Goal: Task Accomplishment & Management: Manage account settings

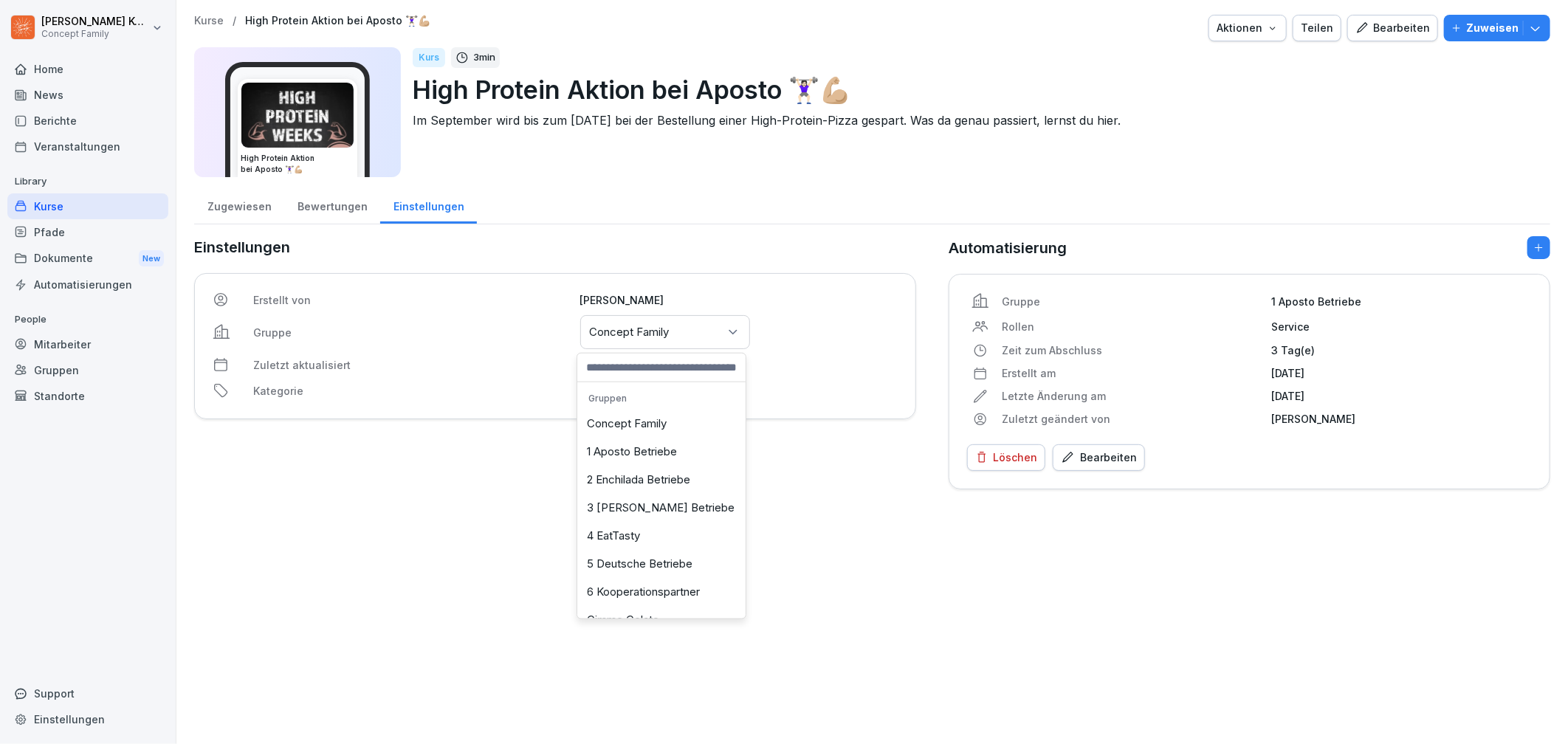
click at [659, 452] on div "1 Aposto Betriebe" at bounding box center [661, 452] width 161 height 28
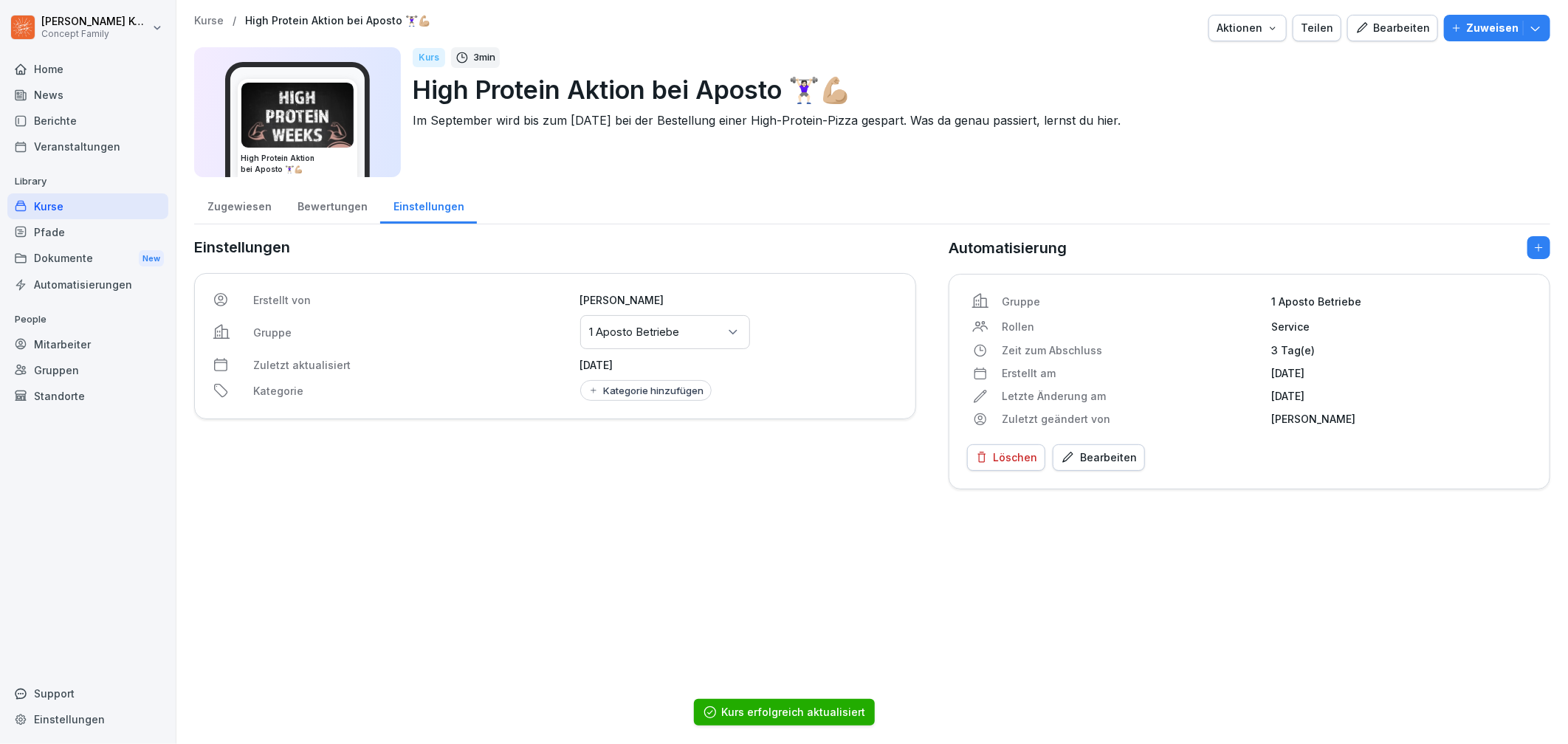
click at [646, 388] on div "Kategorie hinzufügen" at bounding box center [646, 390] width 117 height 12
click at [656, 453] on div "Aposto Aktion" at bounding box center [667, 458] width 142 height 27
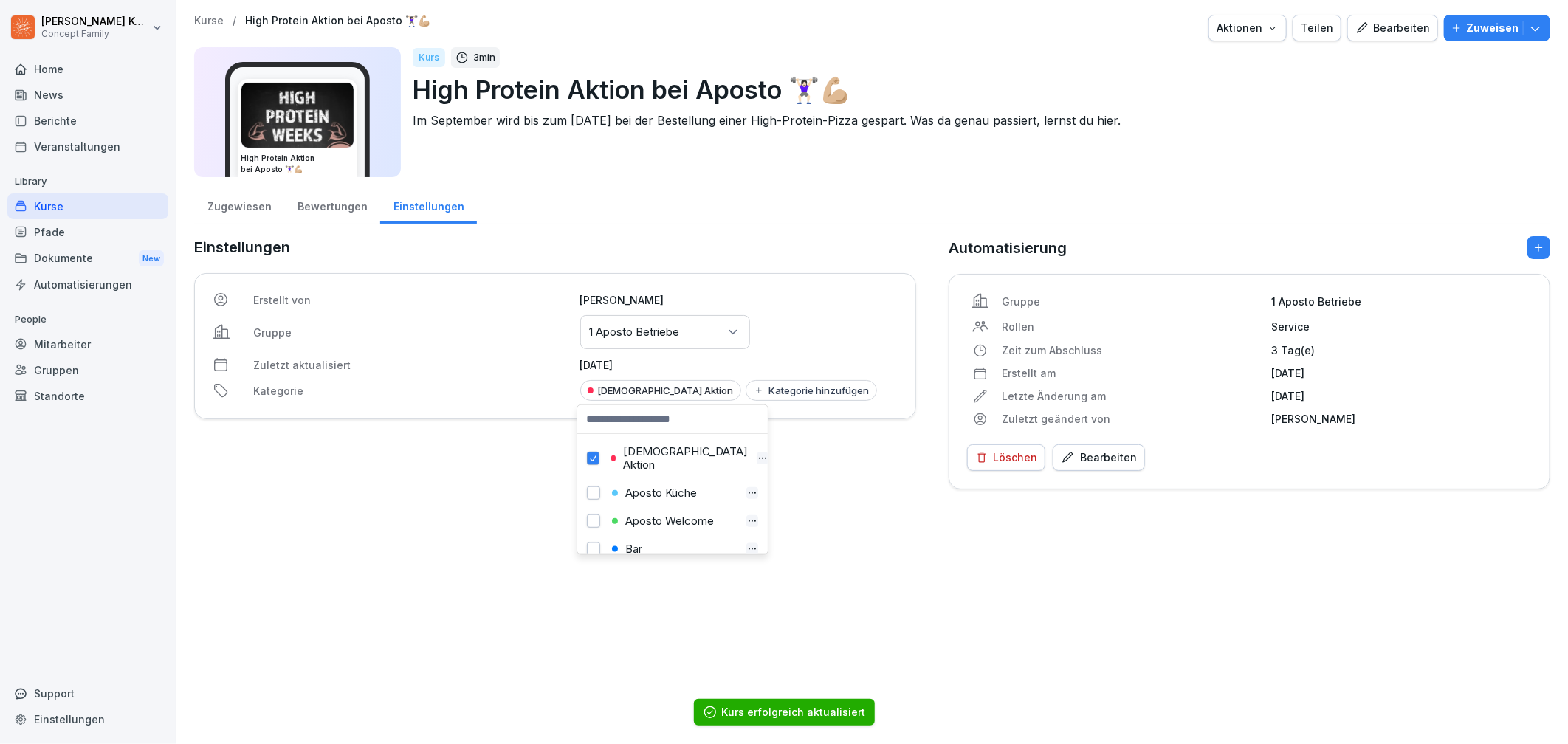
click at [513, 364] on p "Zuletzt aktualisiert" at bounding box center [411, 365] width 317 height 15
click at [319, 211] on div "Bewertungen" at bounding box center [332, 204] width 96 height 38
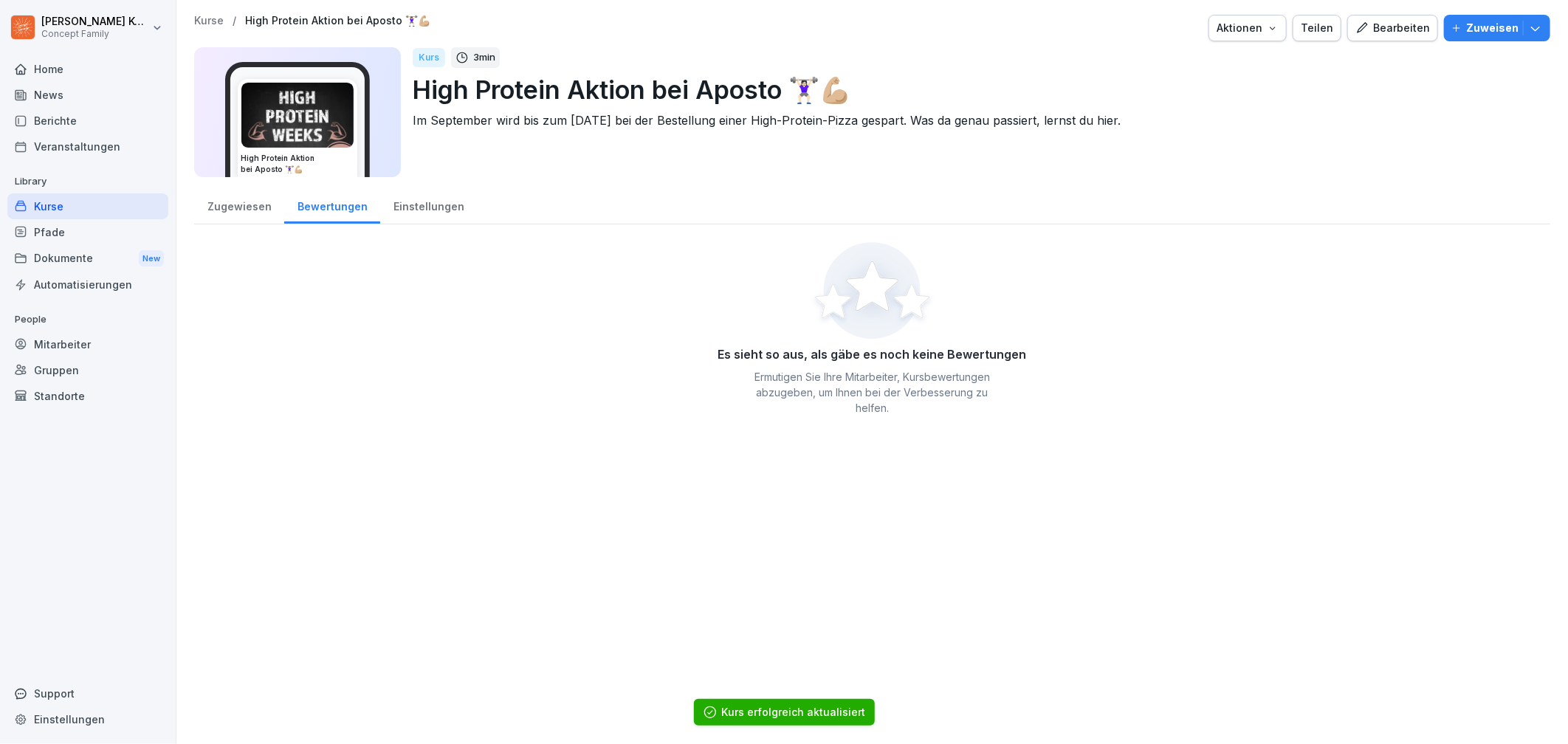
click at [238, 208] on div "Zugewiesen" at bounding box center [239, 204] width 90 height 38
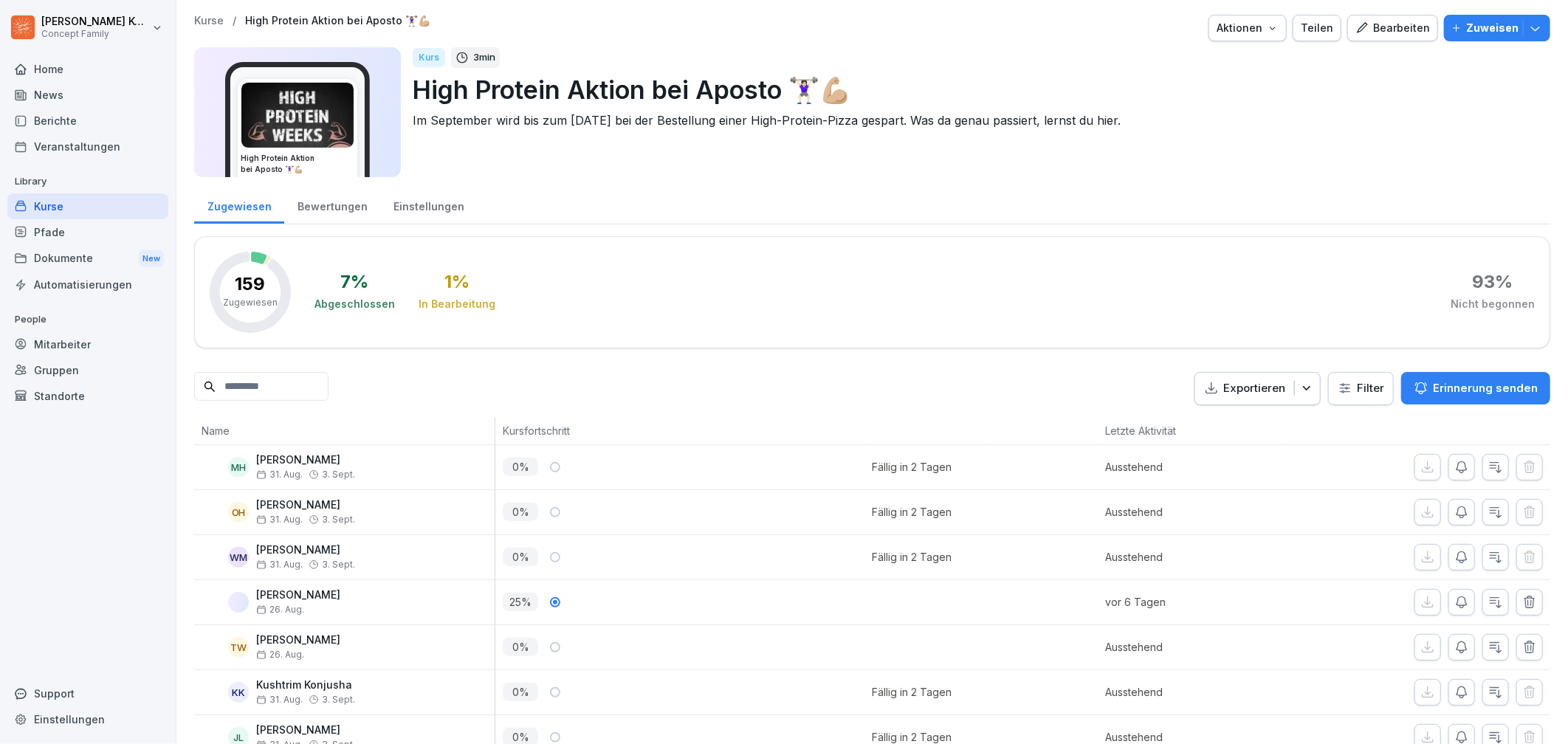
click at [423, 213] on div "Einstellungen" at bounding box center [429, 204] width 97 height 38
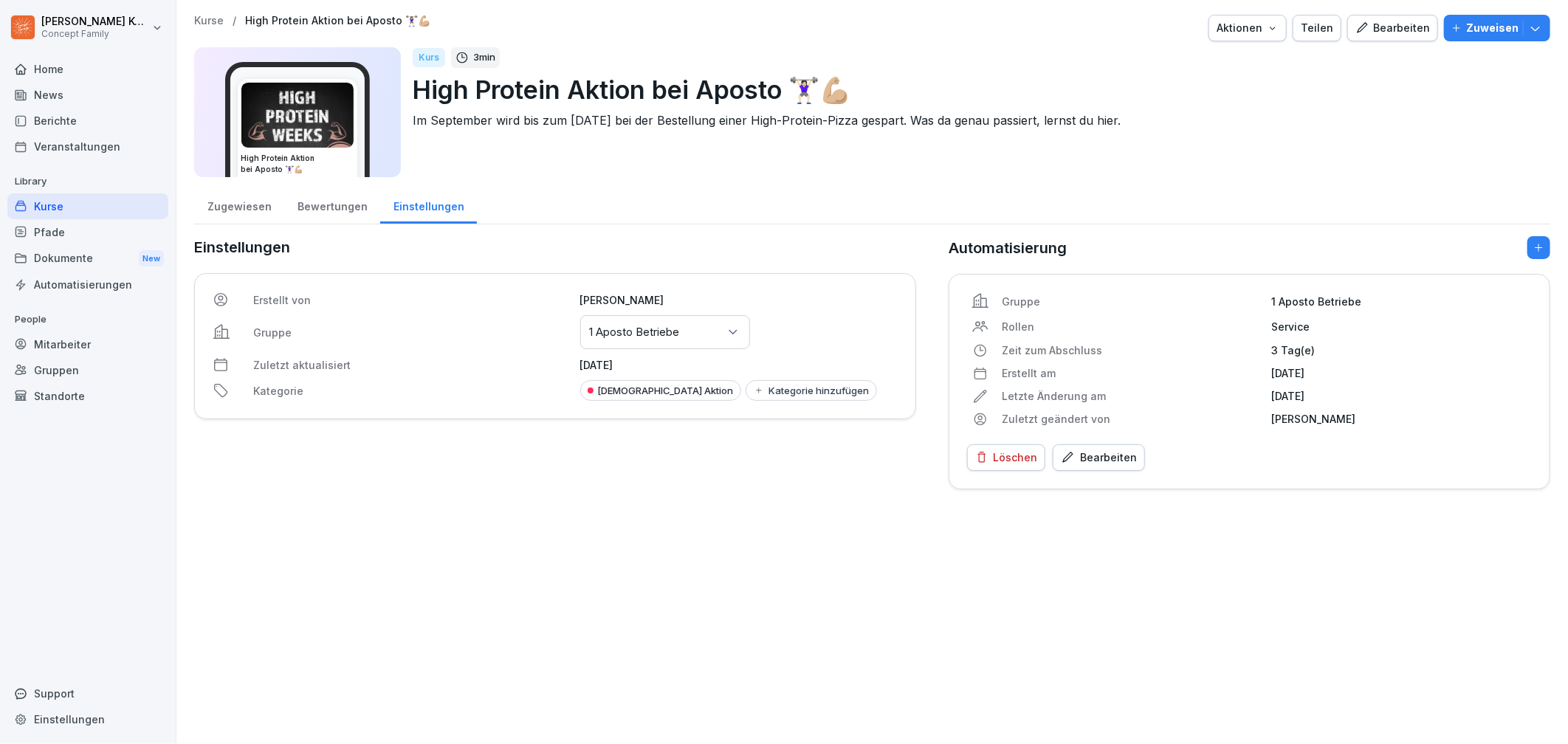
click at [244, 205] on div "Zugewiesen" at bounding box center [239, 204] width 90 height 38
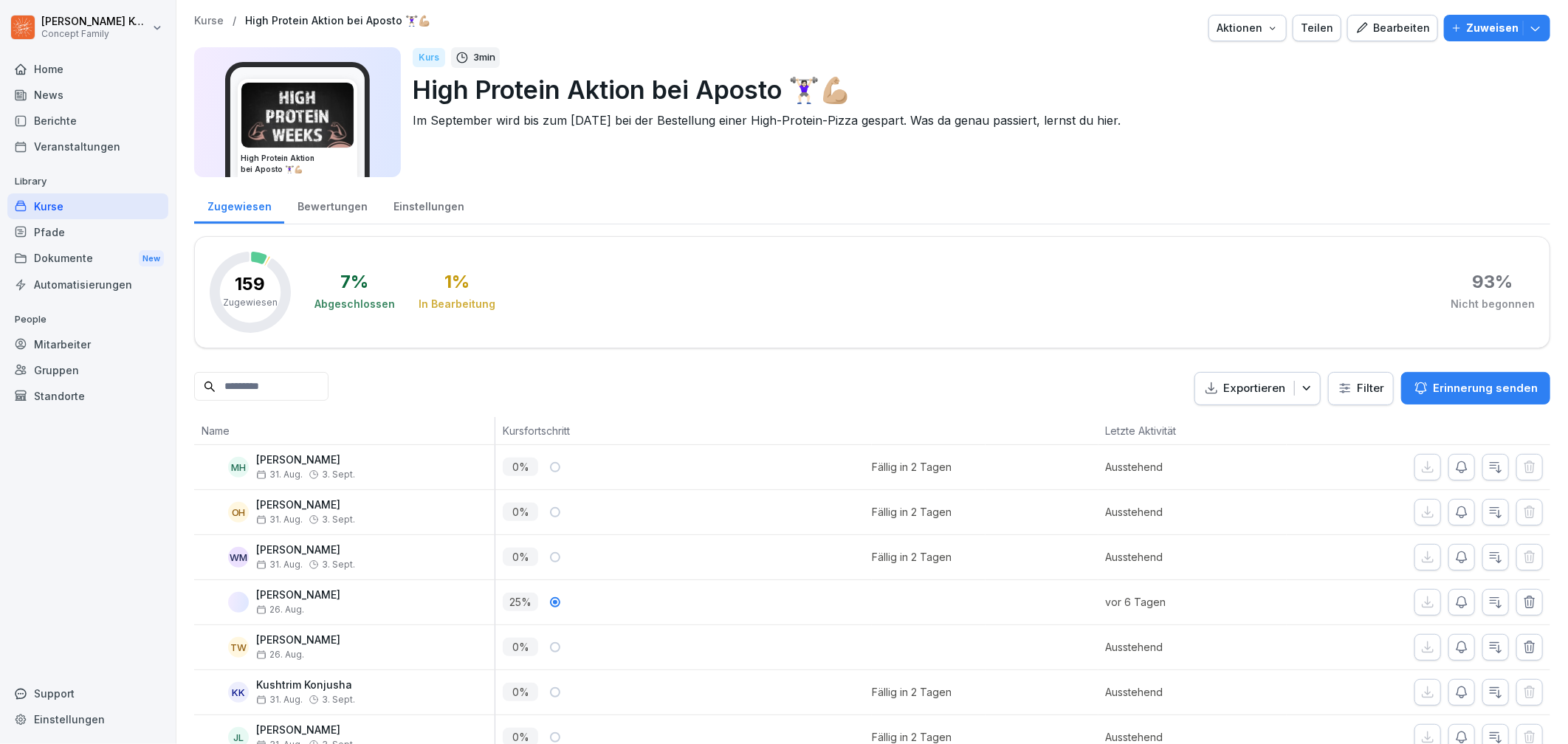
click at [49, 202] on div "Kurse" at bounding box center [88, 207] width 161 height 26
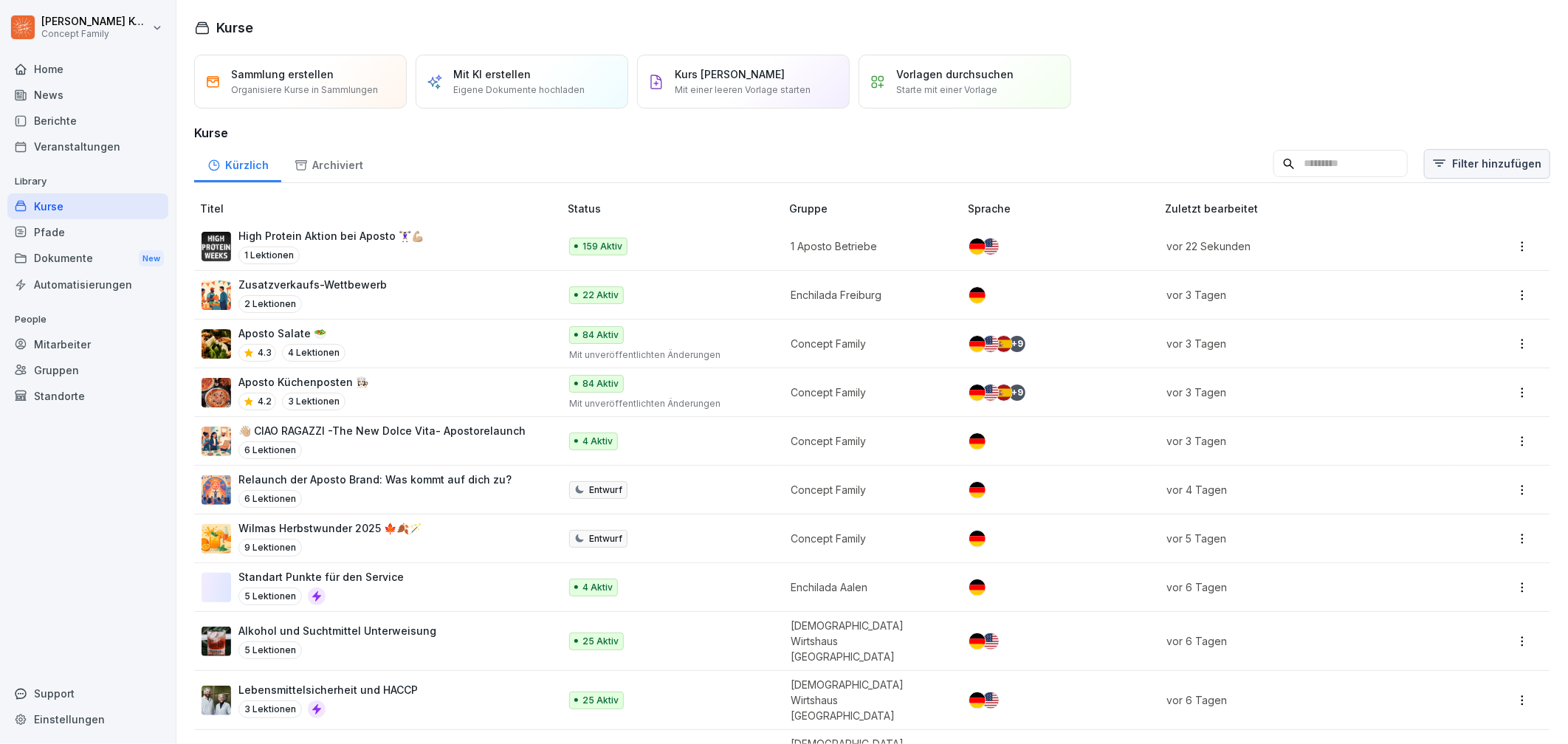
click at [1509, 171] on html "Jana Komarov Concept Family Home News Berichte Veranstaltungen Library Kurse Pf…" at bounding box center [784, 372] width 1568 height 744
click at [1449, 195] on div "Kategorie" at bounding box center [1449, 204] width 167 height 28
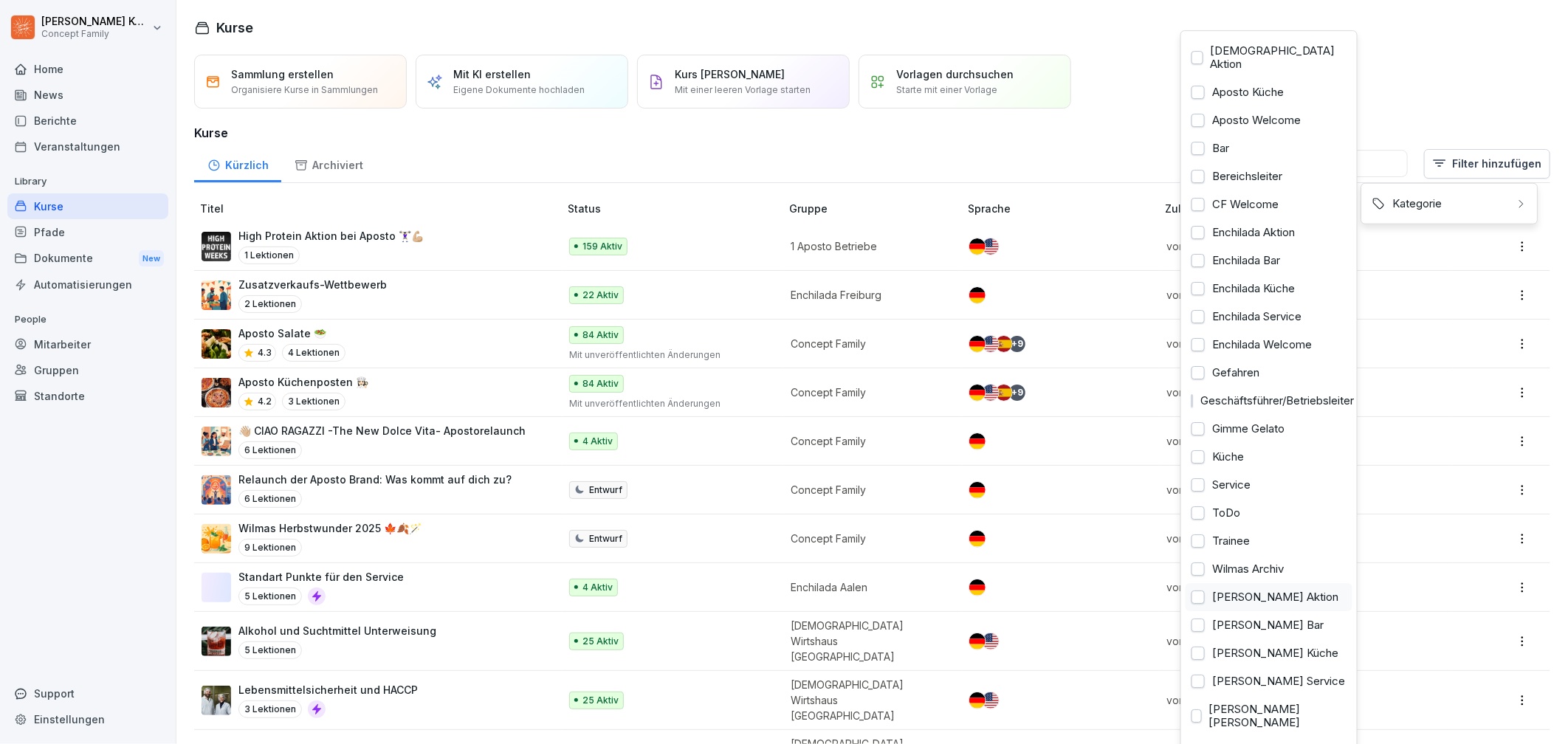
click at [1270, 586] on div "Wilma Wunder Aktion" at bounding box center [1269, 597] width 167 height 28
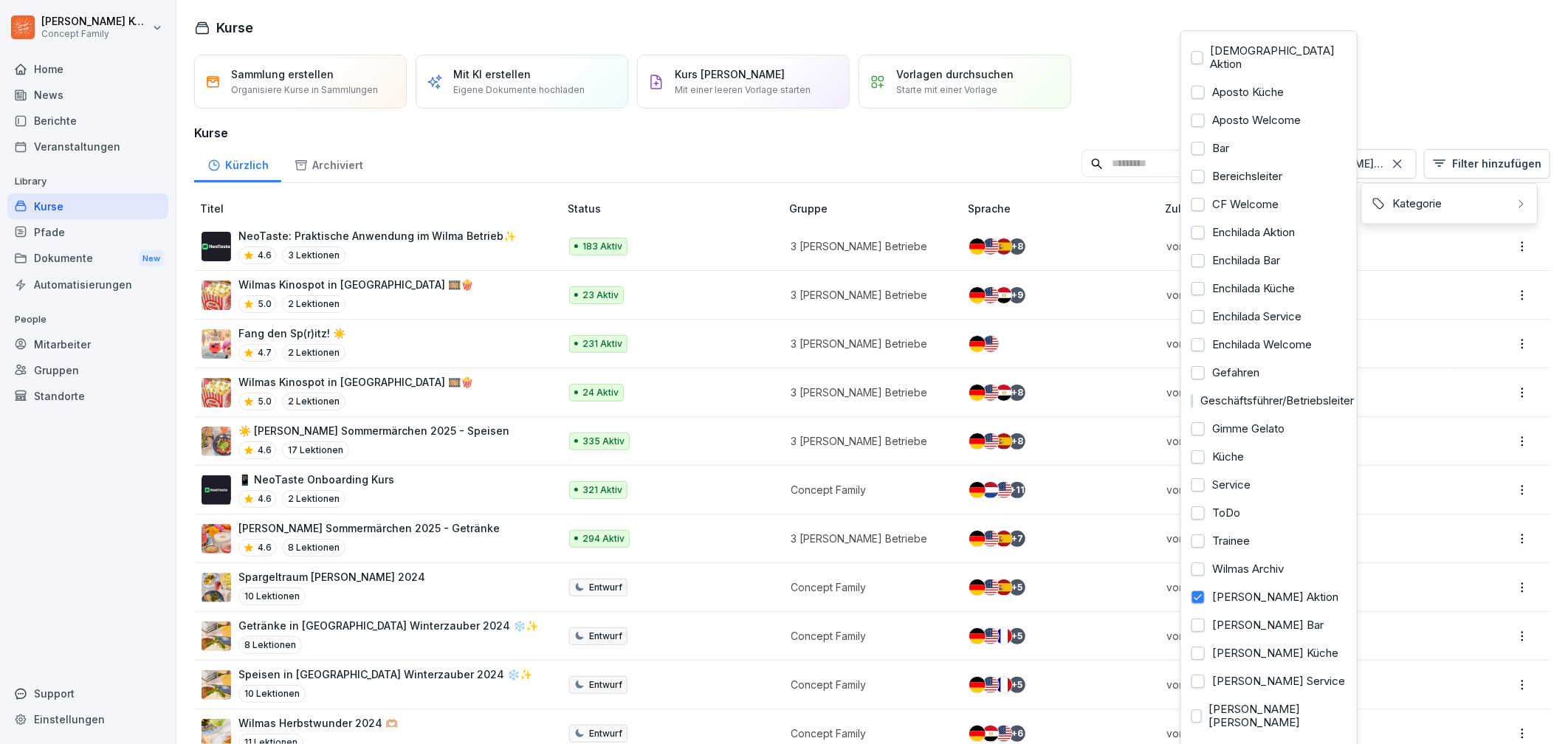
click at [442, 174] on html "Jana Komarov Concept Family Home News Berichte Veranstaltungen Library Kurse Pf…" at bounding box center [784, 372] width 1568 height 744
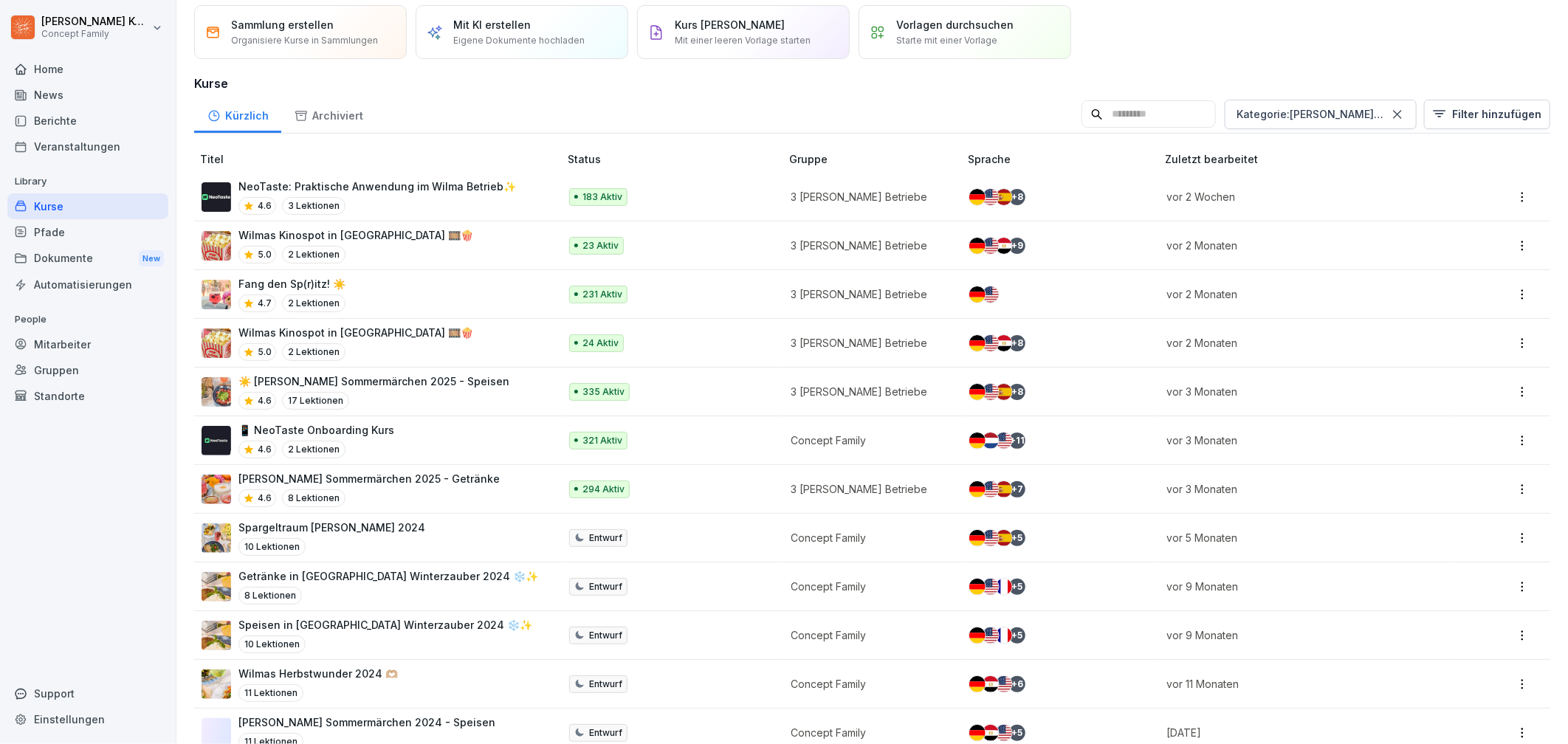
scroll to position [70, 0]
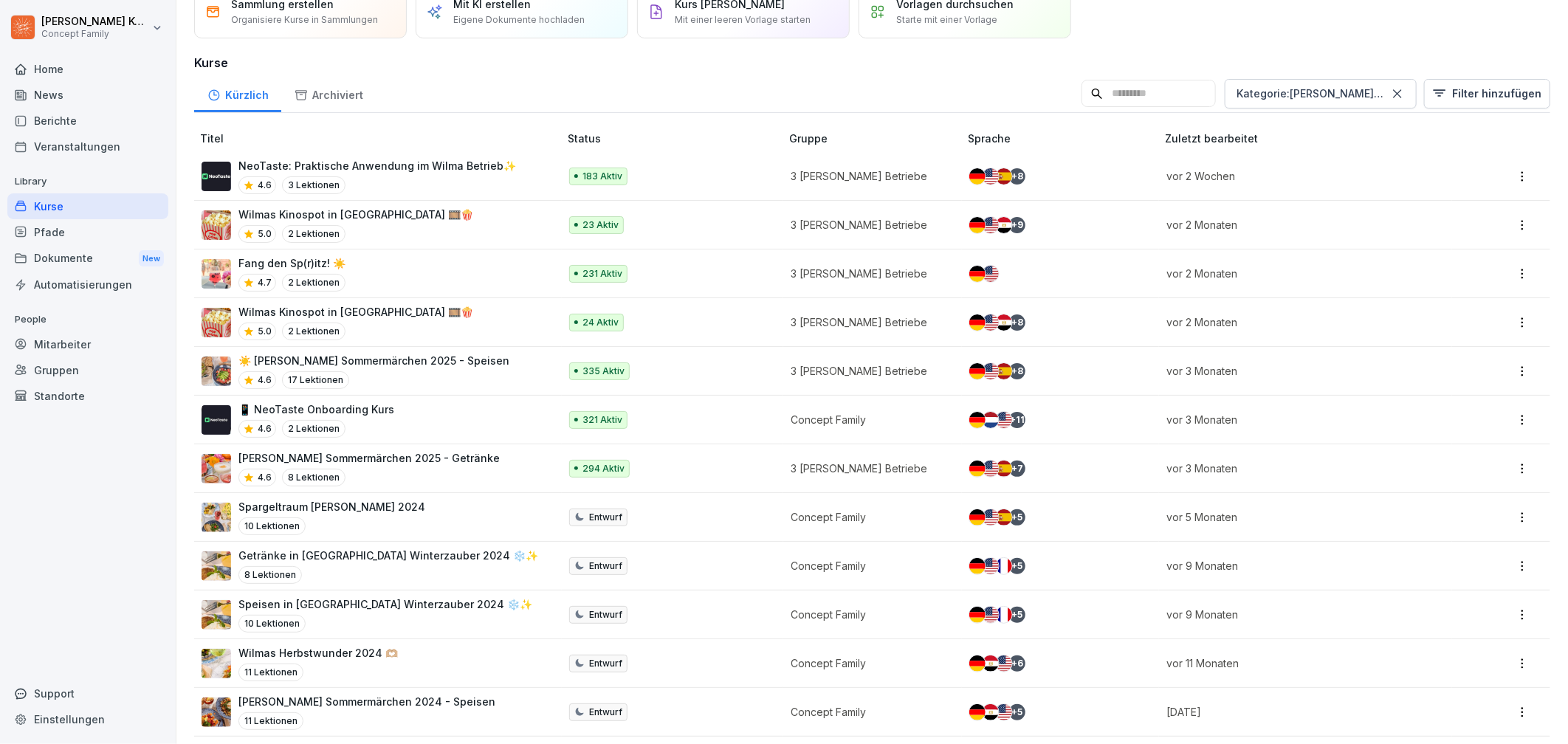
click at [381, 275] on div "Fang den Sp(r)itz! ☀️ 4.7 2 Lektionen" at bounding box center [373, 273] width 343 height 36
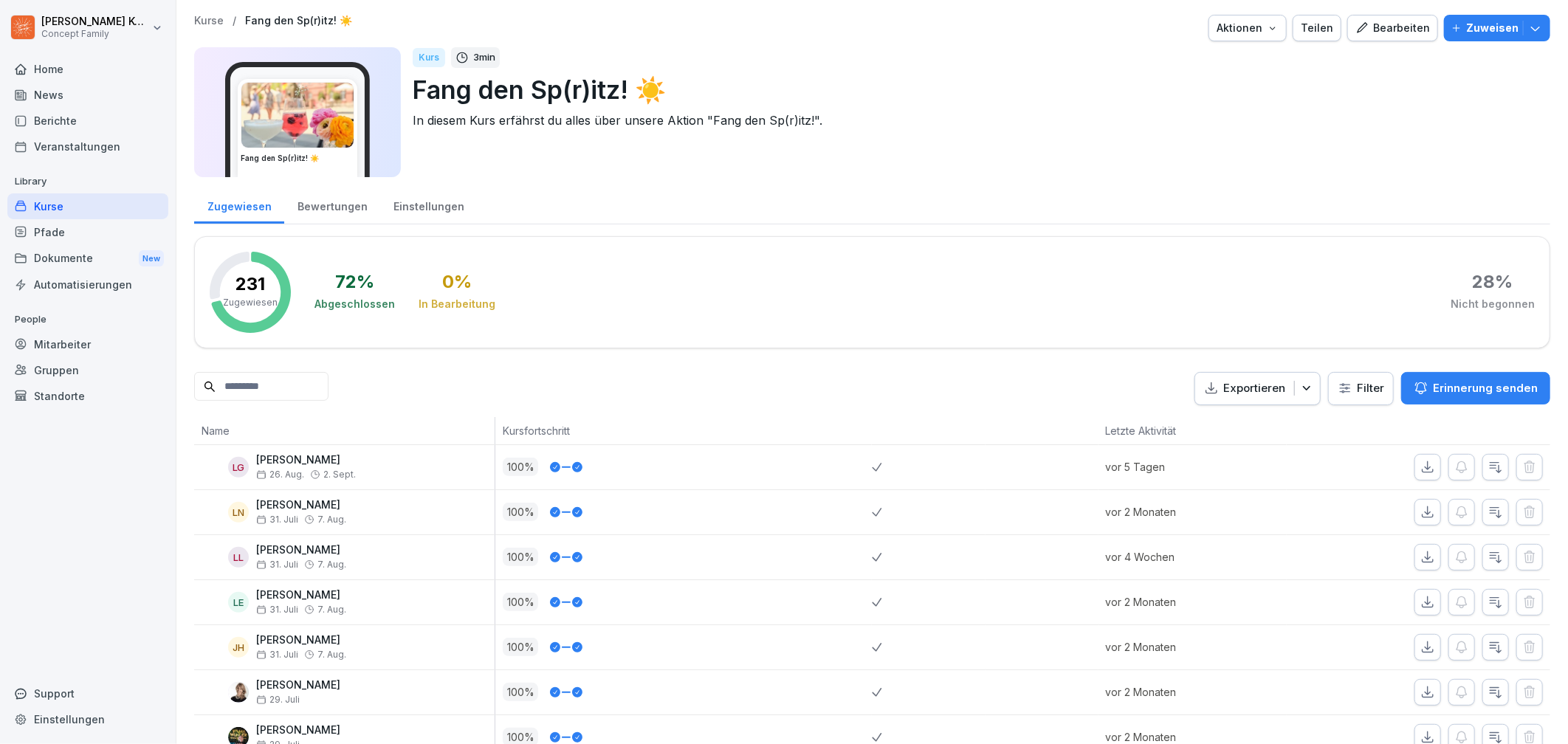
click at [309, 199] on div "Bewertungen" at bounding box center [332, 204] width 96 height 38
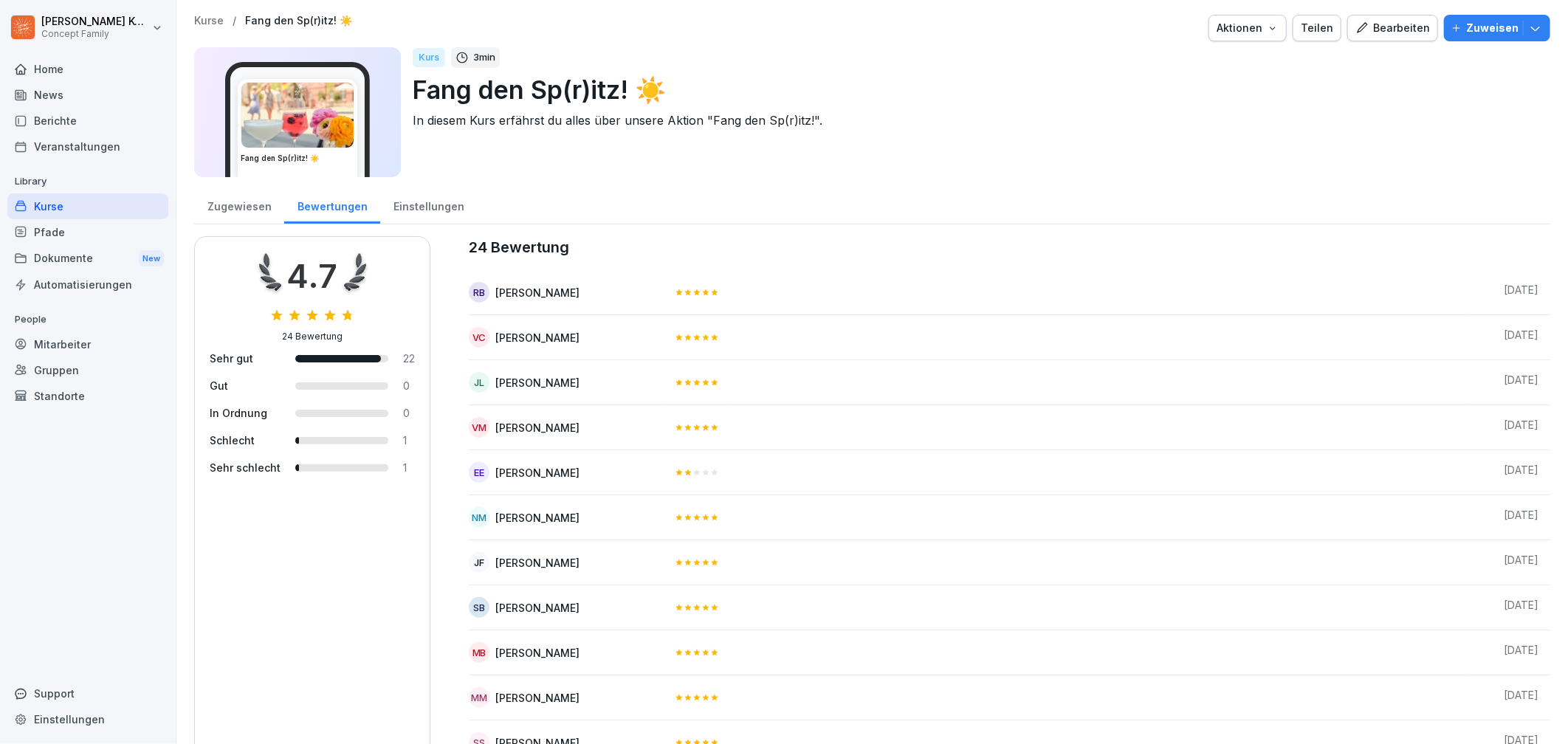
click at [417, 204] on div "Einstellungen" at bounding box center [429, 204] width 97 height 38
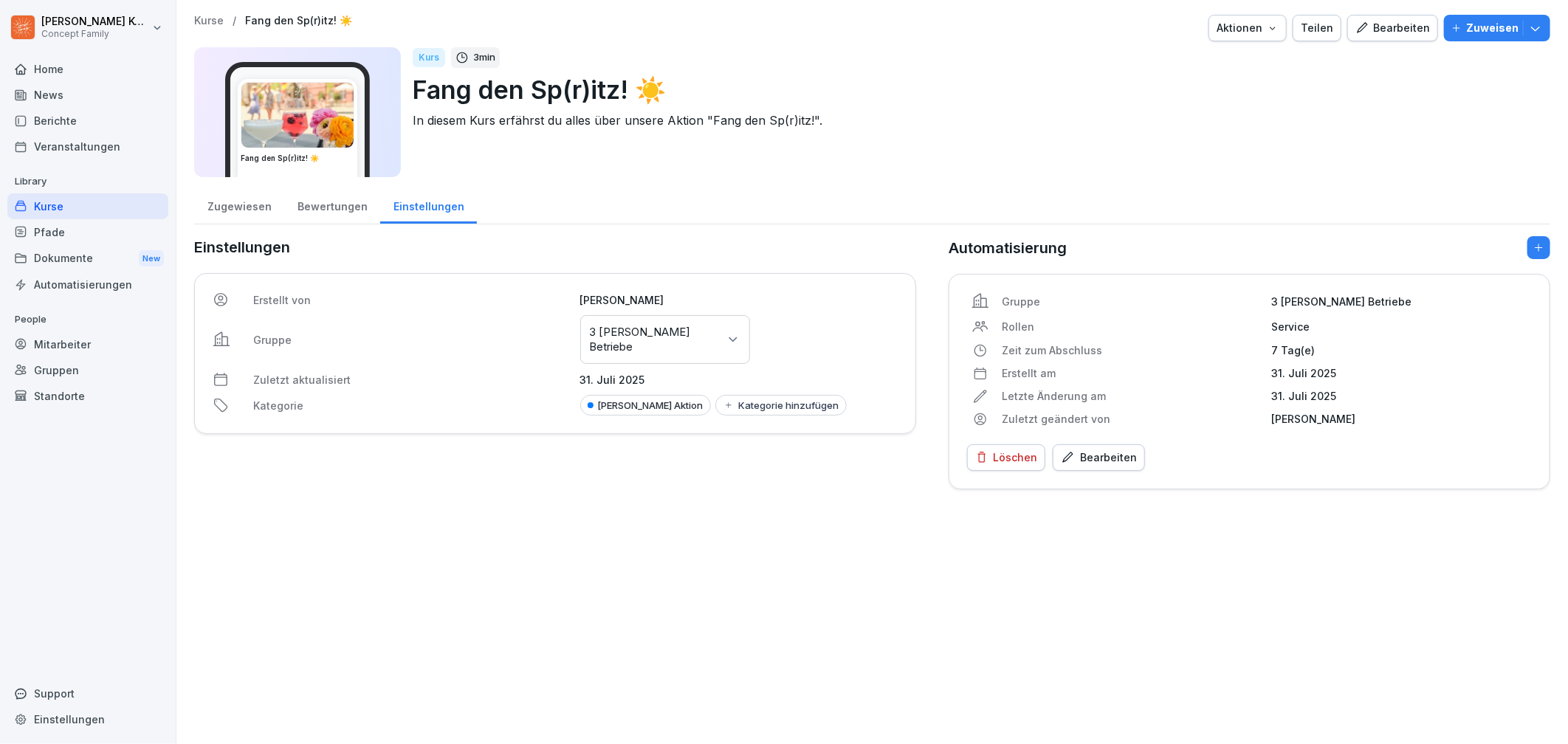
click at [1382, 27] on div "Bearbeiten" at bounding box center [1392, 28] width 75 height 16
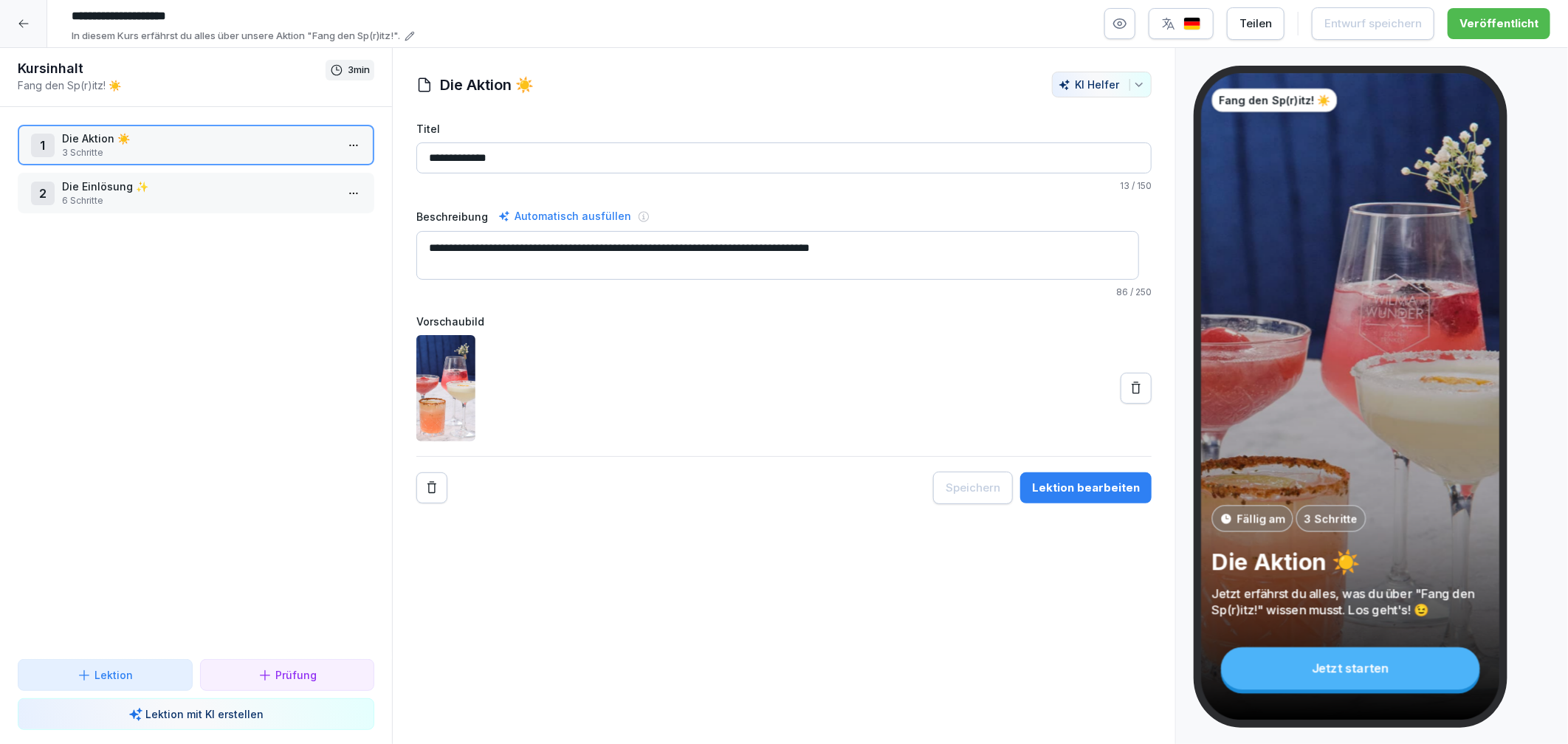
click at [189, 201] on p "6 Schritte" at bounding box center [199, 201] width 274 height 13
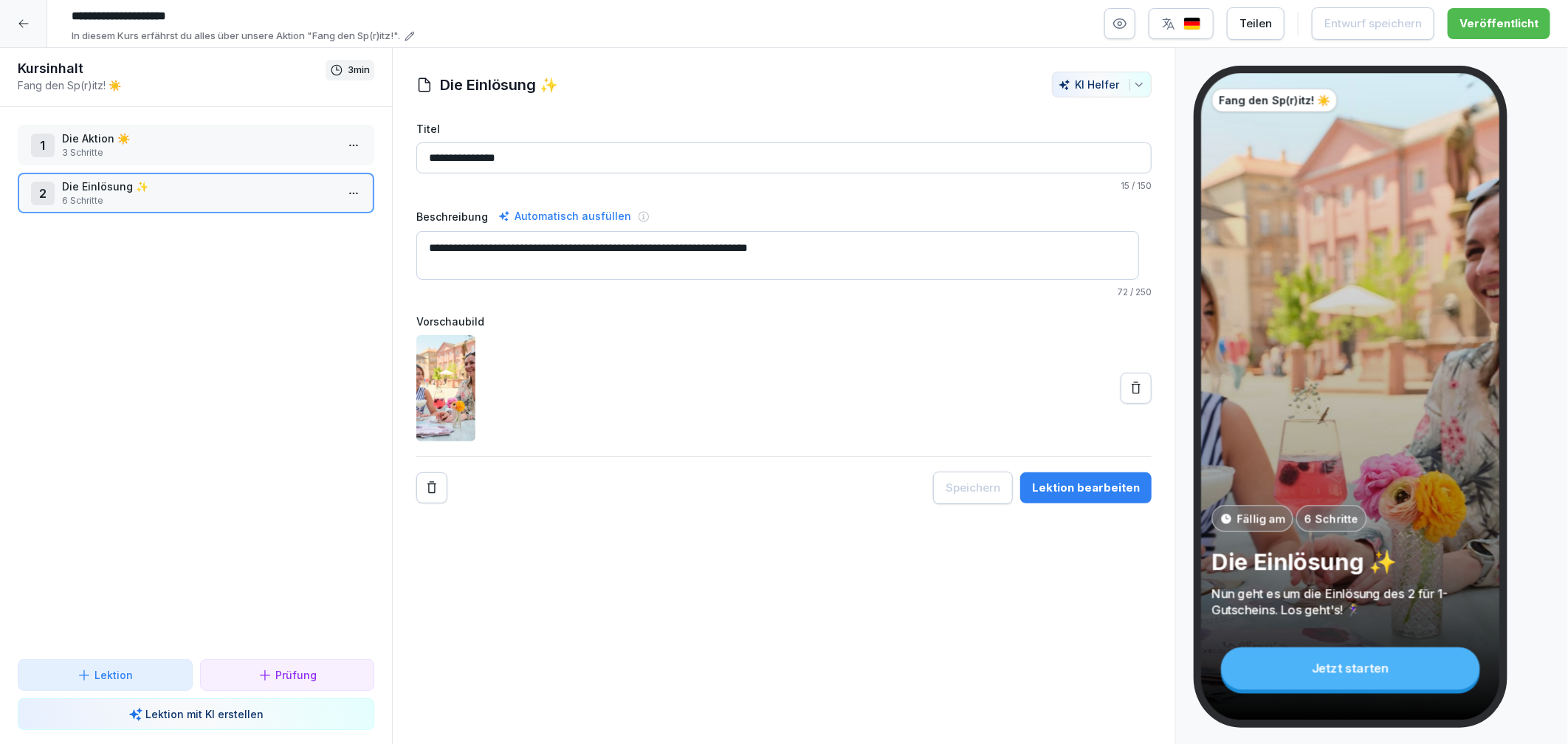
click at [1095, 492] on div "Lektion bearbeiten" at bounding box center [1086, 487] width 108 height 16
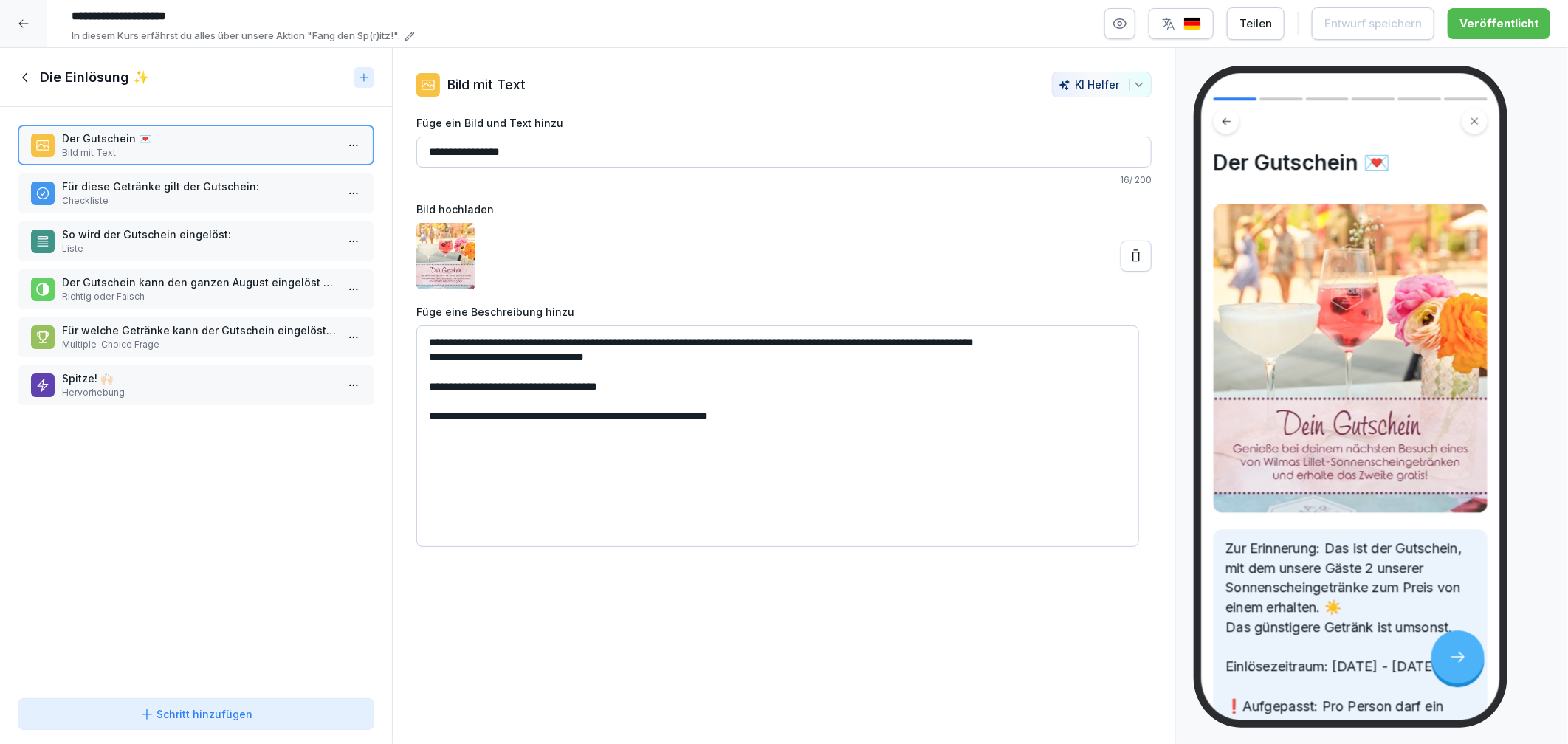
scroll to position [138, 0]
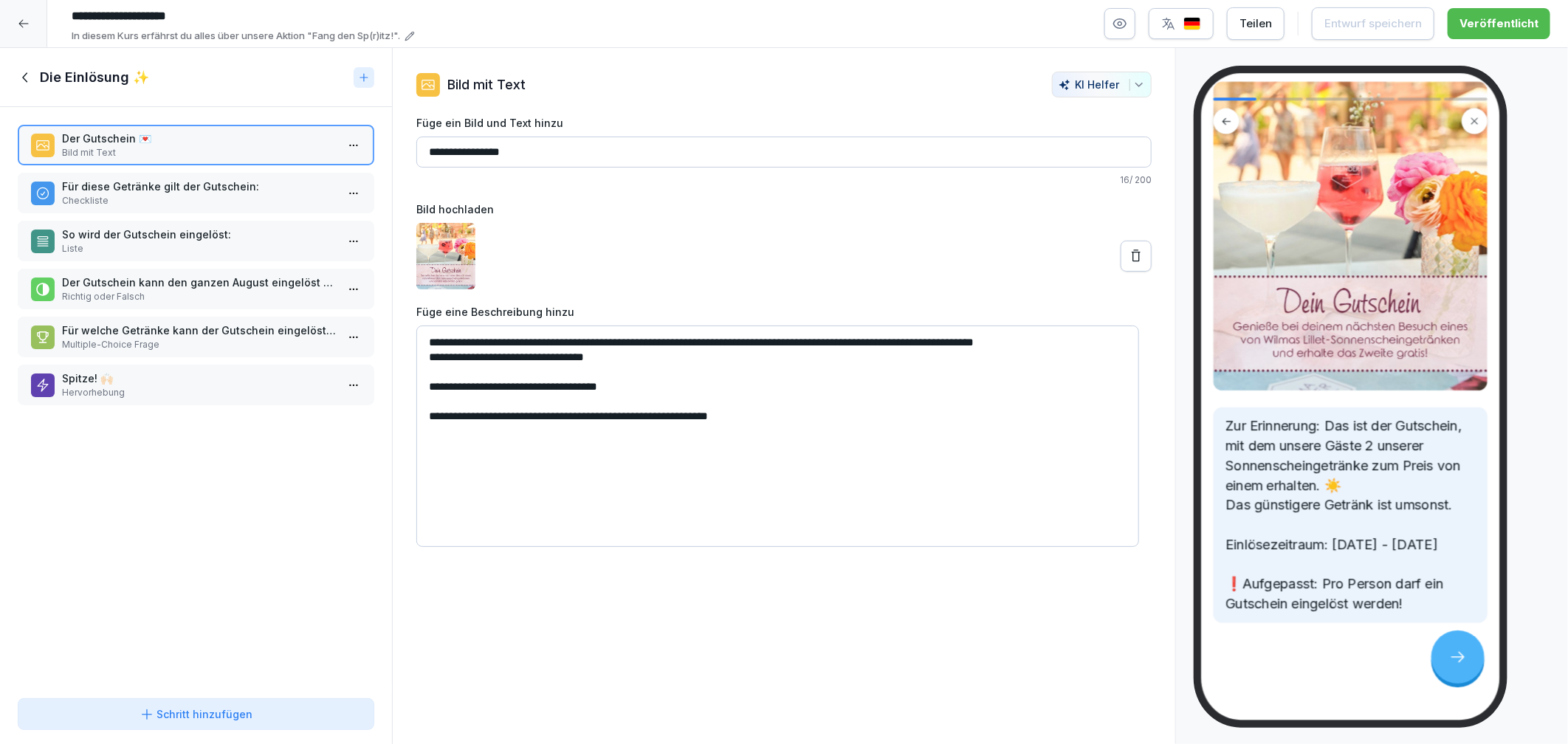
click at [52, 82] on h1 "Die Einlösung ✨" at bounding box center [95, 77] width 109 height 18
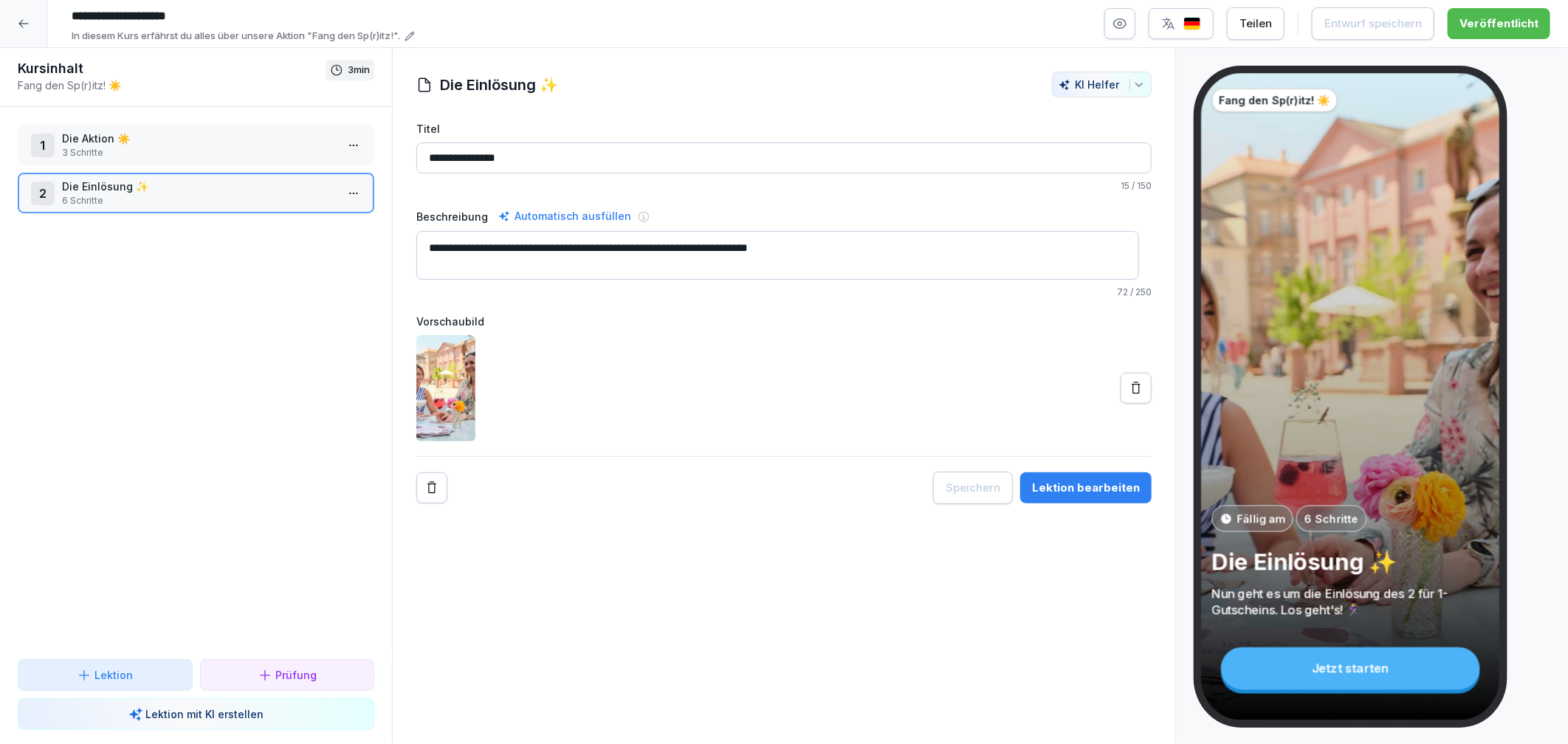
click at [19, 22] on icon at bounding box center [23, 23] width 12 height 12
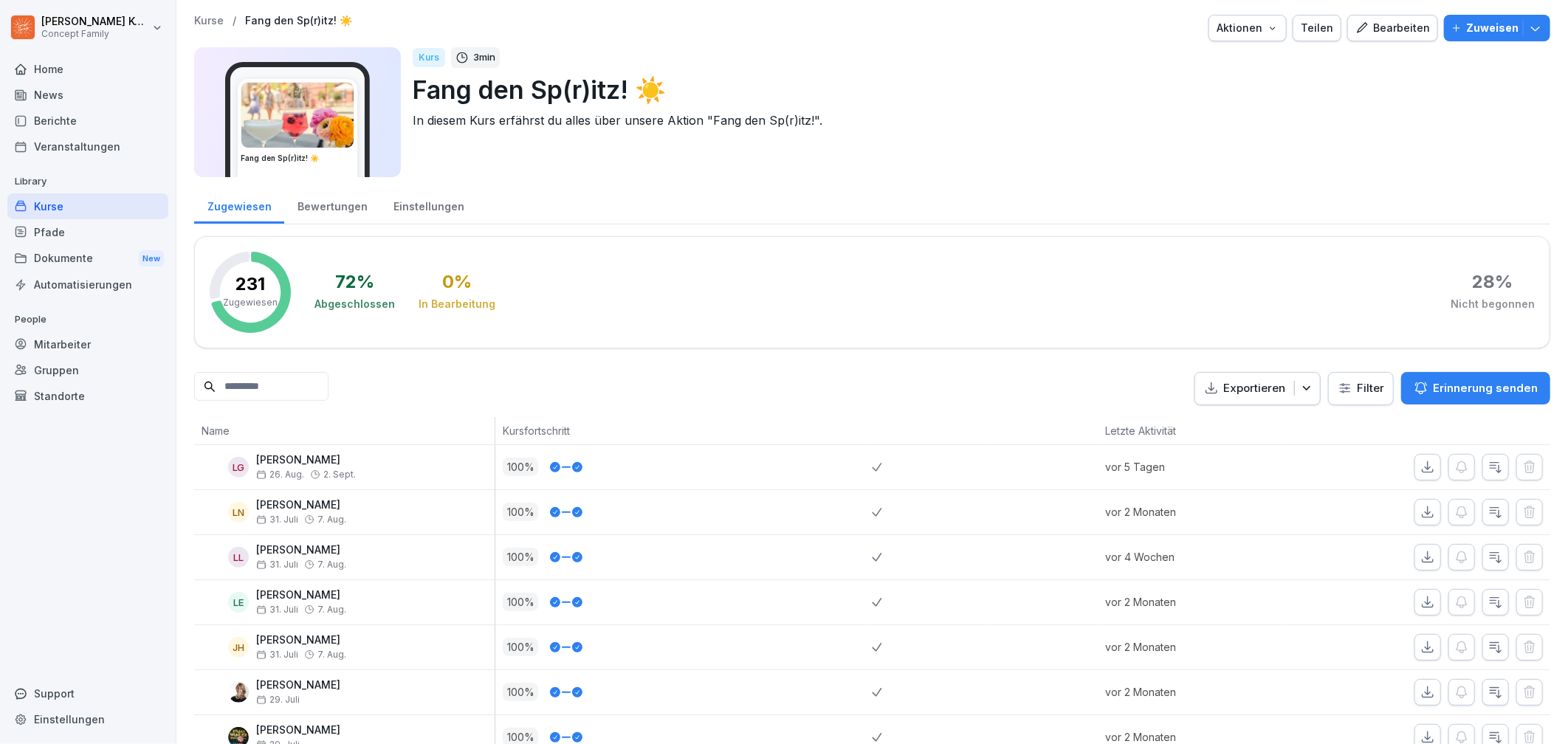
click at [1244, 28] on div "Aktionen" at bounding box center [1247, 28] width 62 height 16
click at [1212, 135] on p "Kurs archivieren" at bounding box center [1188, 138] width 79 height 13
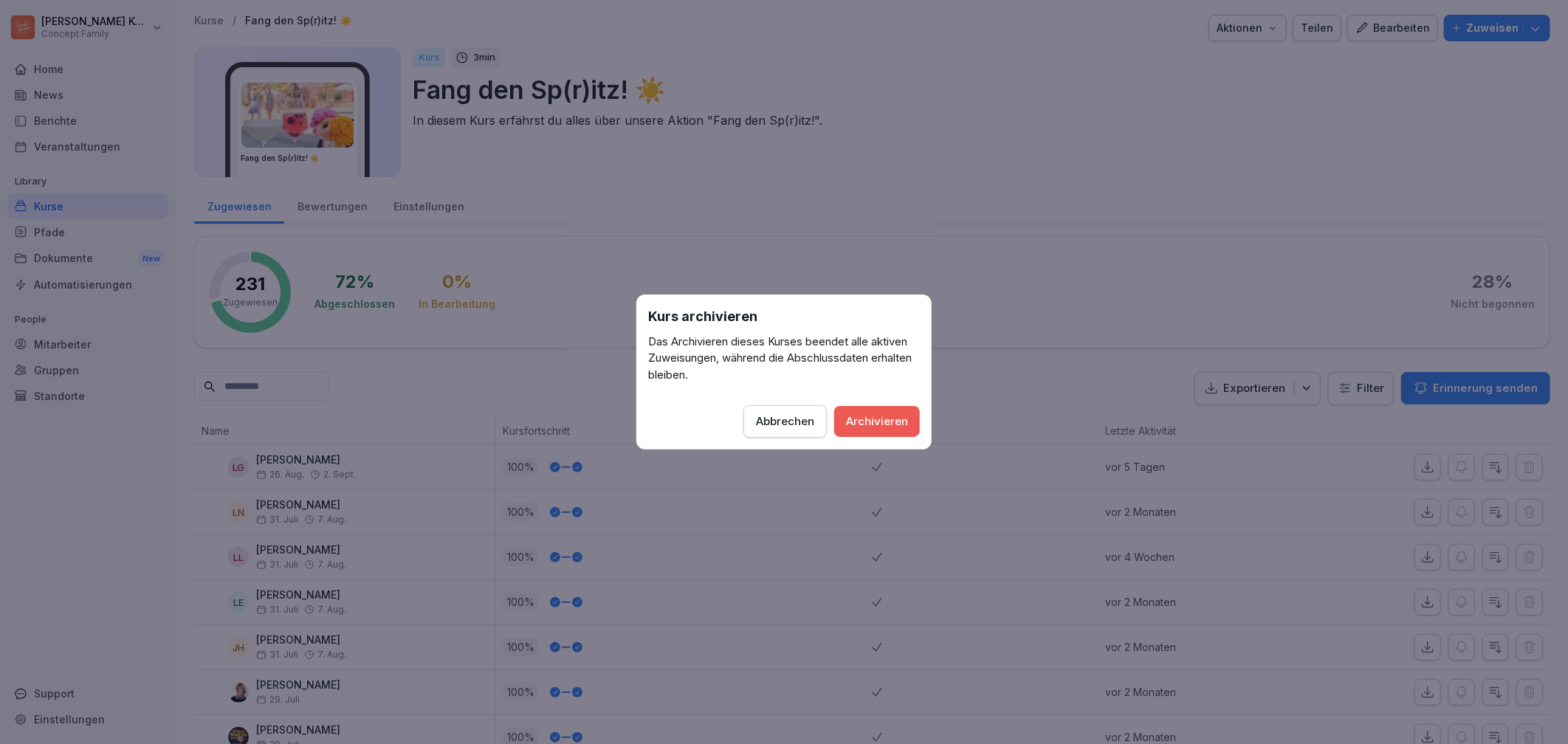
click at [870, 427] on div "Archivieren" at bounding box center [877, 421] width 62 height 16
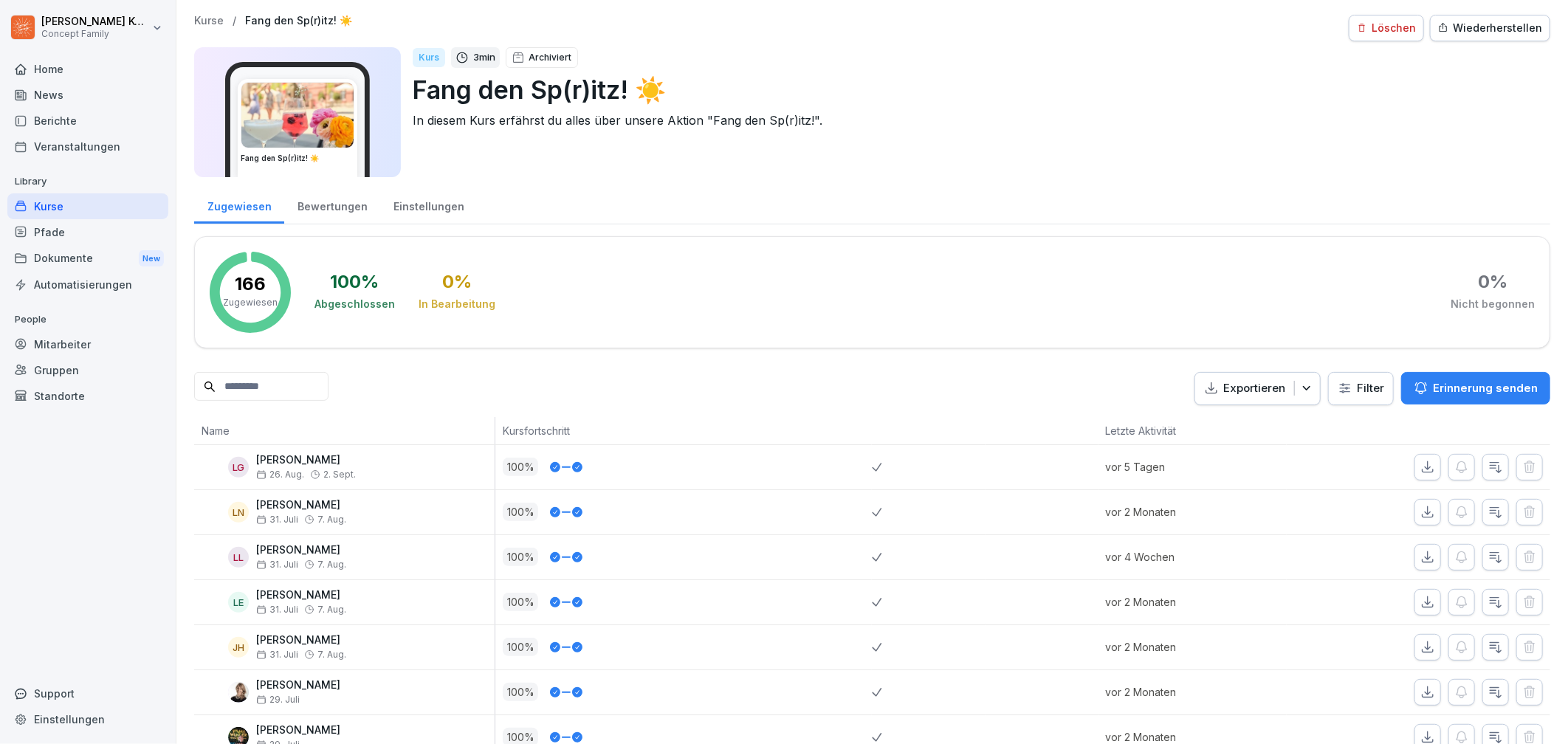
click at [76, 208] on div "Kurse" at bounding box center [88, 207] width 161 height 26
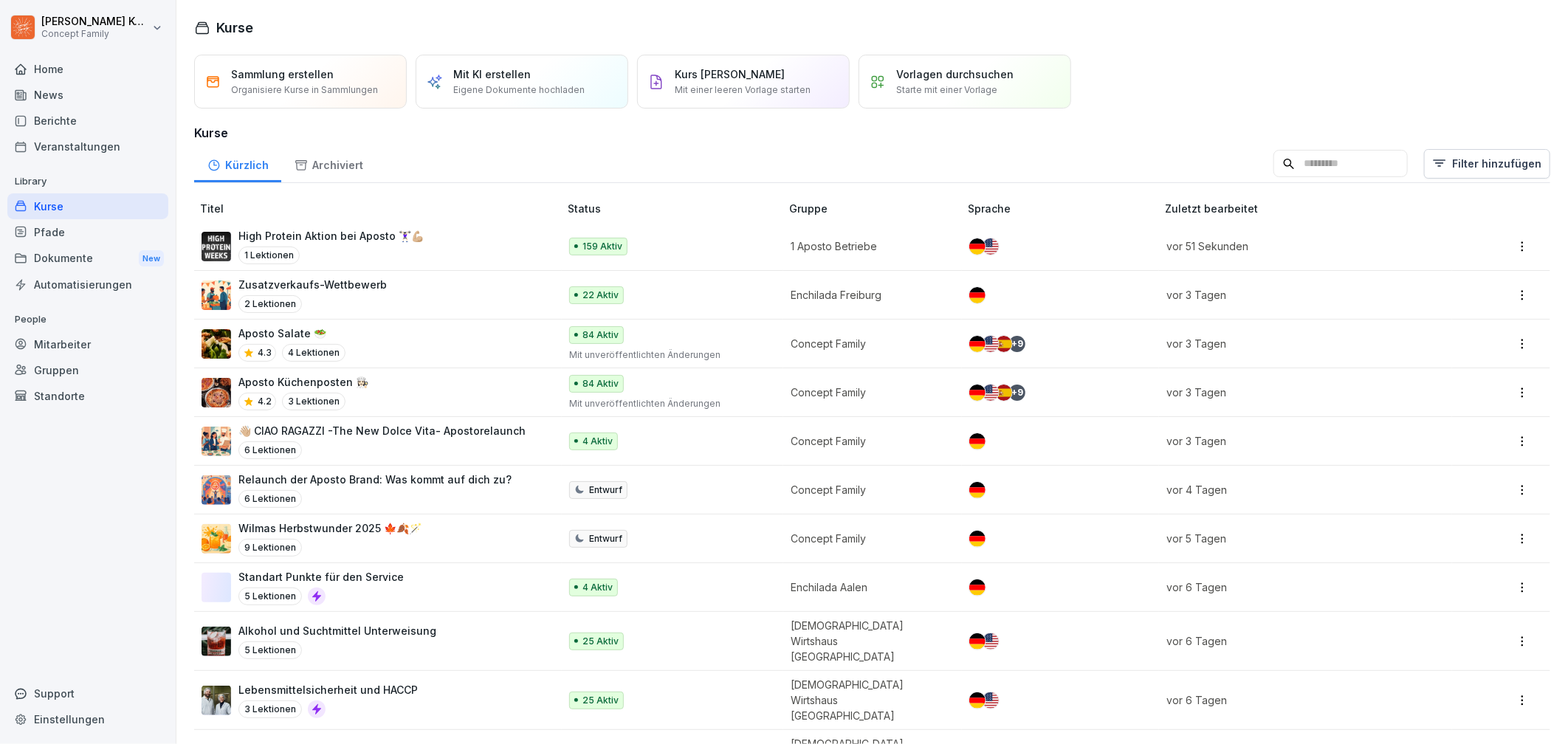
click at [1297, 154] on input at bounding box center [1340, 164] width 135 height 28
type input "******"
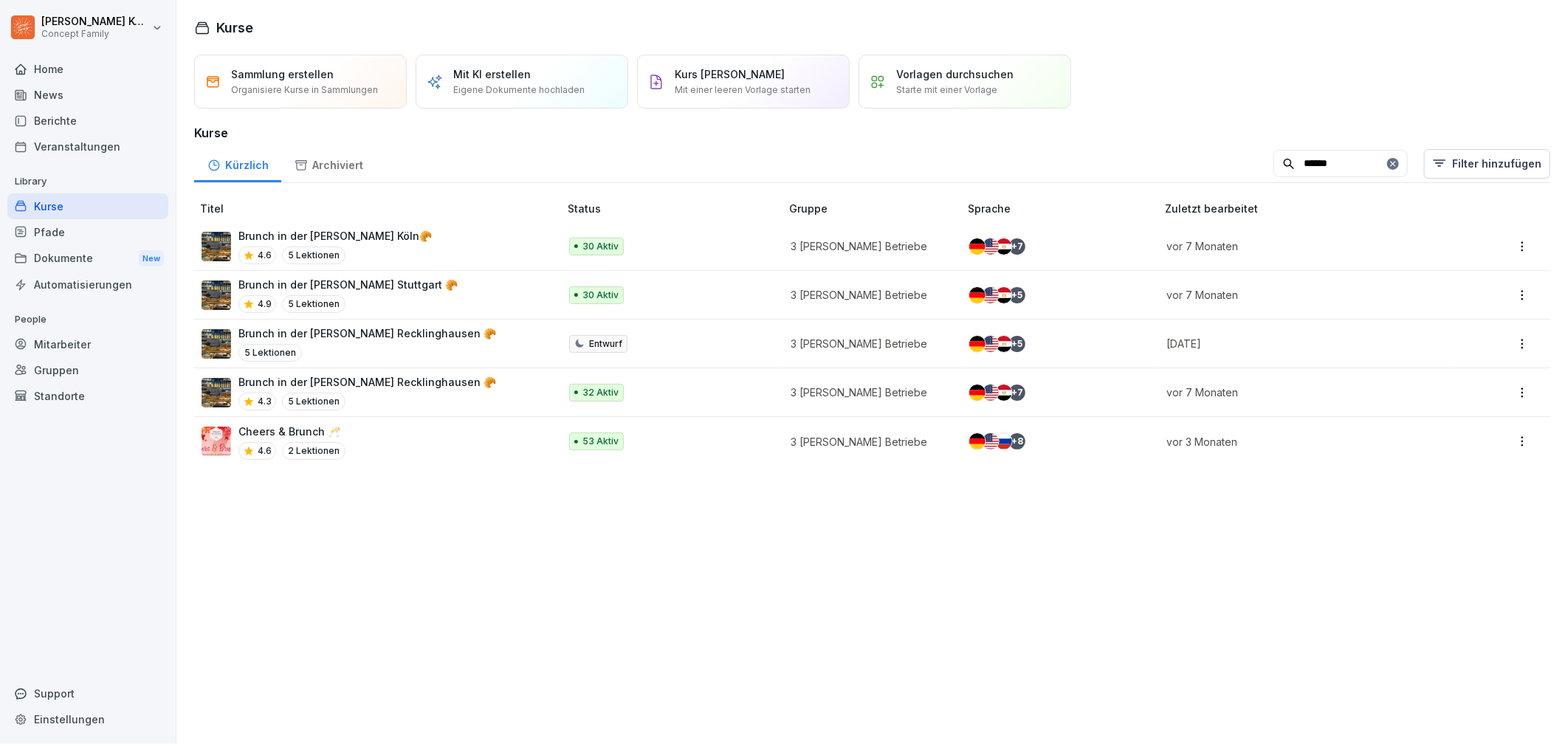
click at [364, 442] on div "Cheers & Brunch 🥂 4.6 2 Lektionen" at bounding box center [373, 441] width 343 height 36
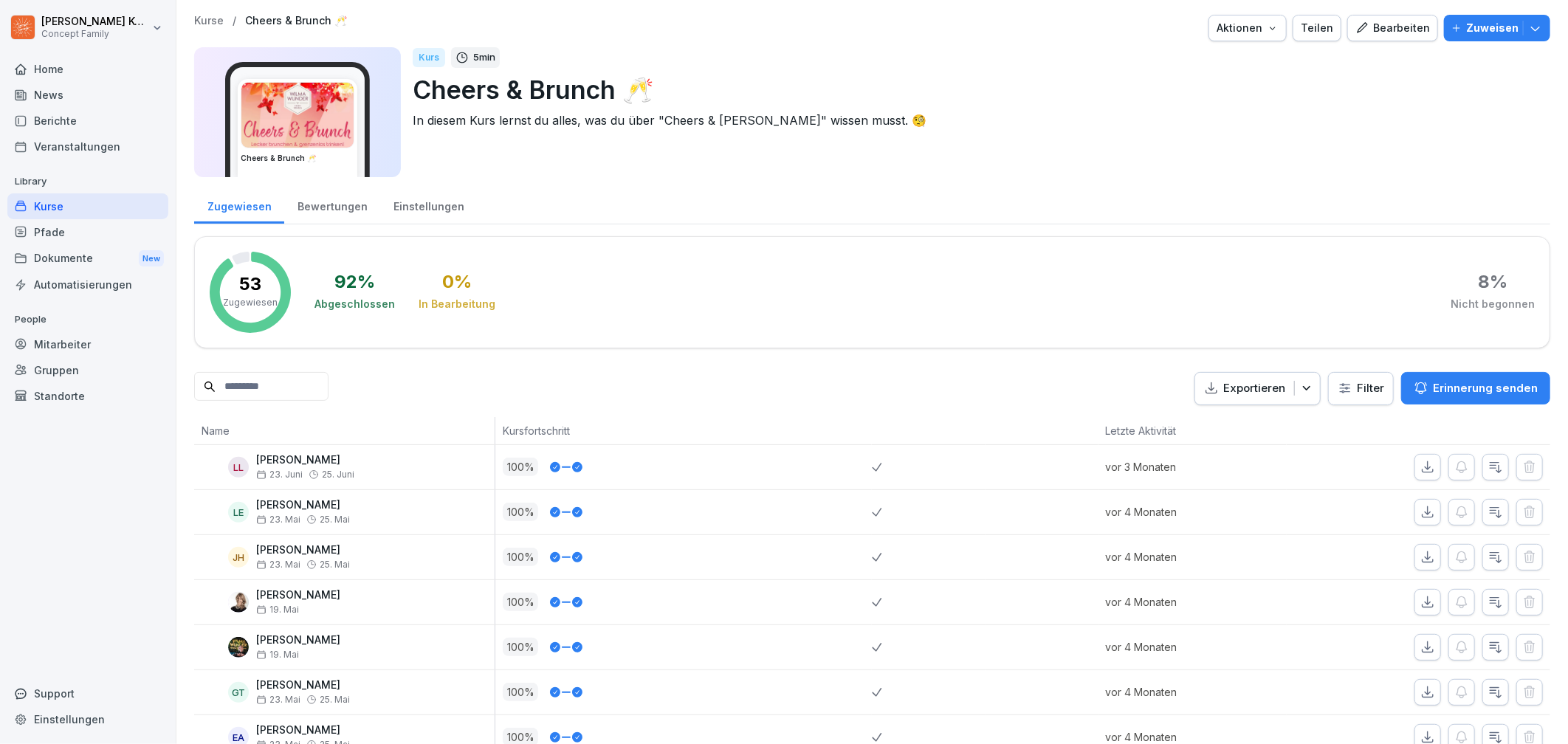
click at [306, 199] on div "Bewertungen" at bounding box center [332, 204] width 96 height 38
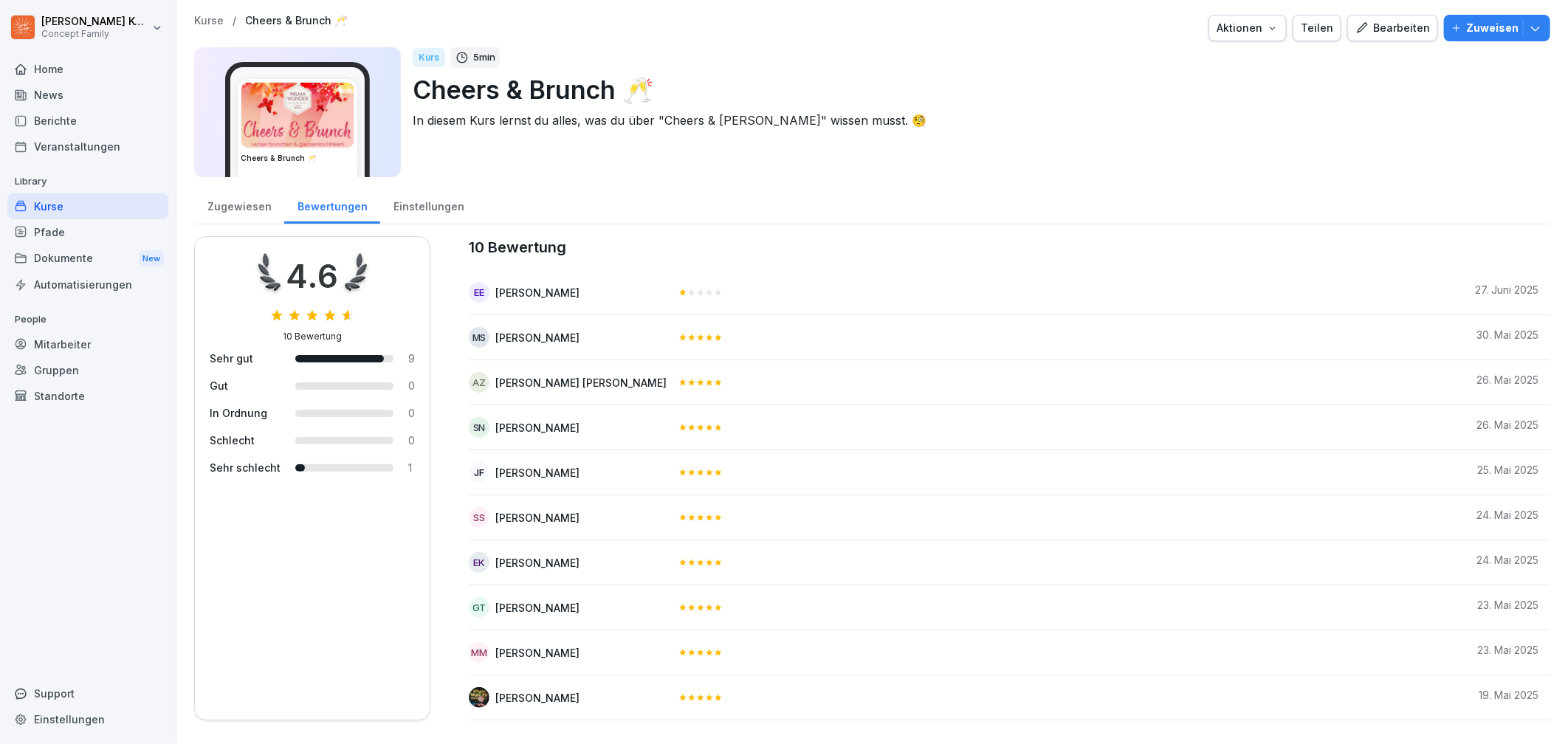
scroll to position [3, 0]
click at [1401, 48] on div "Kurs 5 min" at bounding box center [975, 57] width 1126 height 21
click at [1394, 31] on div "Bearbeiten" at bounding box center [1392, 28] width 75 height 16
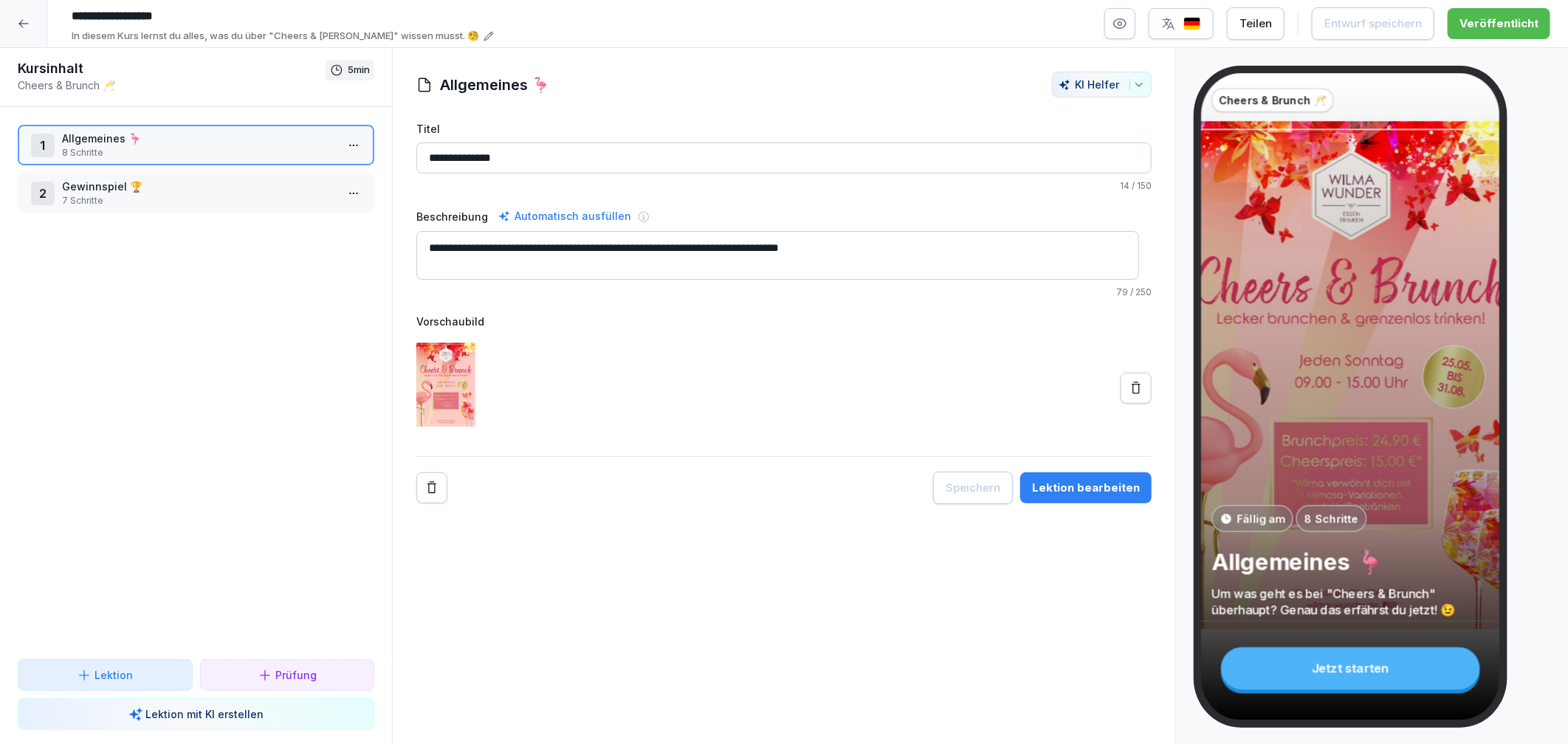
click at [1072, 478] on button "Lektion bearbeiten" at bounding box center [1085, 488] width 131 height 31
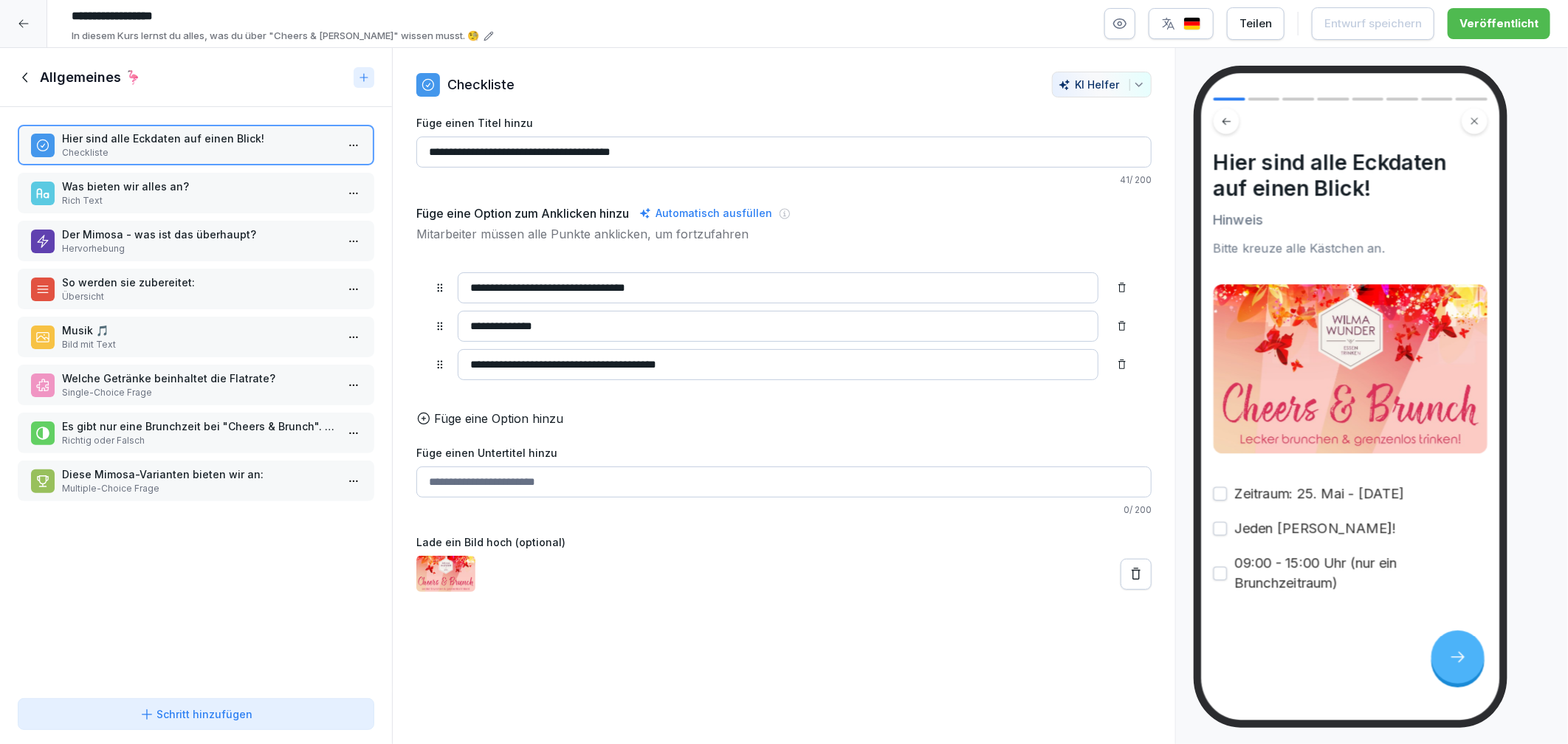
click at [24, 69] on icon at bounding box center [25, 77] width 16 height 16
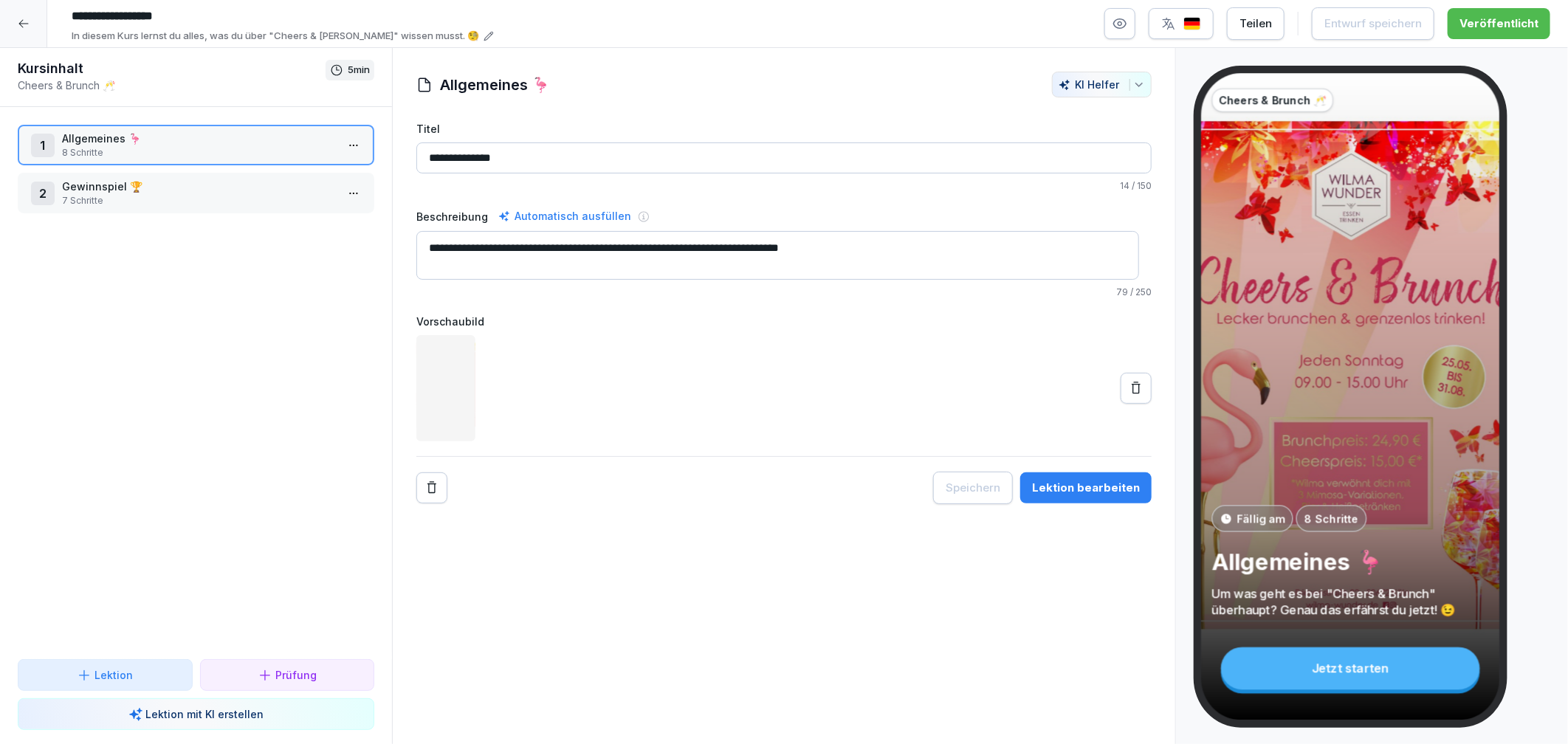
click at [19, 31] on div at bounding box center [23, 23] width 47 height 47
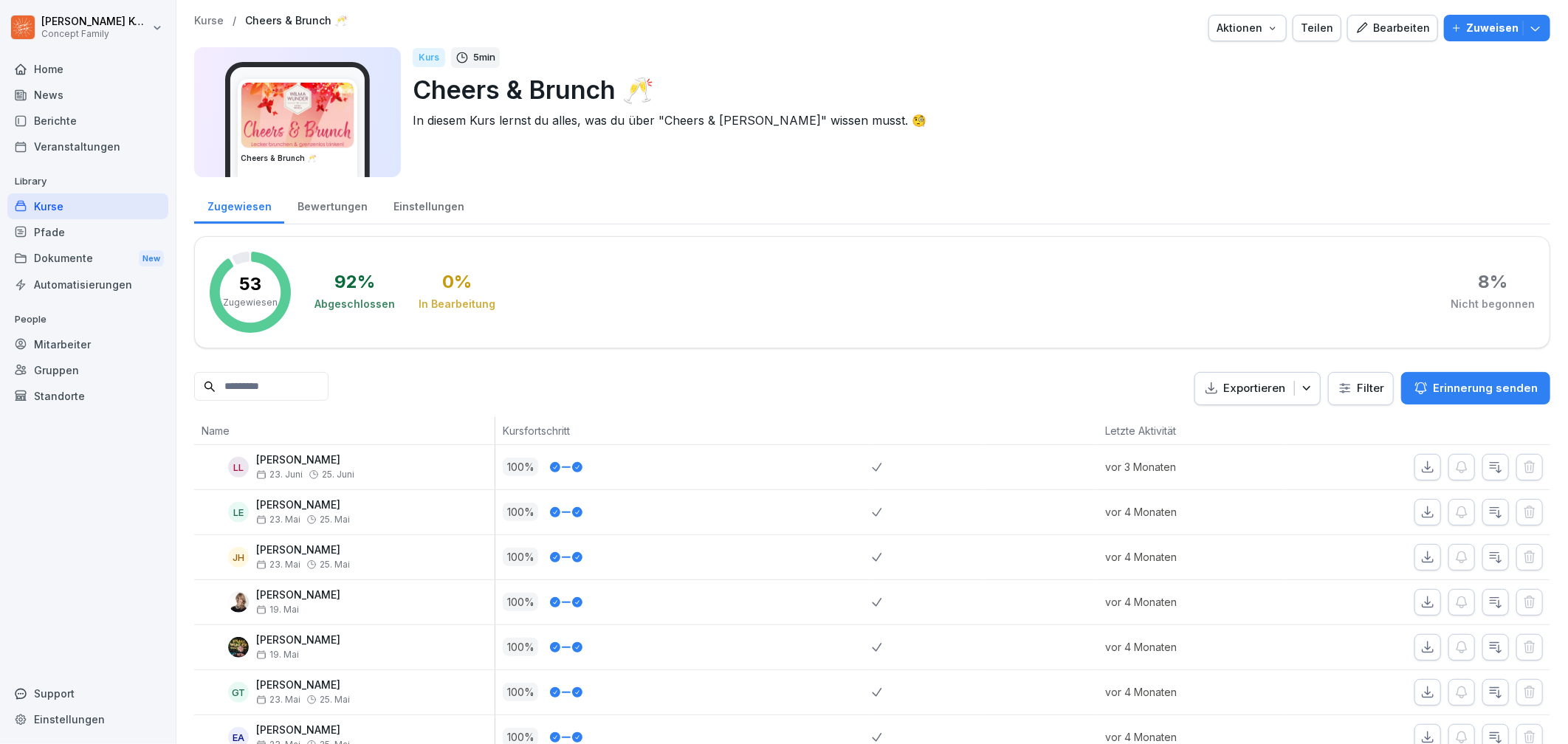
click at [1271, 32] on icon "button" at bounding box center [1272, 28] width 12 height 12
click at [1201, 138] on p "Kurs archivieren" at bounding box center [1188, 138] width 79 height 13
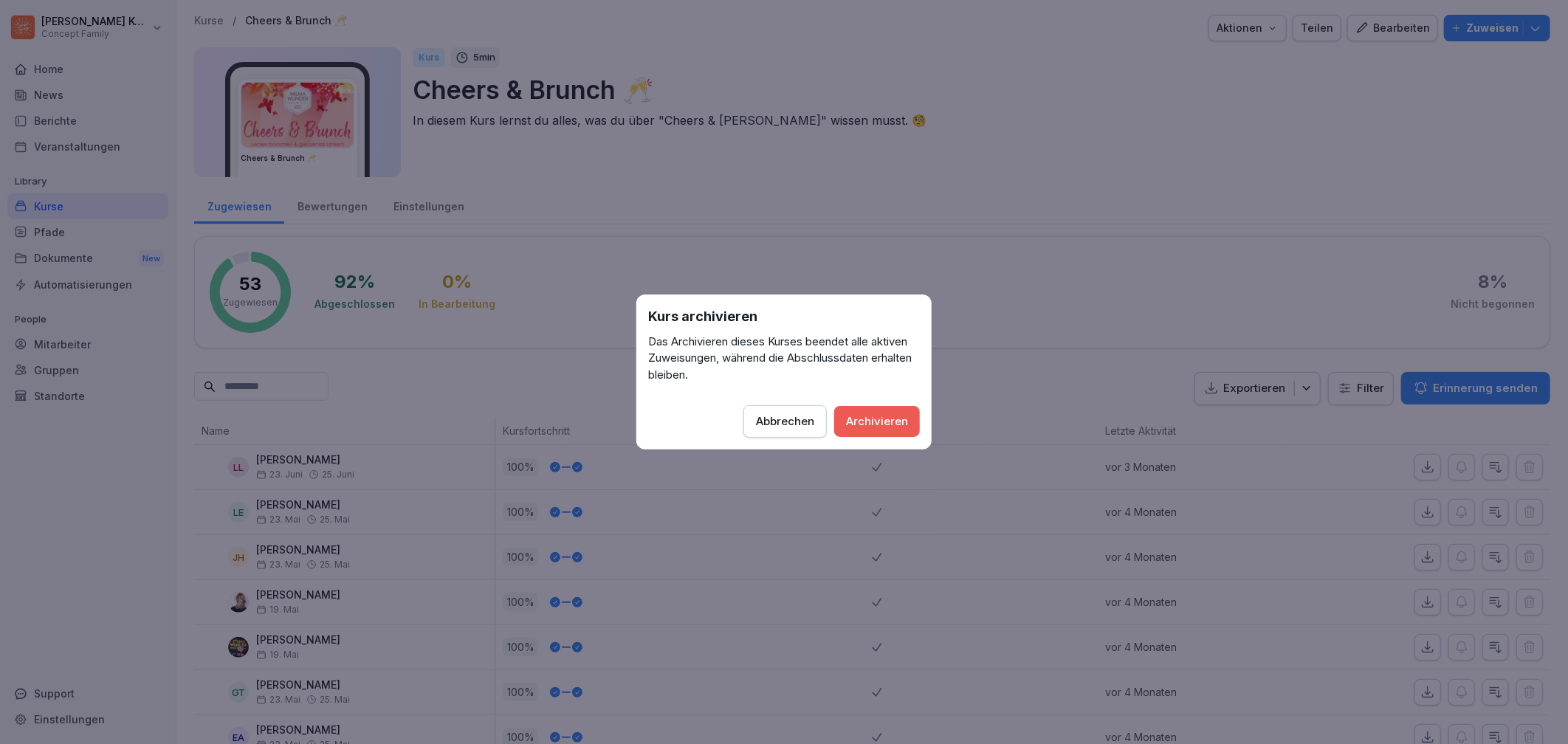
click at [855, 420] on div "Archivieren" at bounding box center [877, 421] width 62 height 16
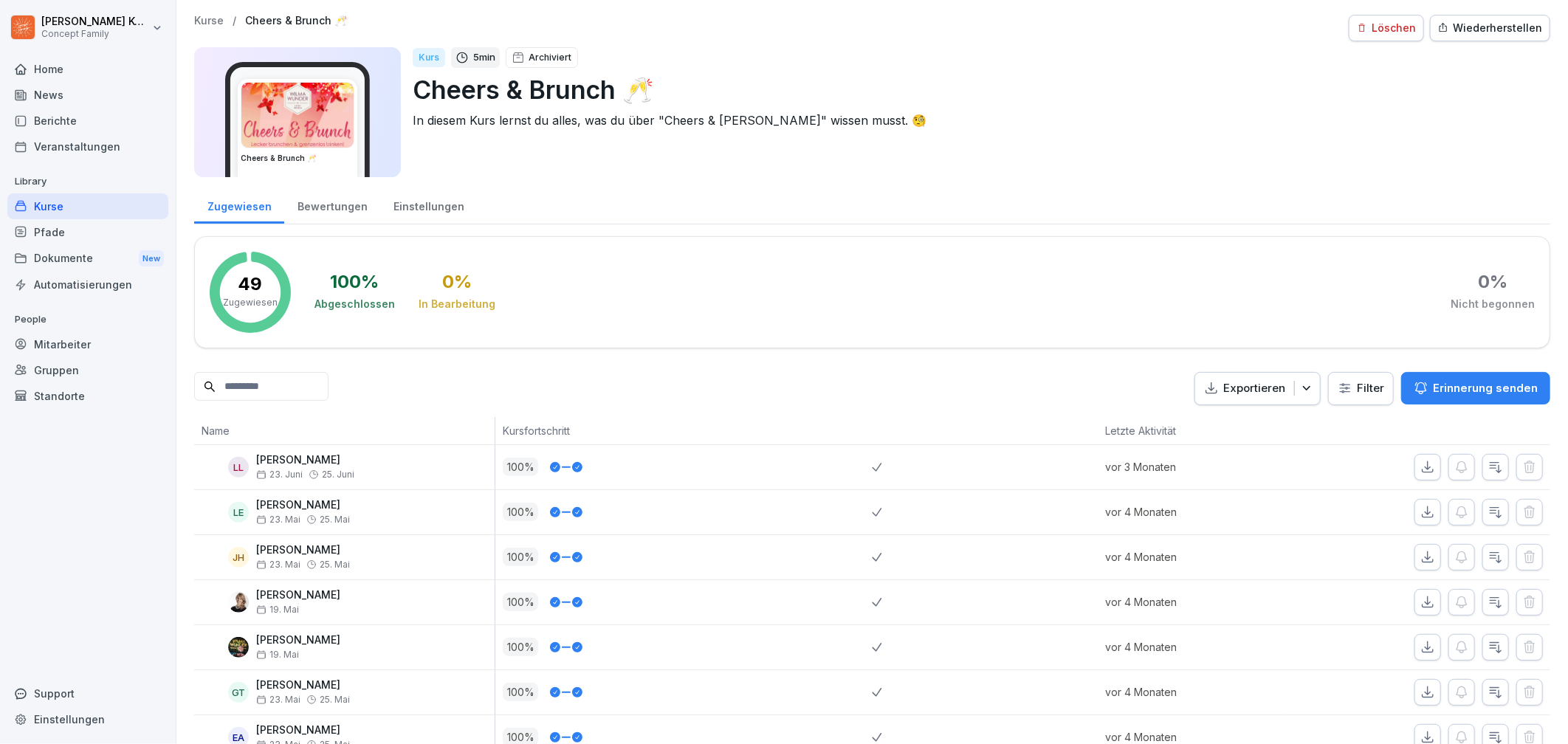
click at [93, 199] on div "Kurse" at bounding box center [88, 207] width 161 height 26
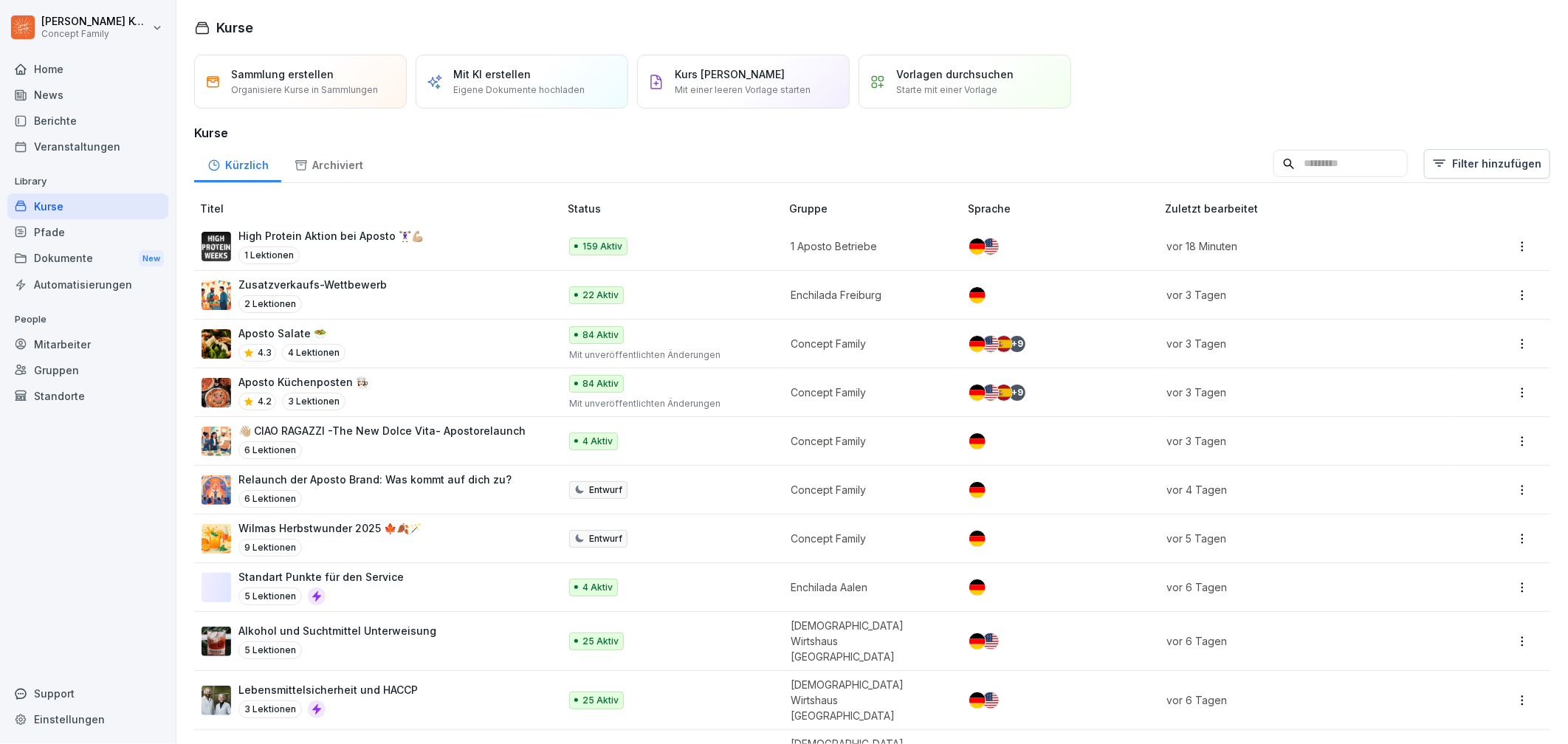
click at [58, 197] on div "Kurse" at bounding box center [88, 207] width 161 height 26
click at [87, 340] on div "Mitarbeiter" at bounding box center [88, 344] width 161 height 26
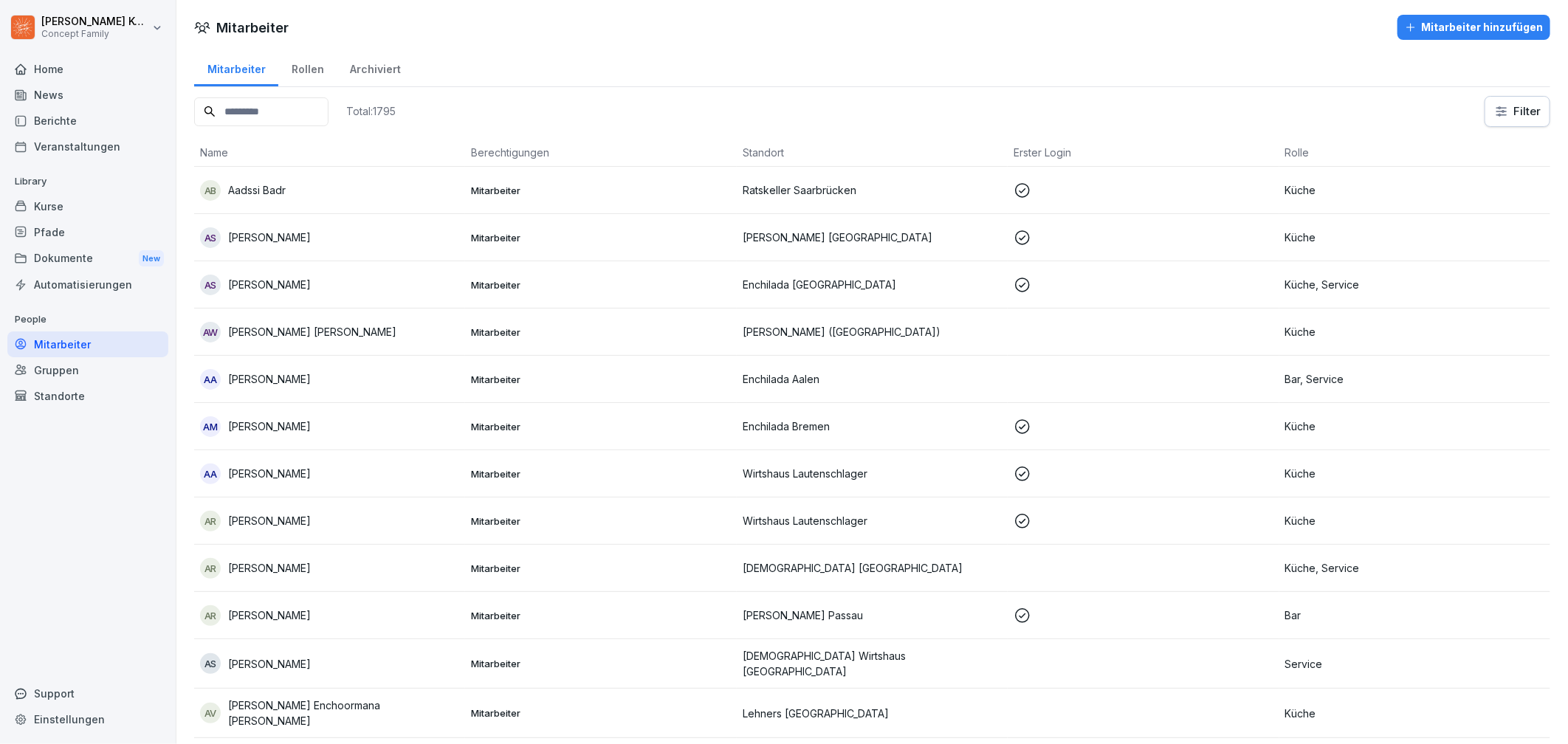
click at [296, 96] on div "Total: 1795" at bounding box center [295, 111] width 201 height 31
click at [281, 115] on input at bounding box center [261, 111] width 135 height 28
click at [95, 391] on div "Standorte" at bounding box center [88, 396] width 161 height 26
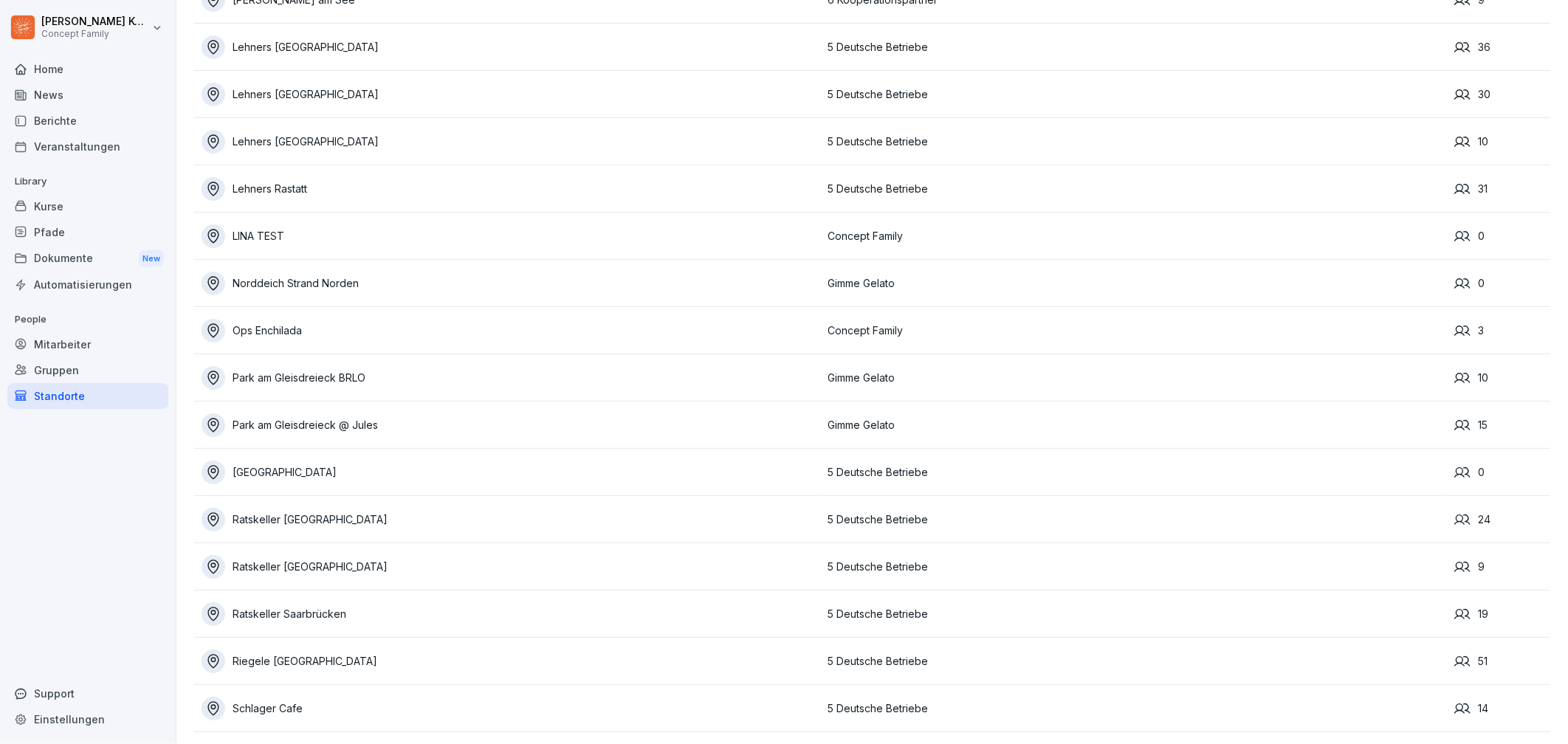
scroll to position [3088, 0]
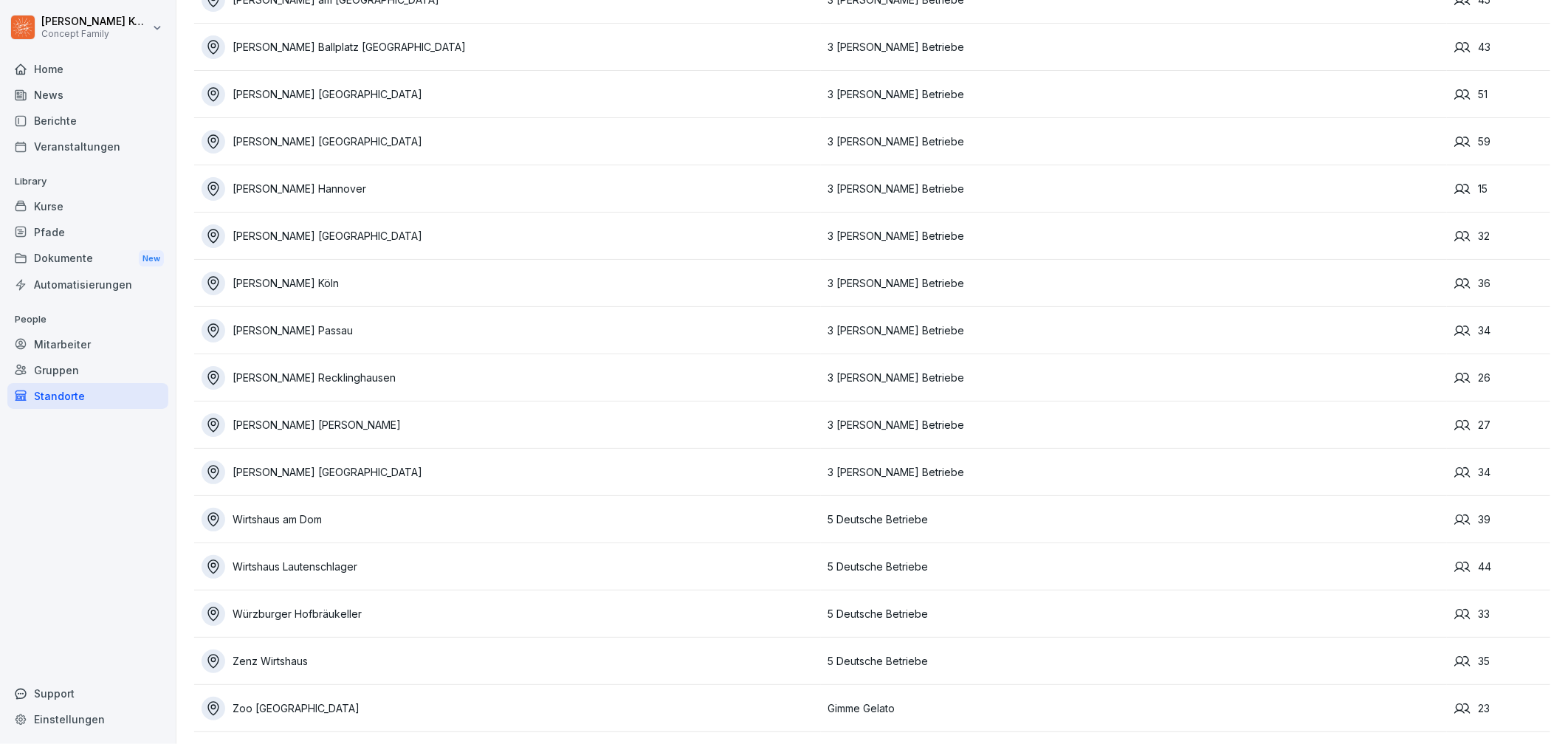
click at [359, 130] on div "[PERSON_NAME] [GEOGRAPHIC_DATA]" at bounding box center [511, 141] width 620 height 24
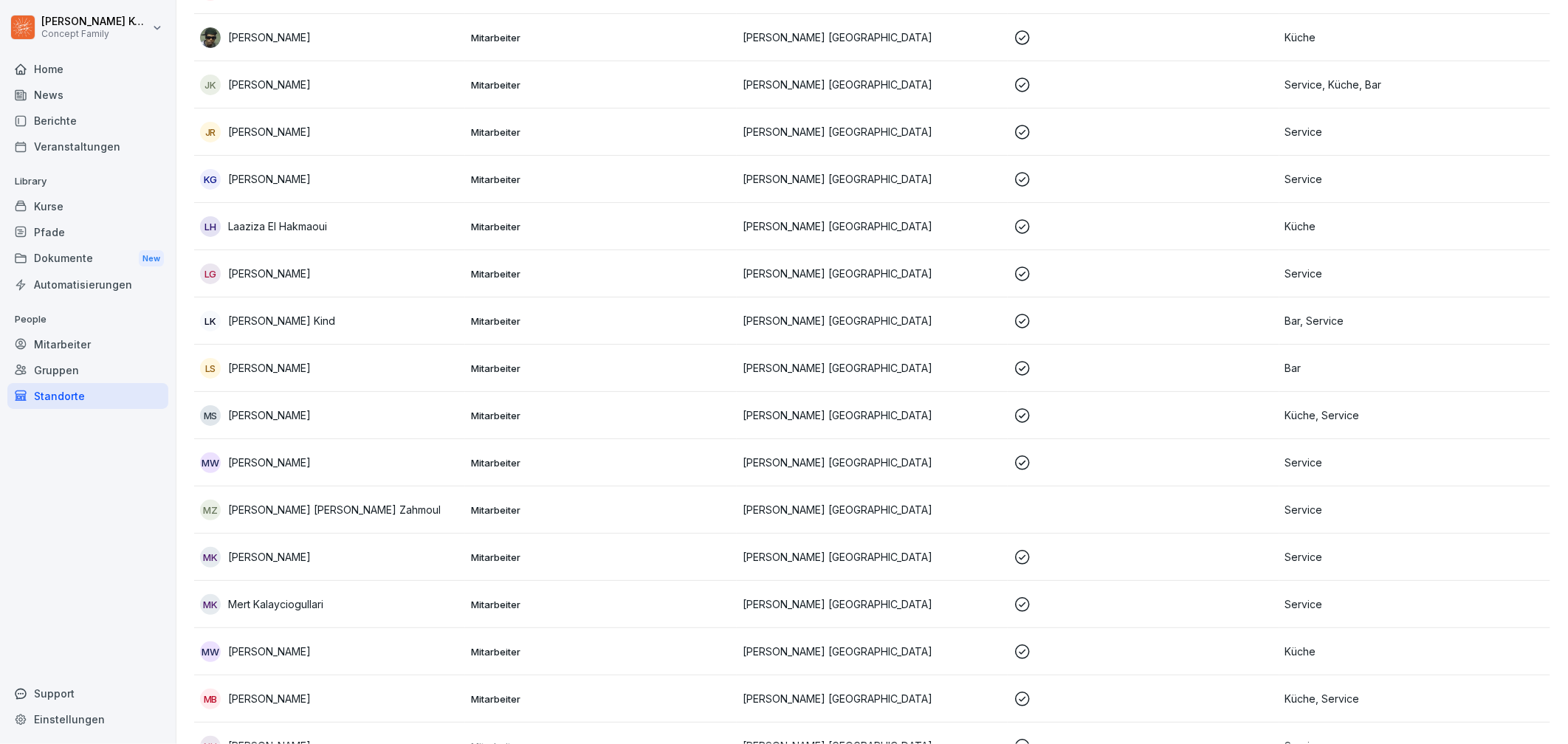
scroll to position [1245, 0]
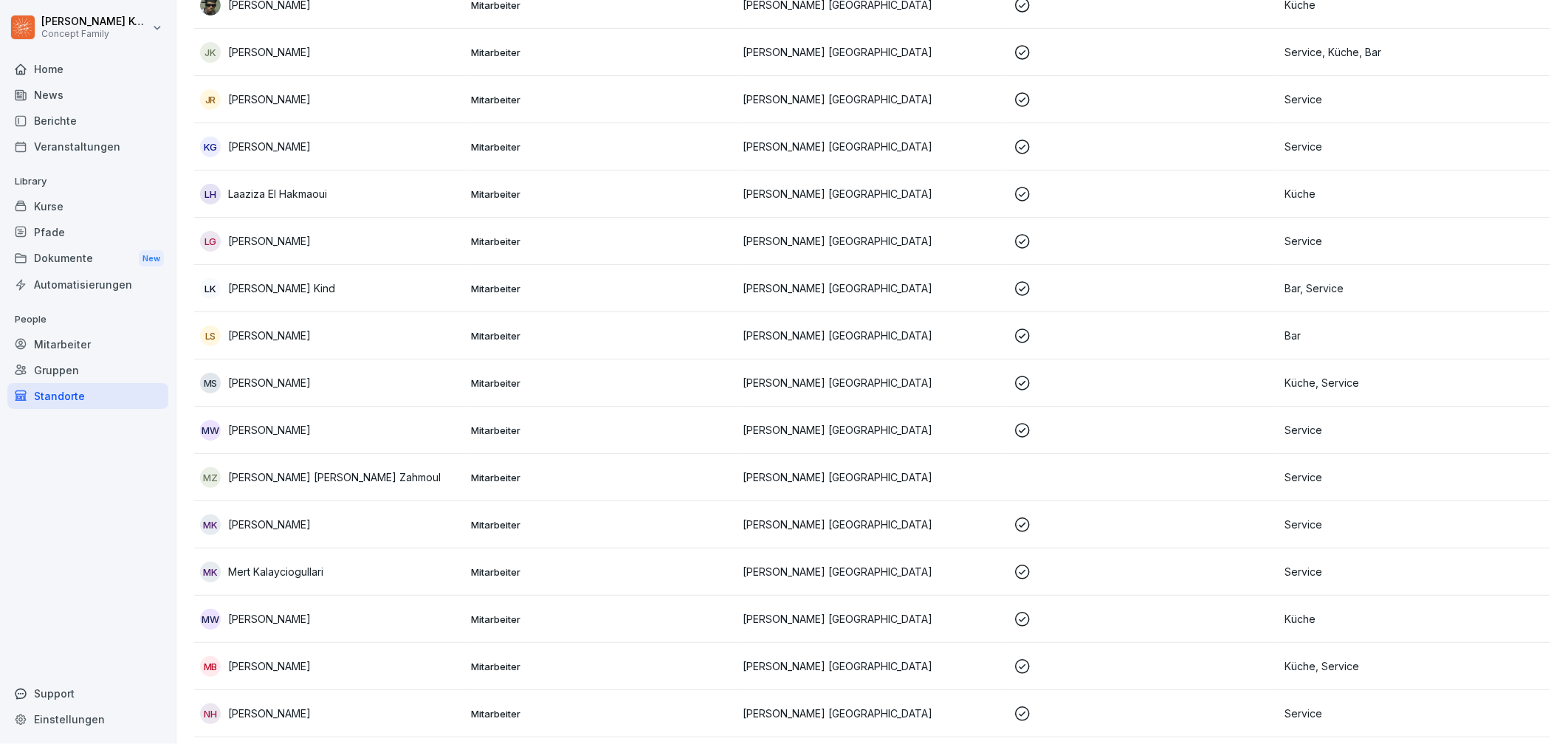
click at [427, 486] on div "MZ [PERSON_NAME] [PERSON_NAME] Zahmoul" at bounding box center [329, 477] width 259 height 21
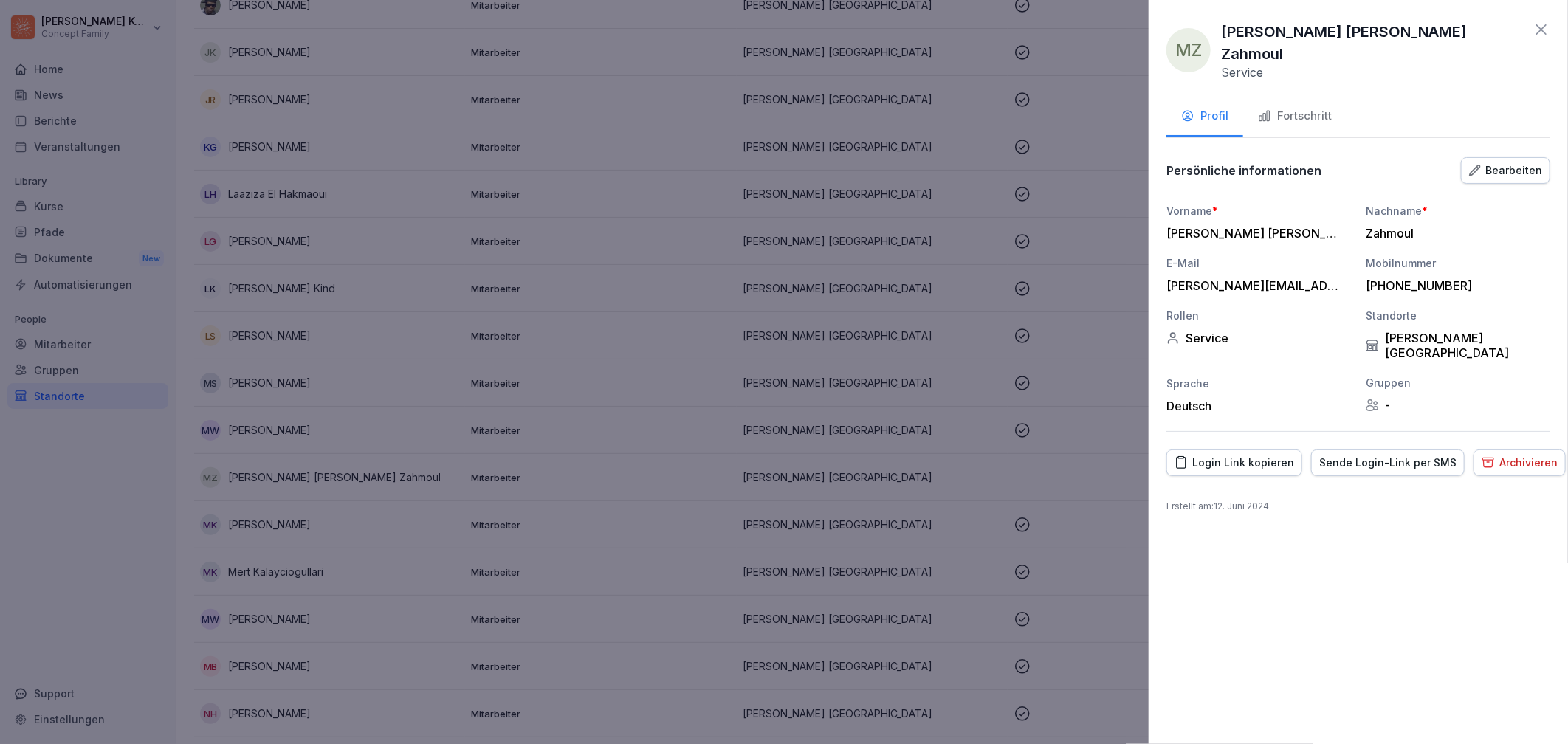
click at [1322, 108] on div "Fortschritt" at bounding box center [1295, 116] width 74 height 17
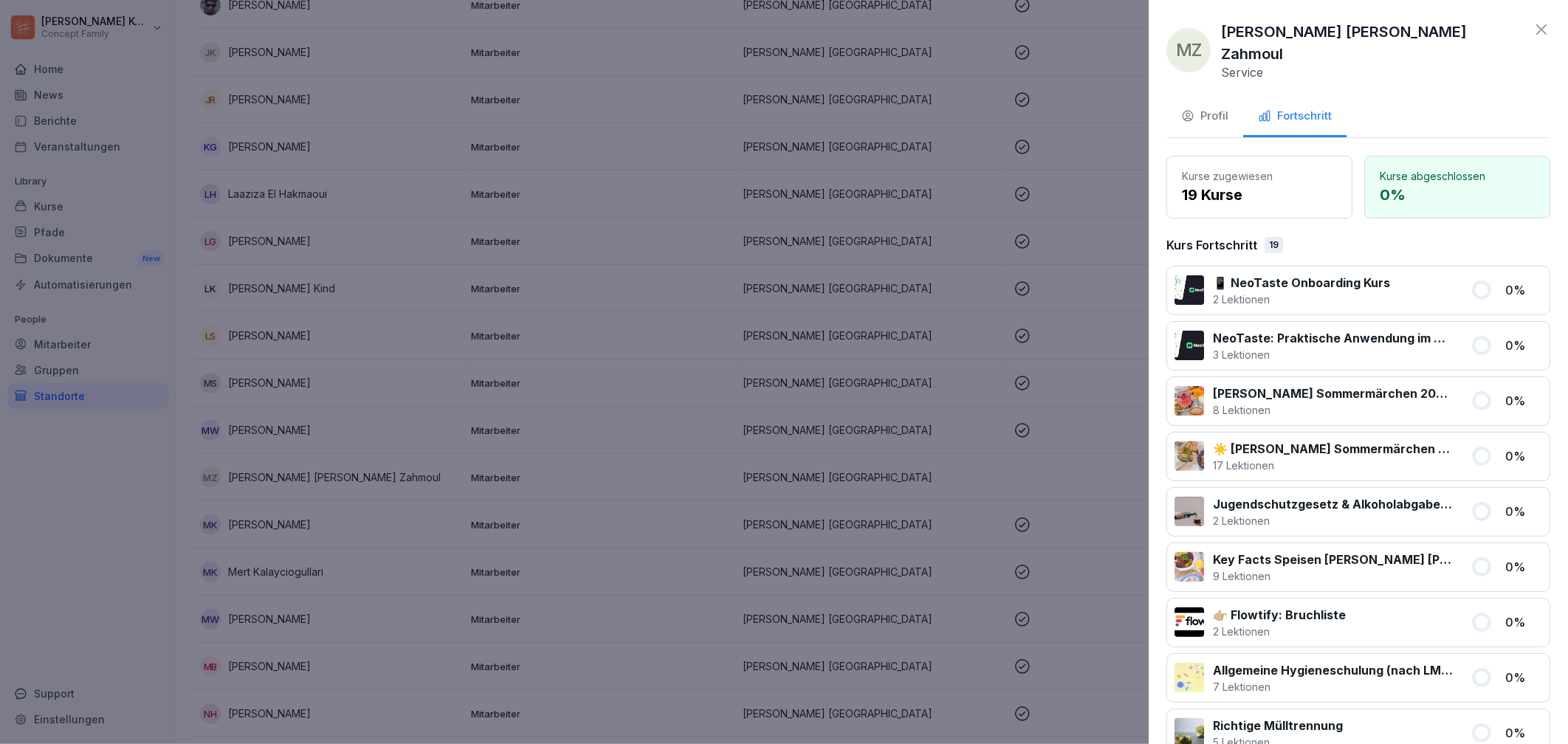
click at [1201, 111] on button "Profil" at bounding box center [1205, 118] width 77 height 40
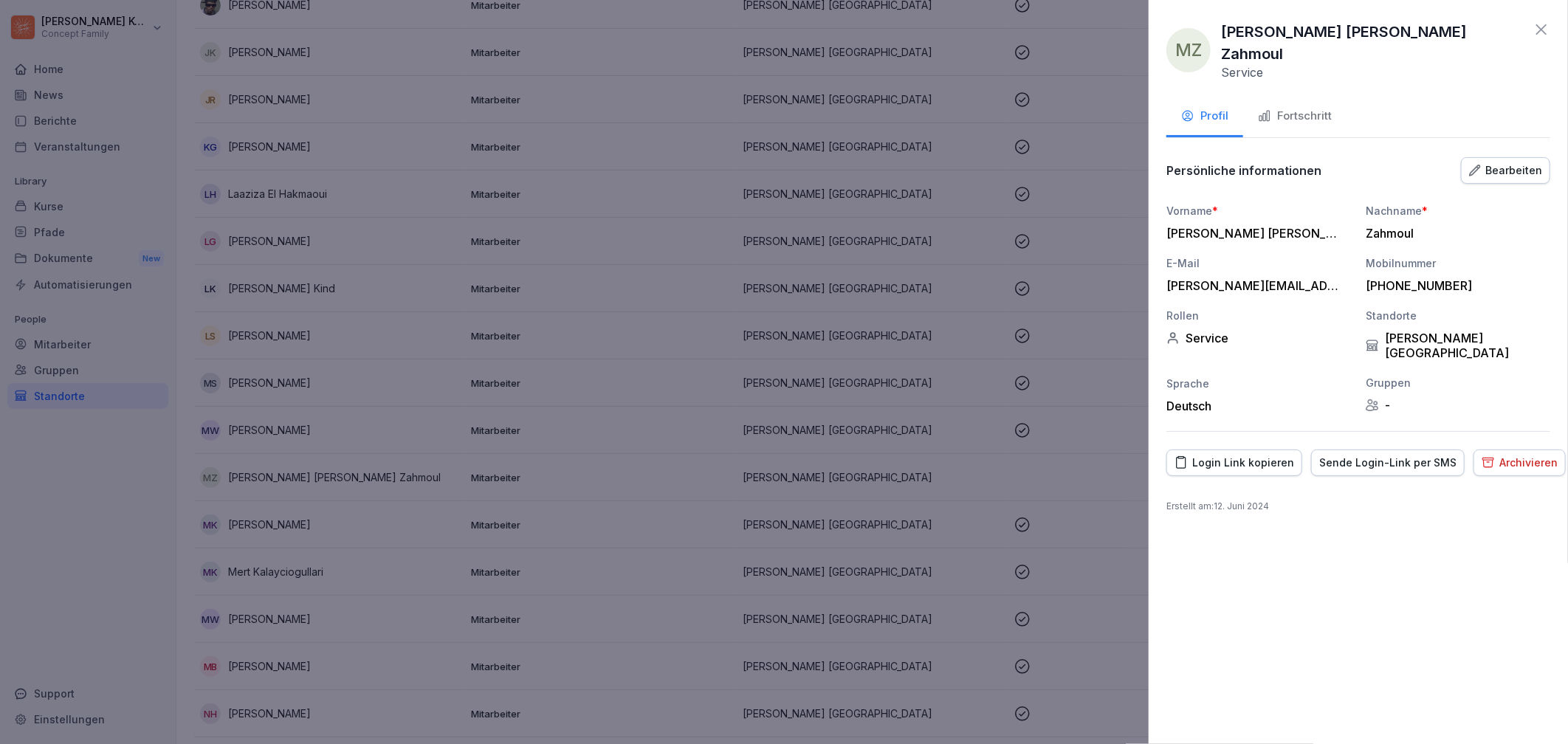
click at [1494, 455] on div "Archivieren" at bounding box center [1520, 463] width 76 height 16
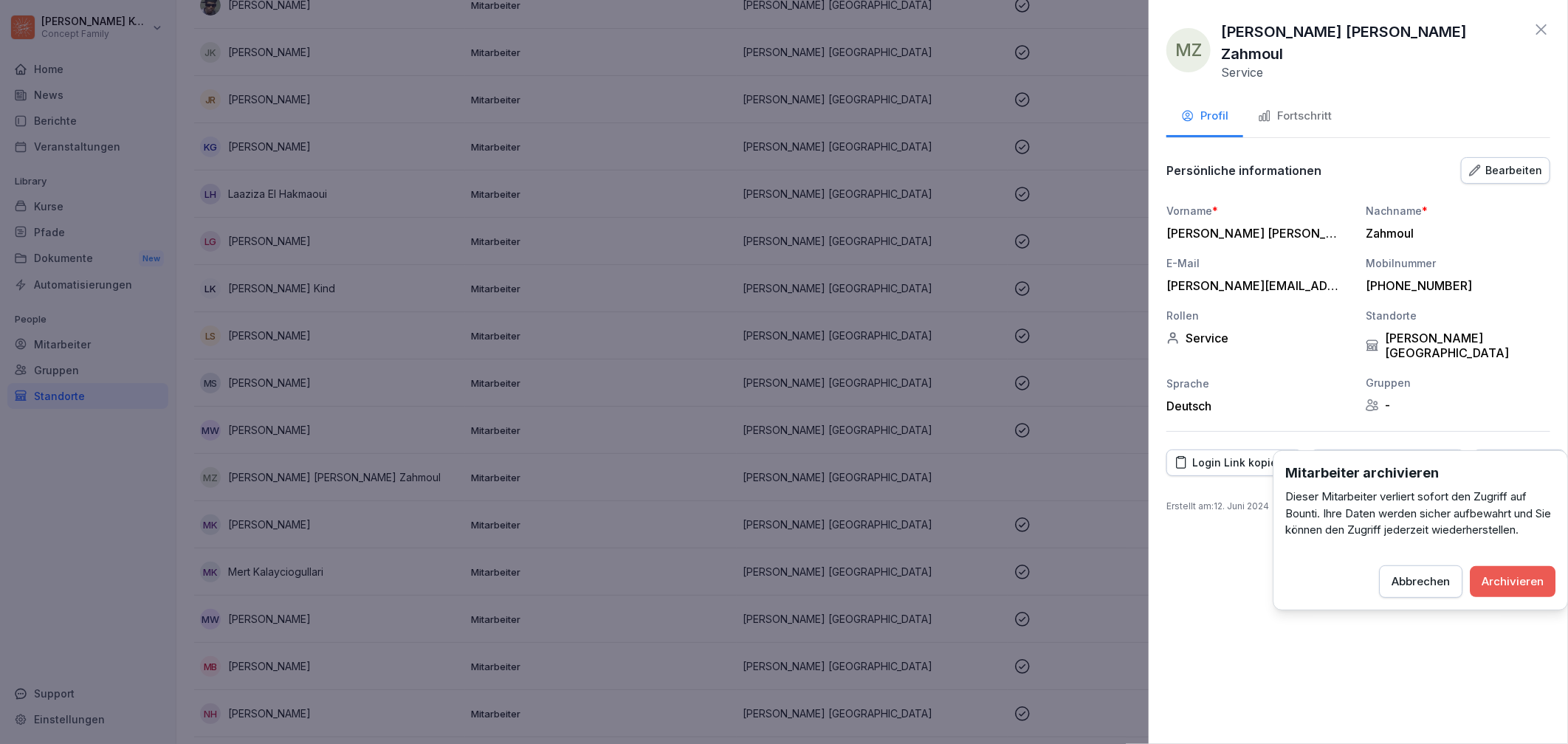
click at [1516, 579] on div "Archivieren" at bounding box center [1513, 581] width 62 height 16
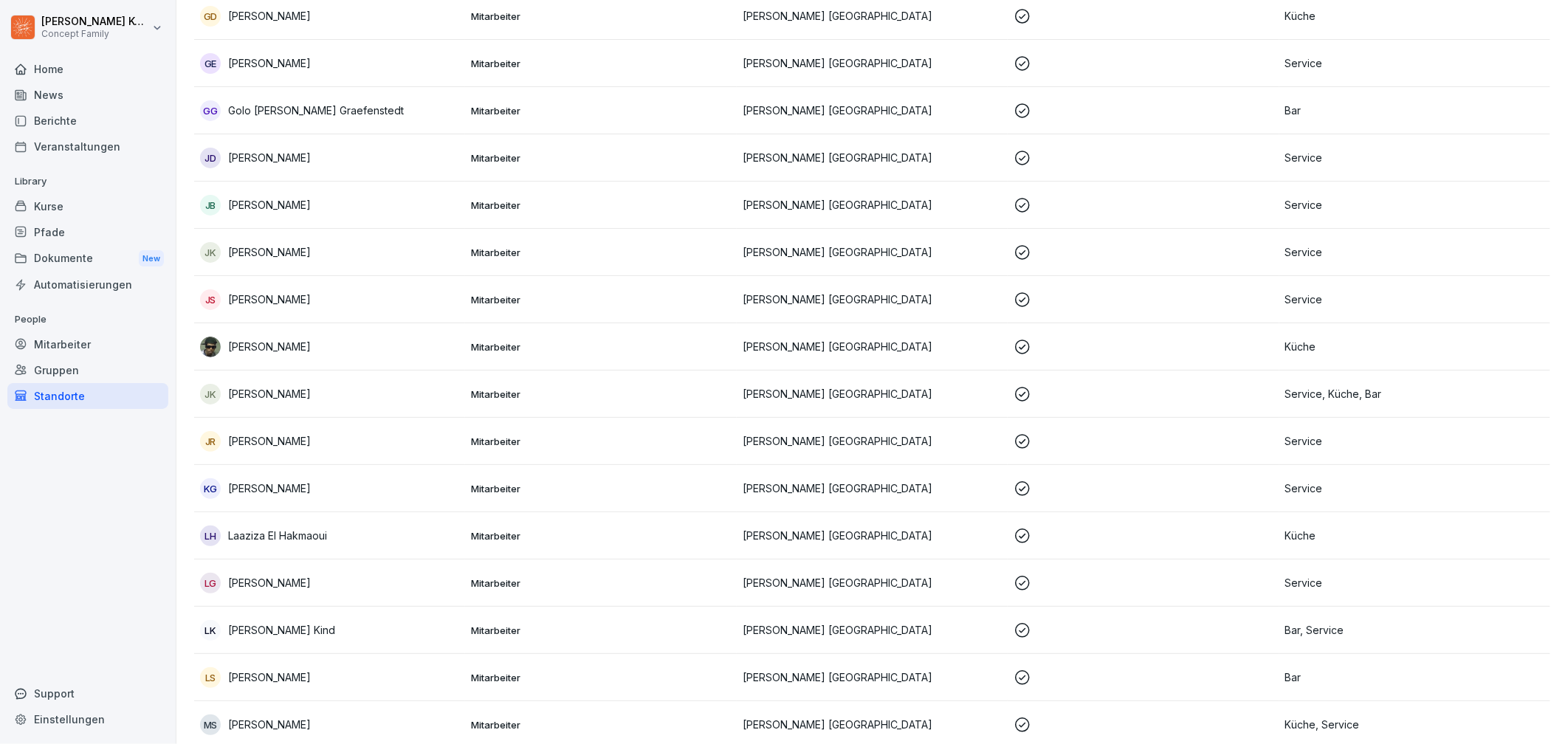
scroll to position [1391, 0]
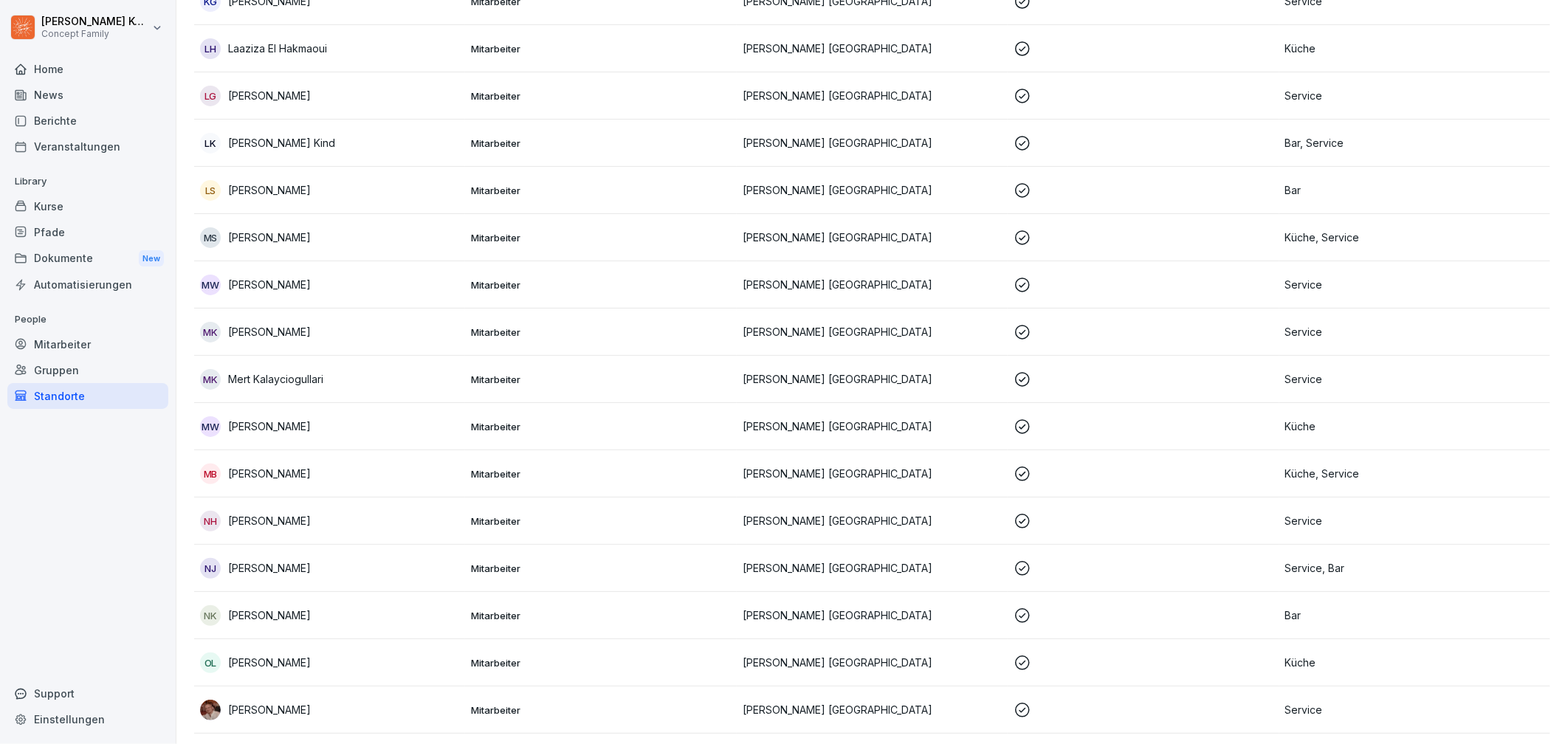
click at [323, 238] on div "[PERSON_NAME]" at bounding box center [329, 237] width 259 height 21
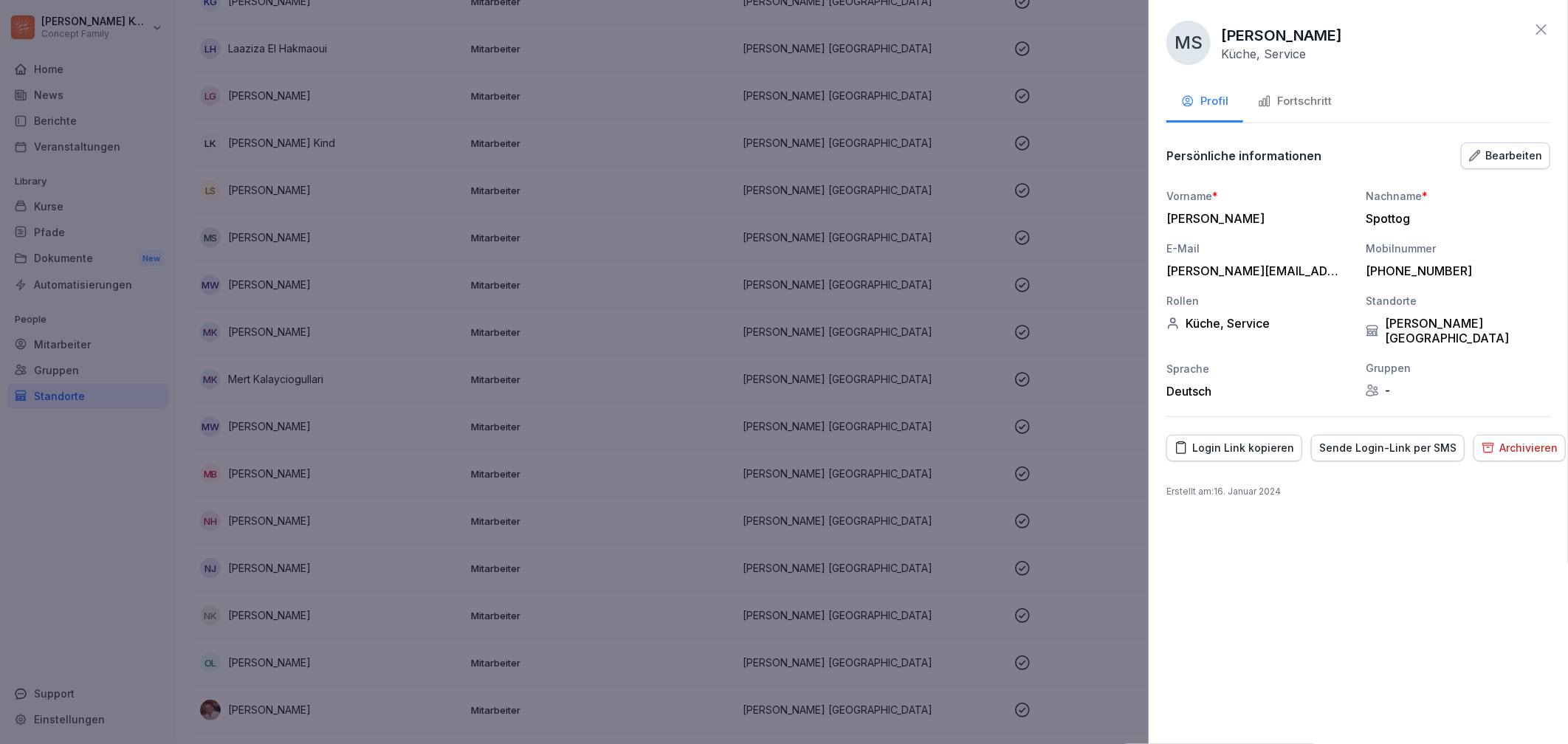
click at [1278, 88] on button "Fortschritt" at bounding box center [1294, 103] width 103 height 40
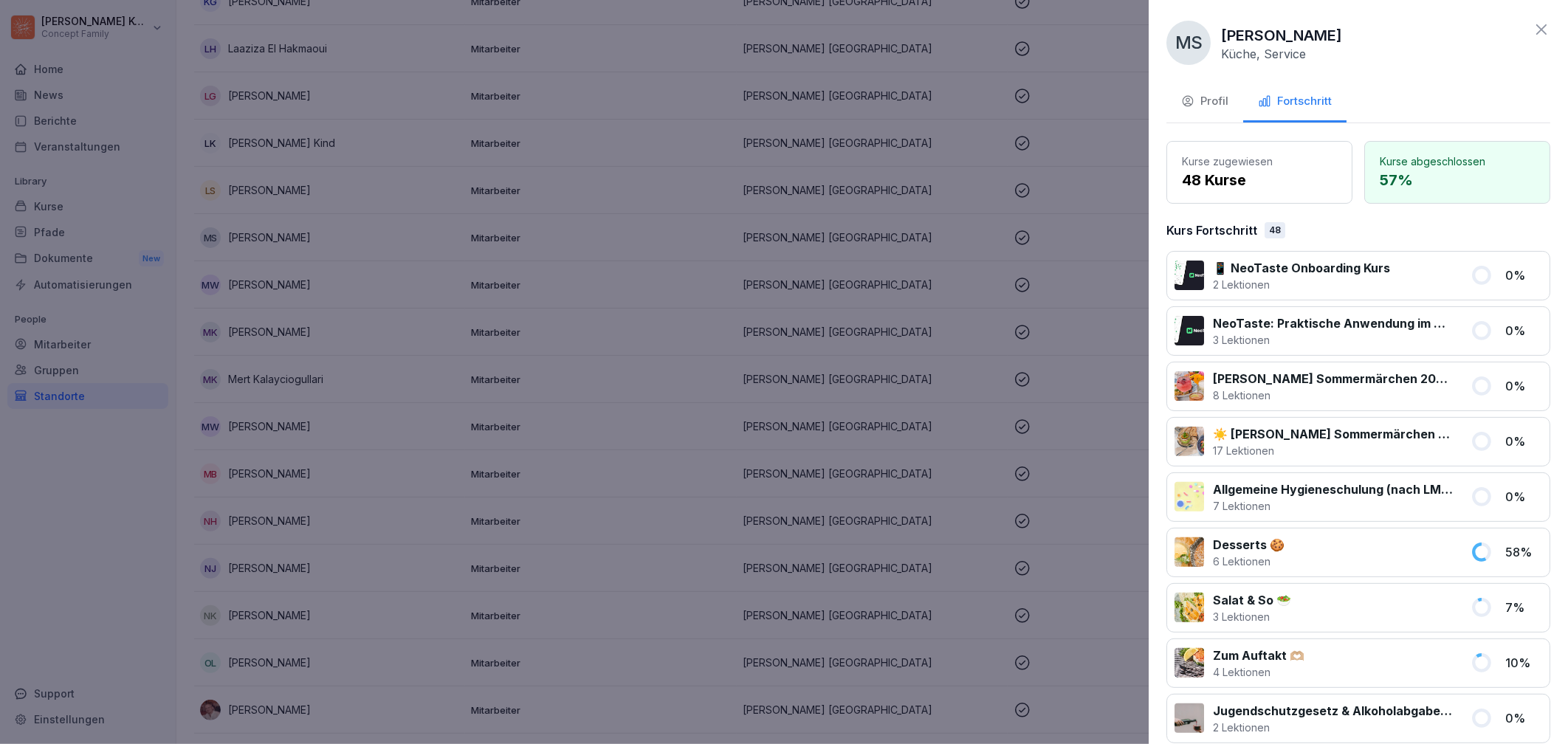
click at [1220, 111] on button "Profil" at bounding box center [1205, 103] width 77 height 40
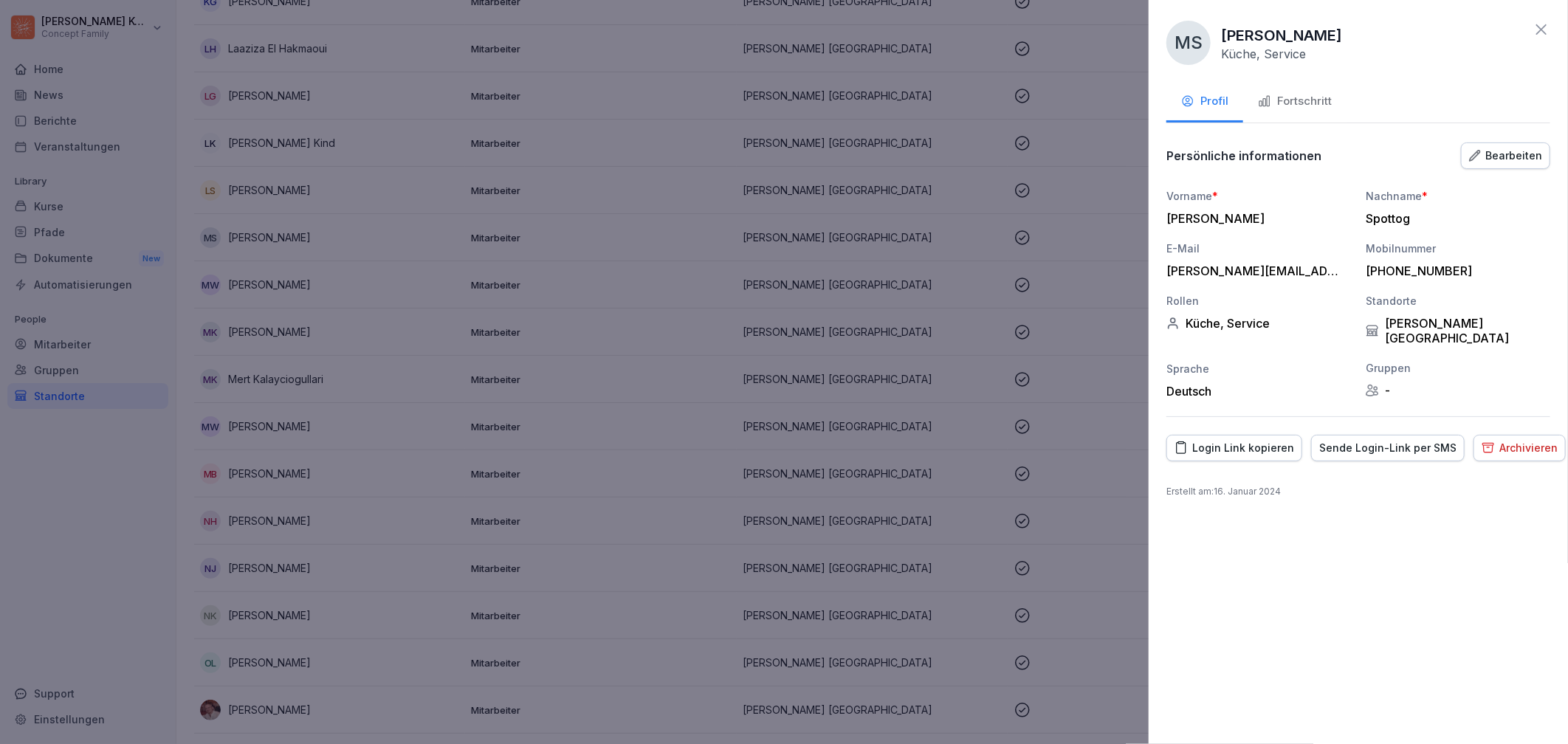
click at [1500, 440] on div "Archivieren" at bounding box center [1520, 447] width 76 height 16
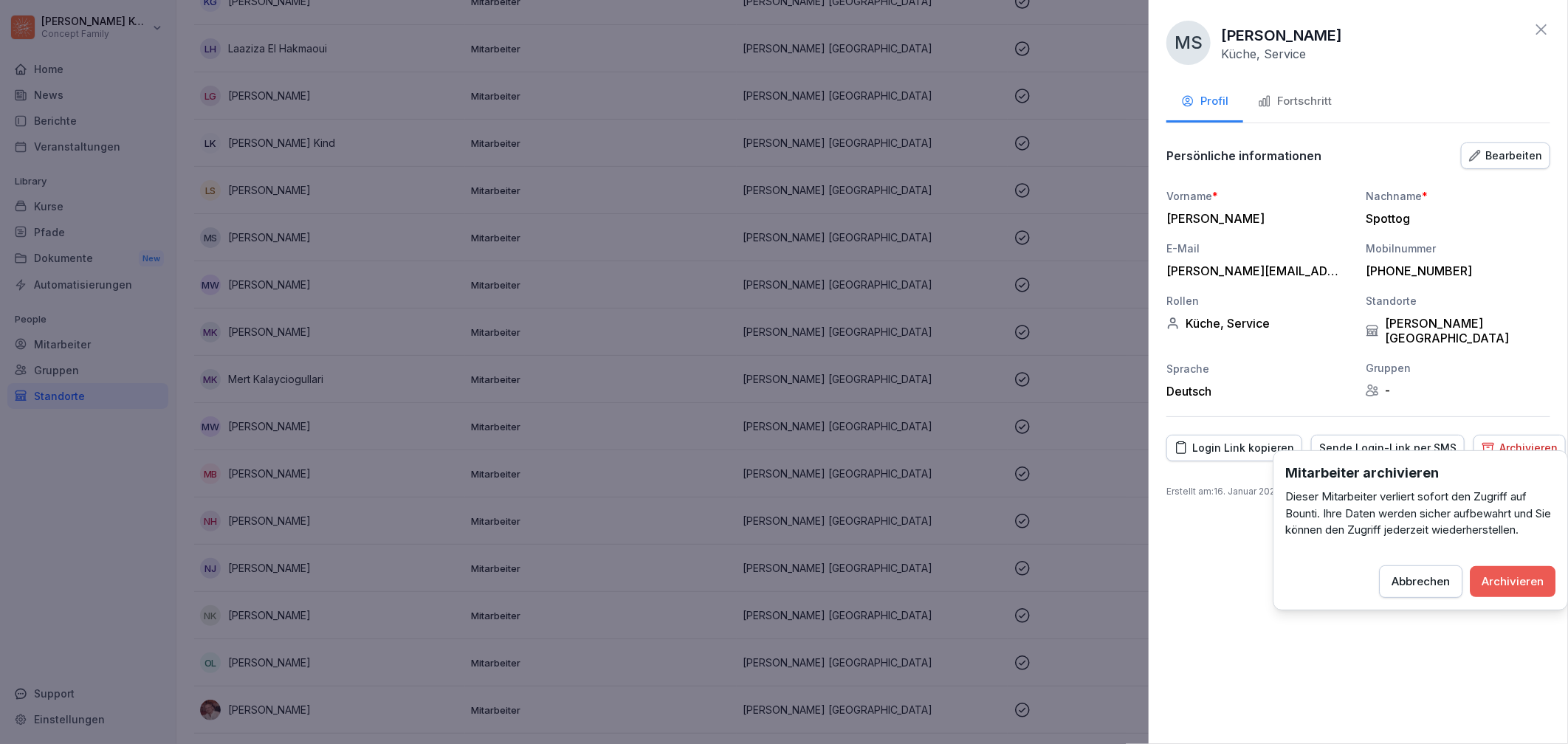
click at [1516, 582] on div "Archivieren" at bounding box center [1513, 581] width 62 height 16
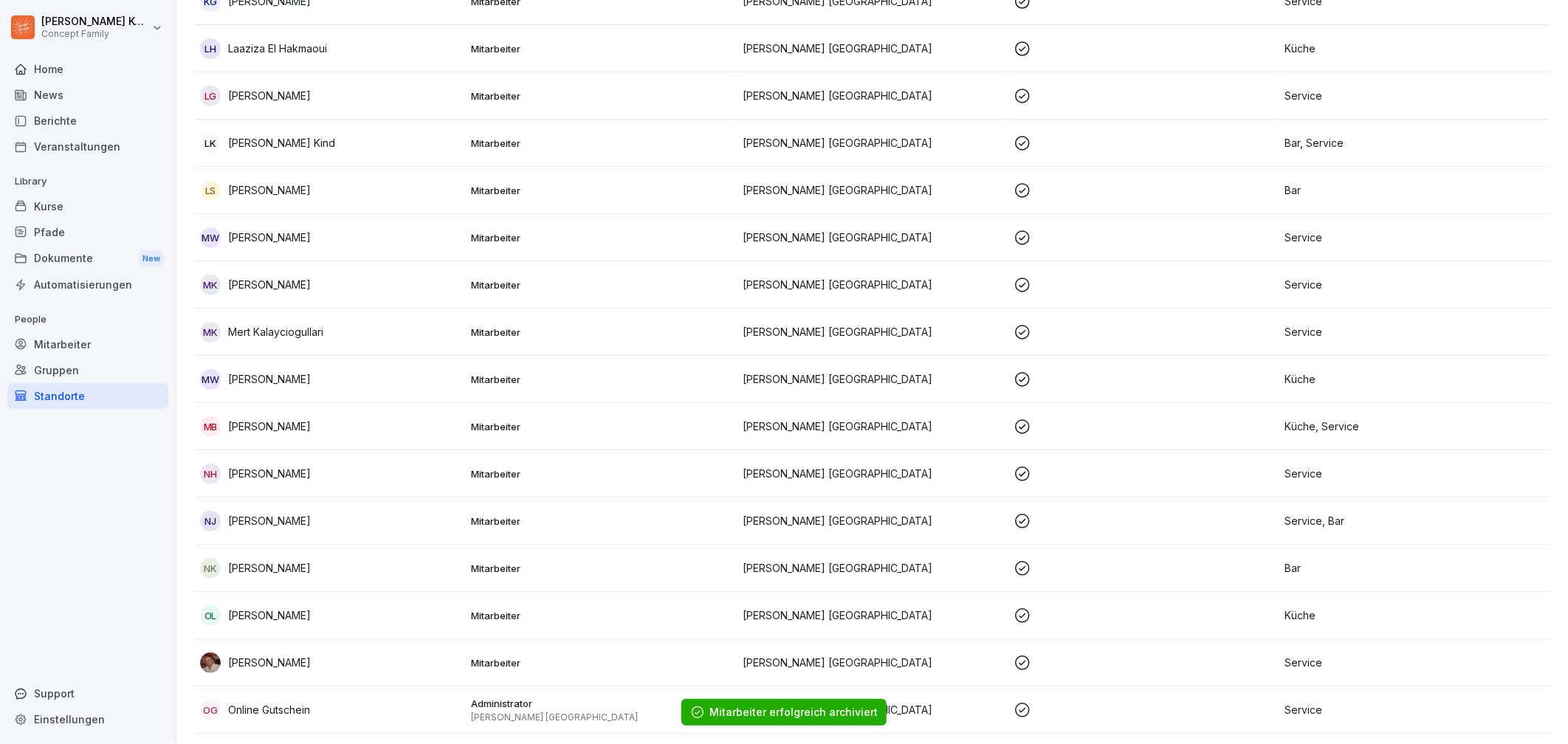
click at [332, 417] on div "MB [PERSON_NAME]" at bounding box center [329, 427] width 259 height 21
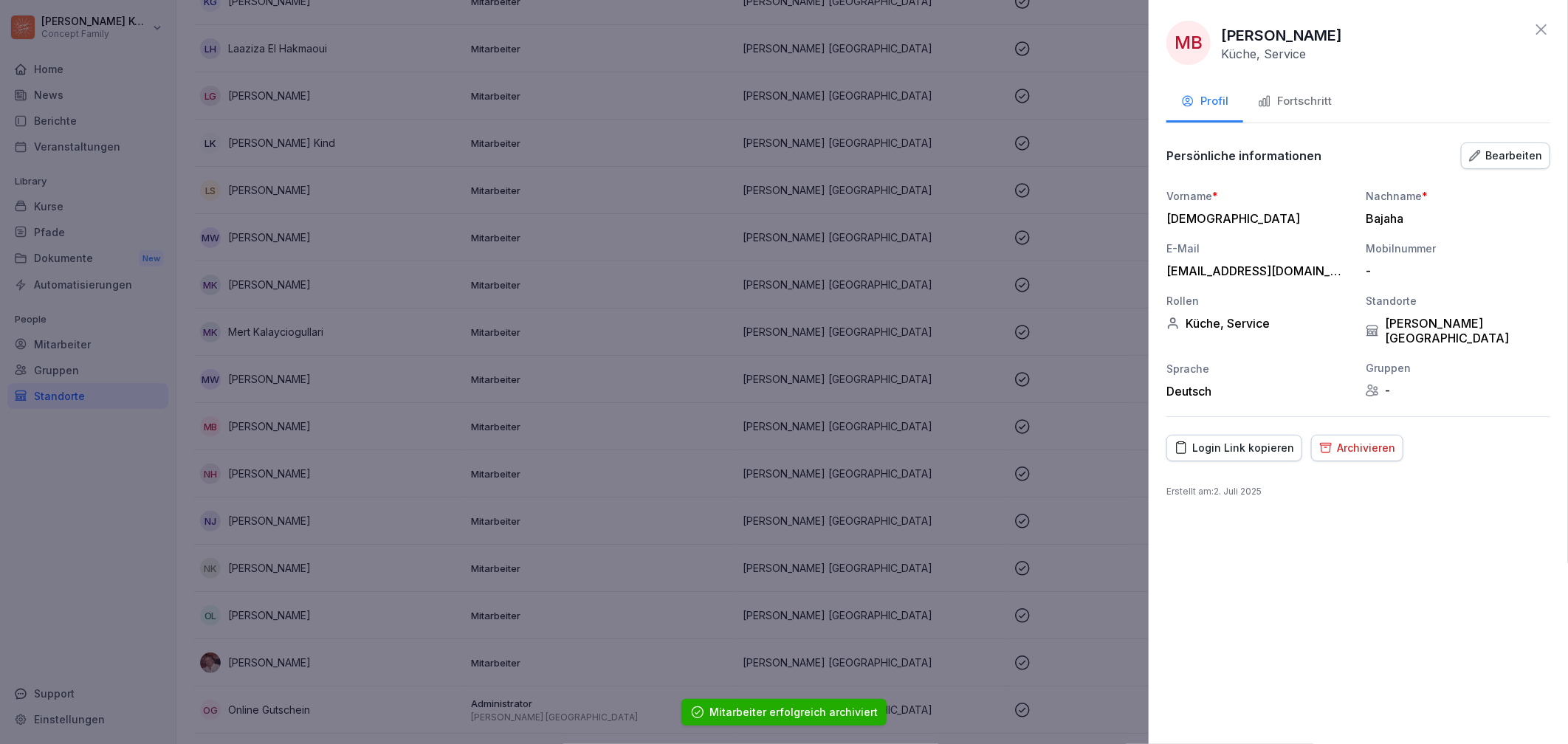
click at [1522, 157] on div "Bearbeiten" at bounding box center [1505, 155] width 73 height 16
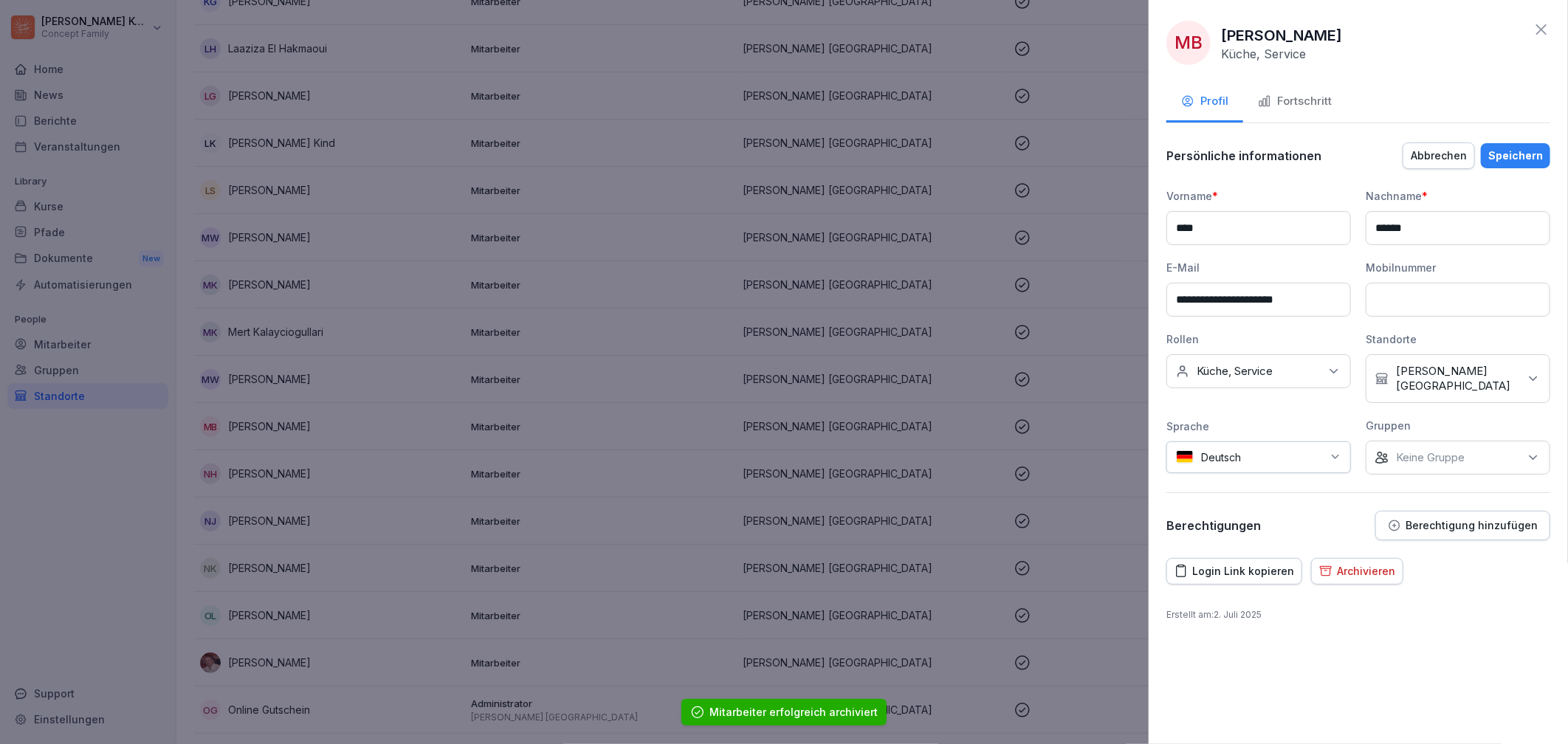
click at [1537, 23] on icon at bounding box center [1541, 29] width 18 height 18
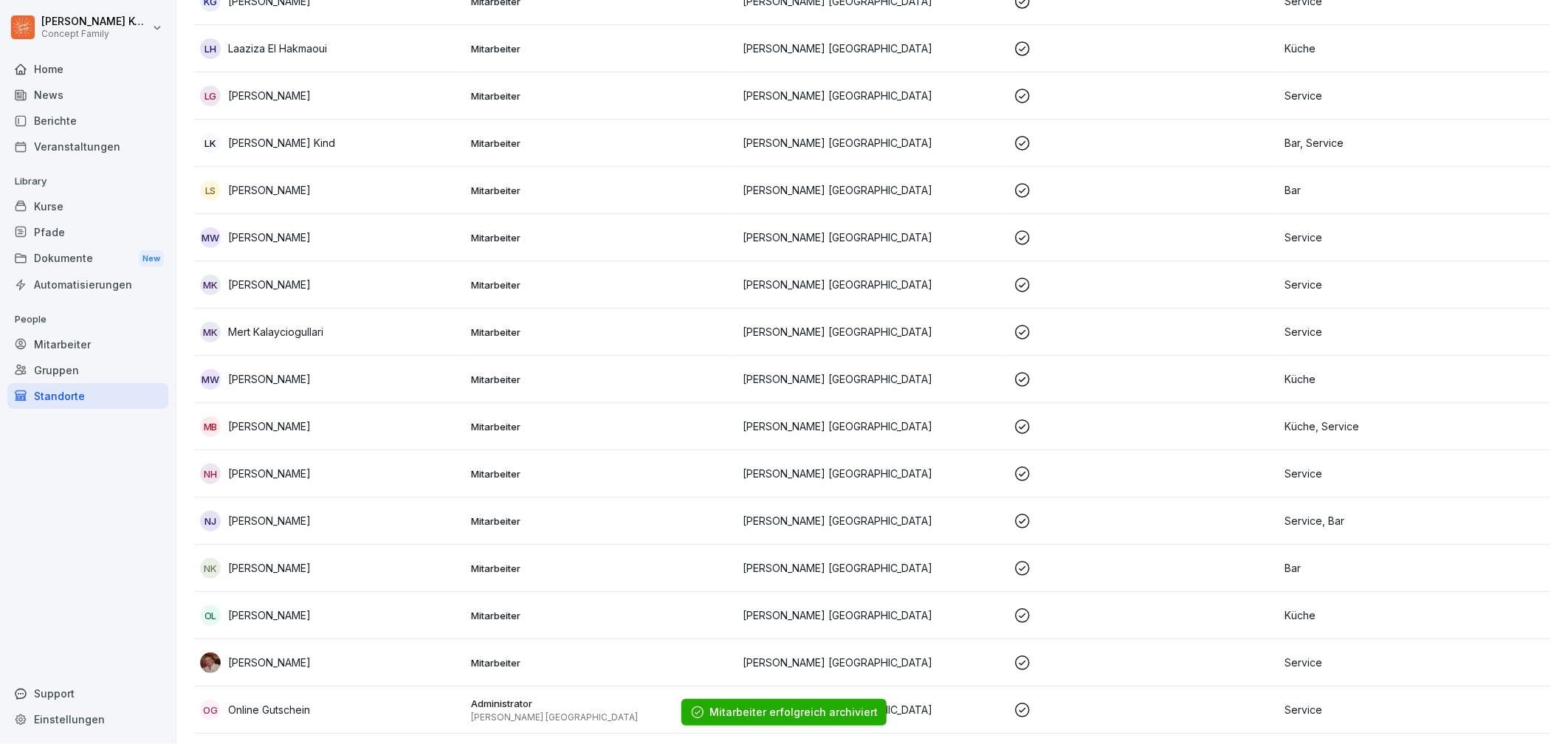
click at [295, 417] on div "MB [PERSON_NAME]" at bounding box center [329, 427] width 259 height 21
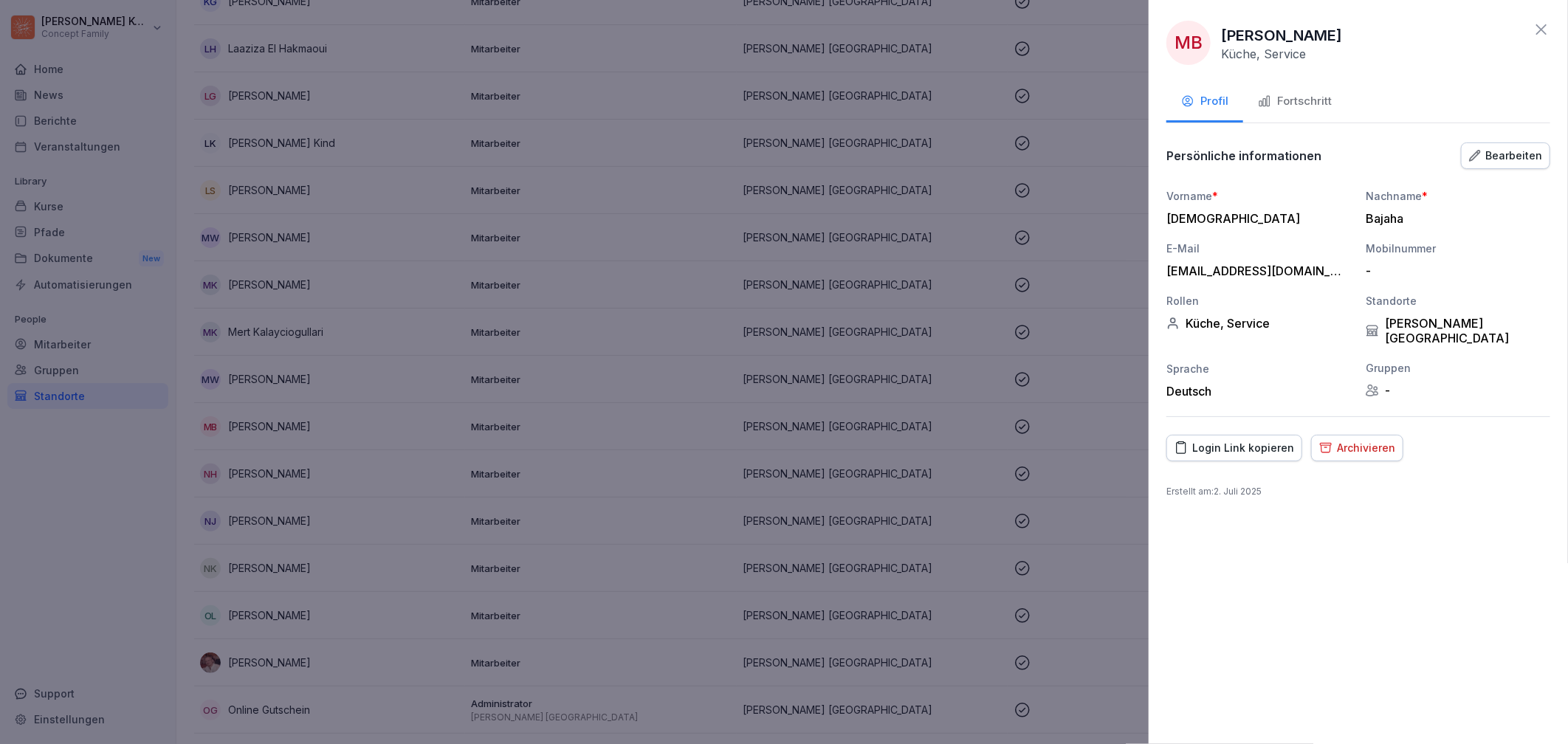
click at [1374, 440] on div "Archivieren" at bounding box center [1357, 447] width 76 height 16
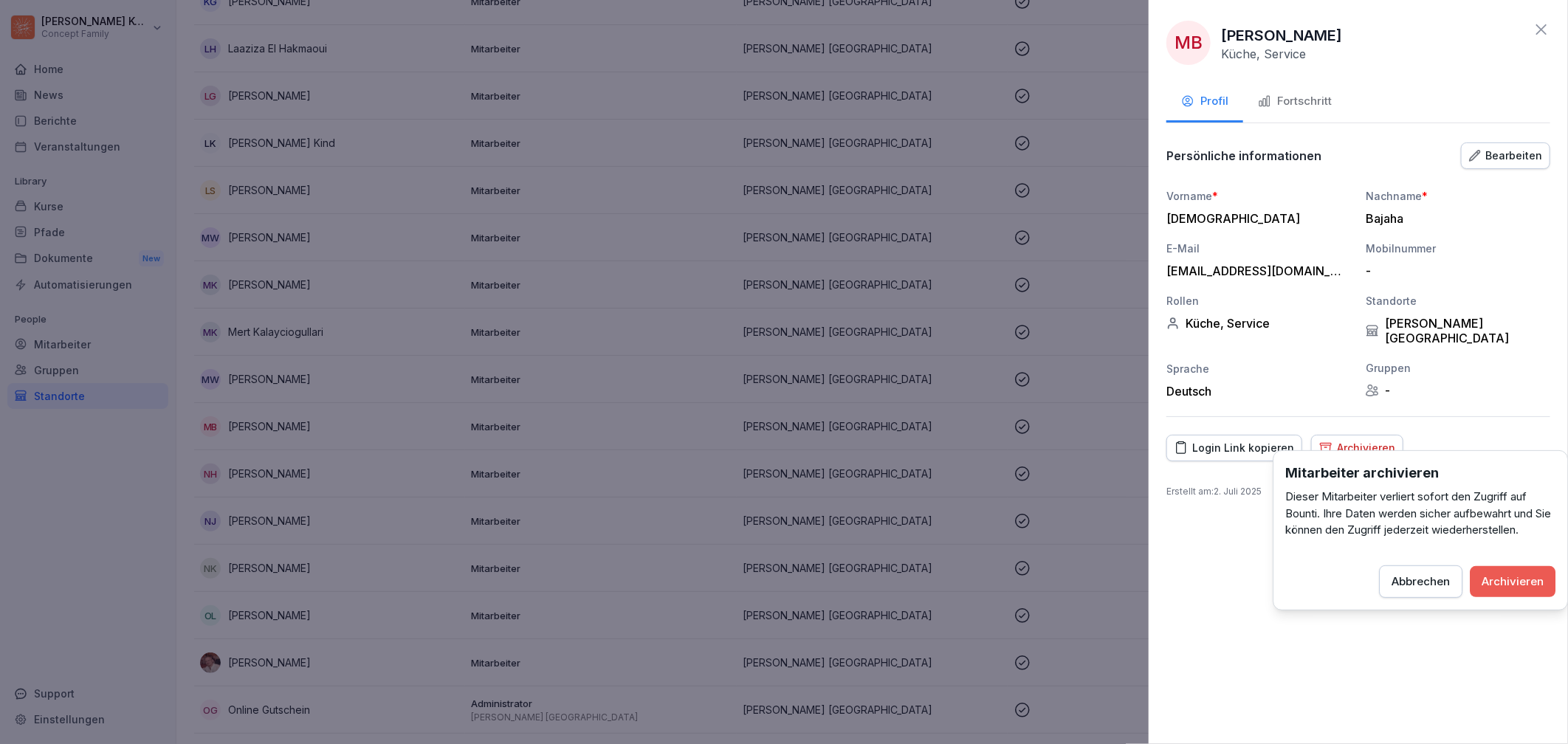
click at [1540, 571] on button "Archivieren" at bounding box center [1512, 582] width 85 height 31
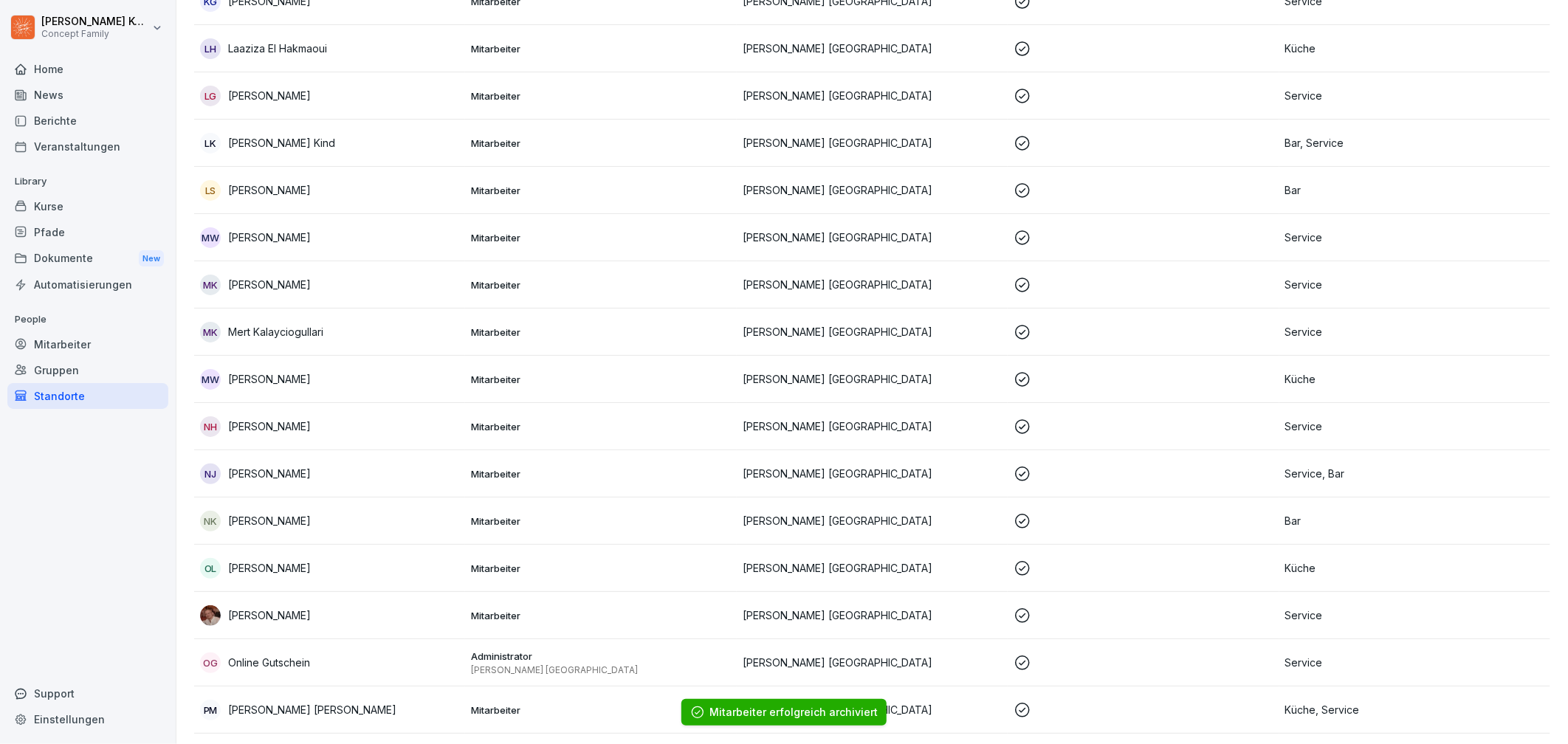
click at [303, 337] on p "Mert Kalayciogullari" at bounding box center [276, 332] width 95 height 15
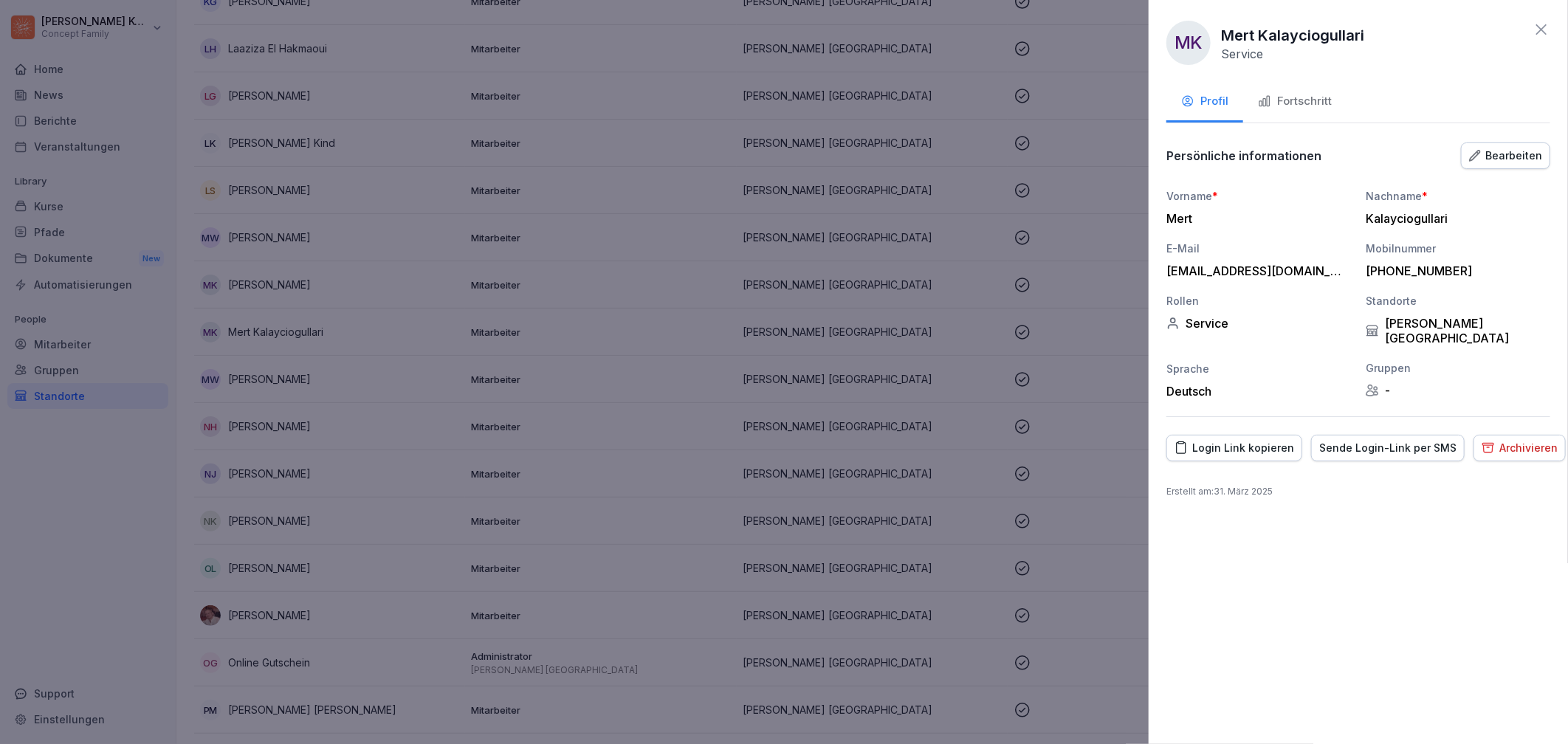
click at [1302, 83] on button "Fortschritt" at bounding box center [1294, 103] width 103 height 40
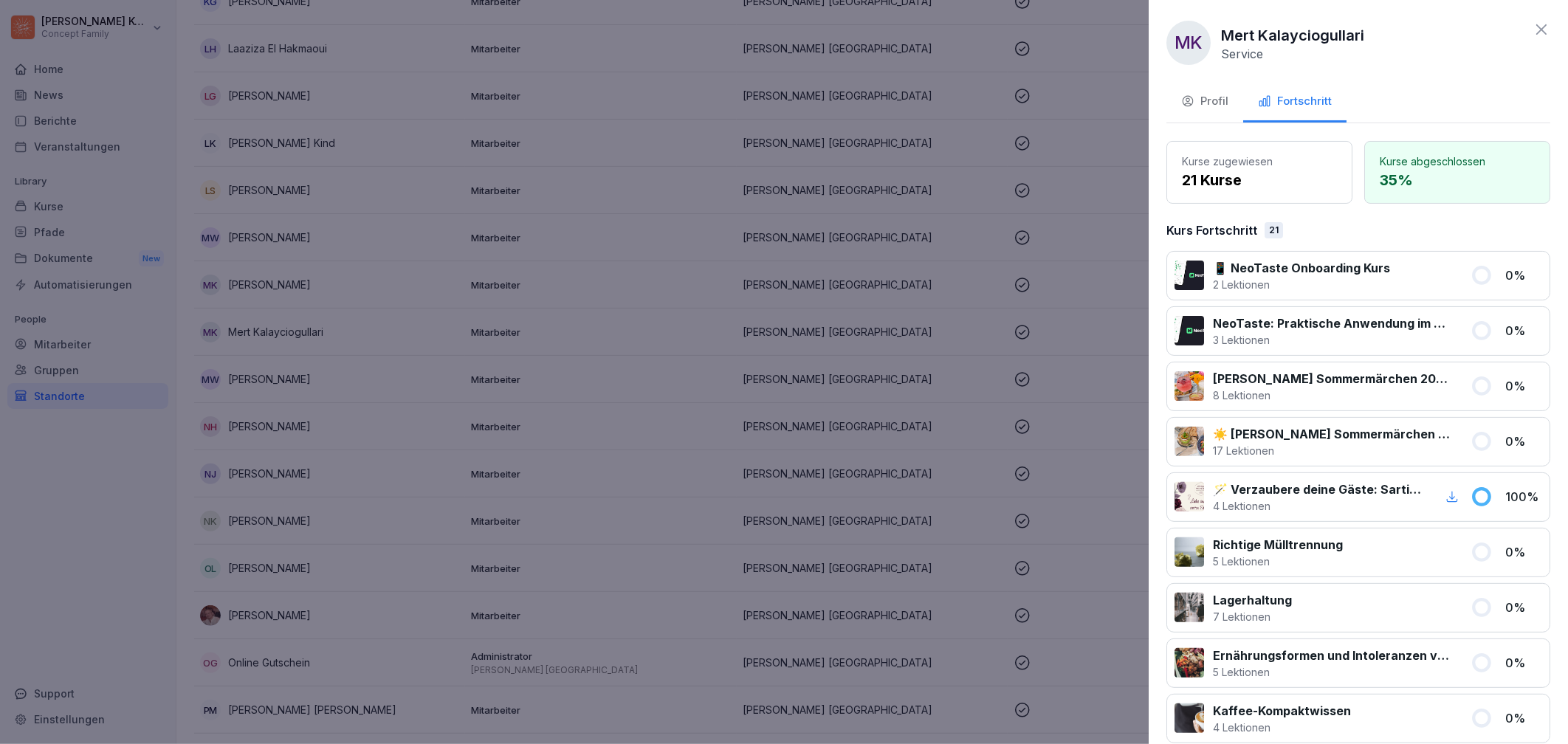
click at [1197, 93] on div "Profil" at bounding box center [1204, 101] width 47 height 17
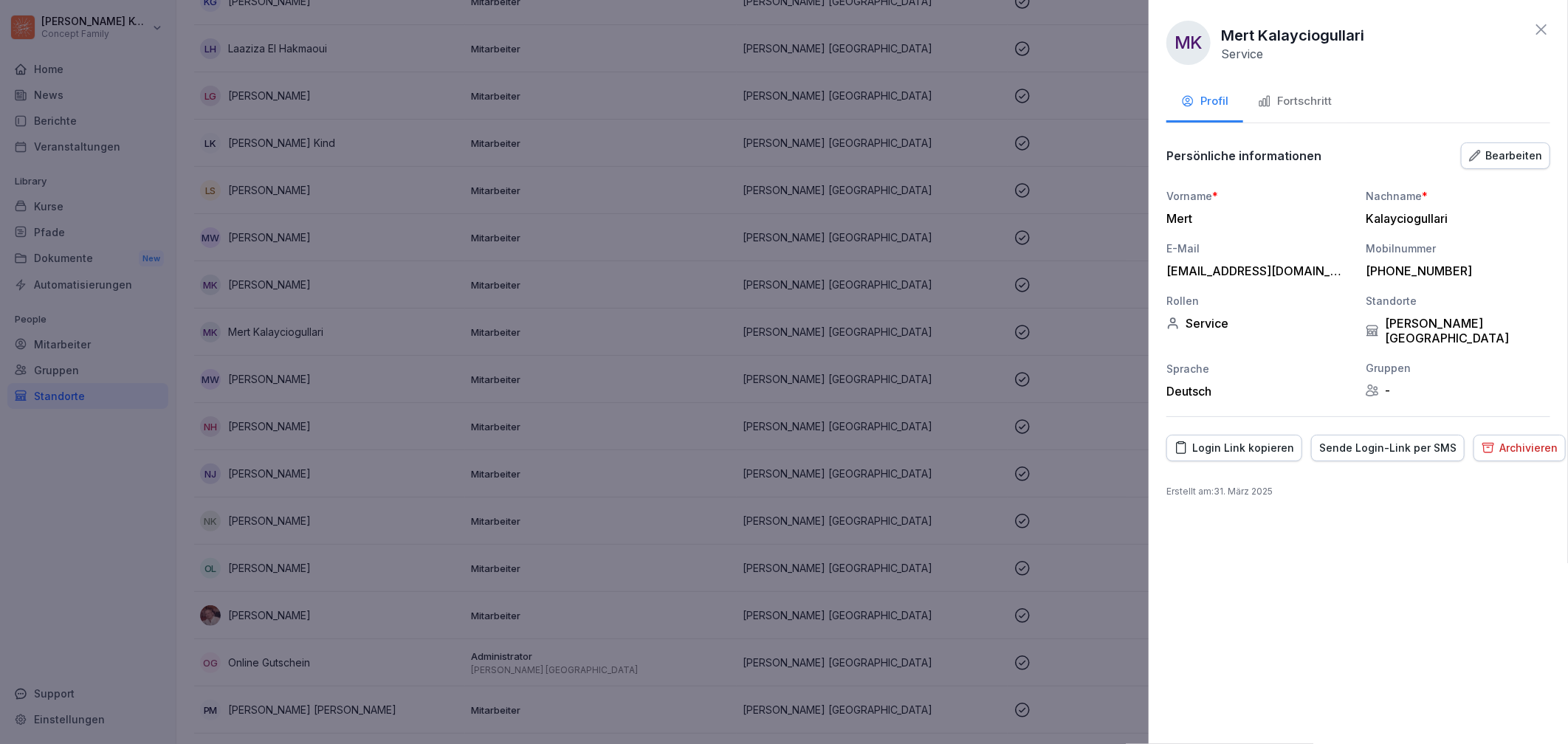
click at [1524, 435] on button "Archivieren" at bounding box center [1520, 448] width 92 height 27
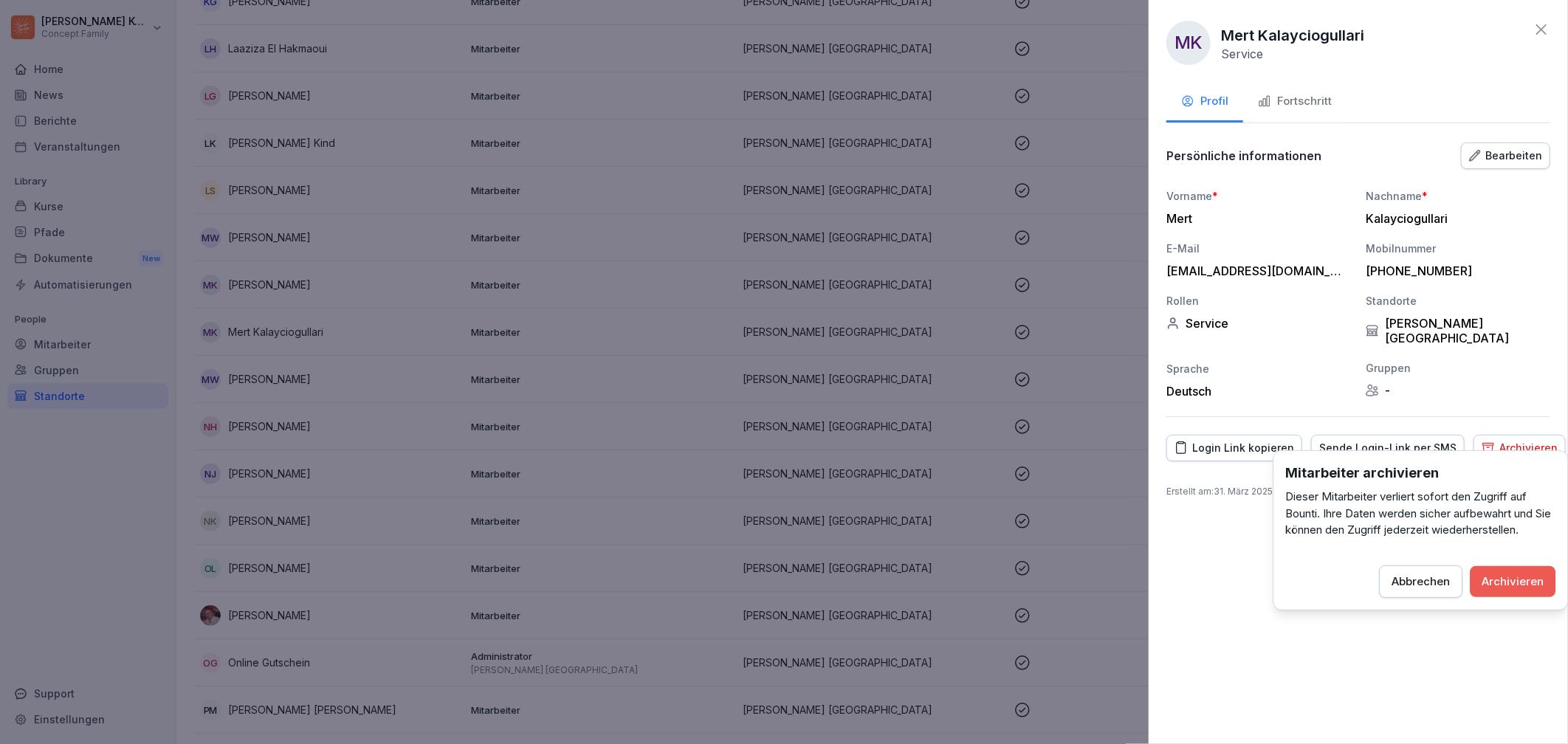
click at [1507, 569] on button "Archivieren" at bounding box center [1512, 582] width 85 height 31
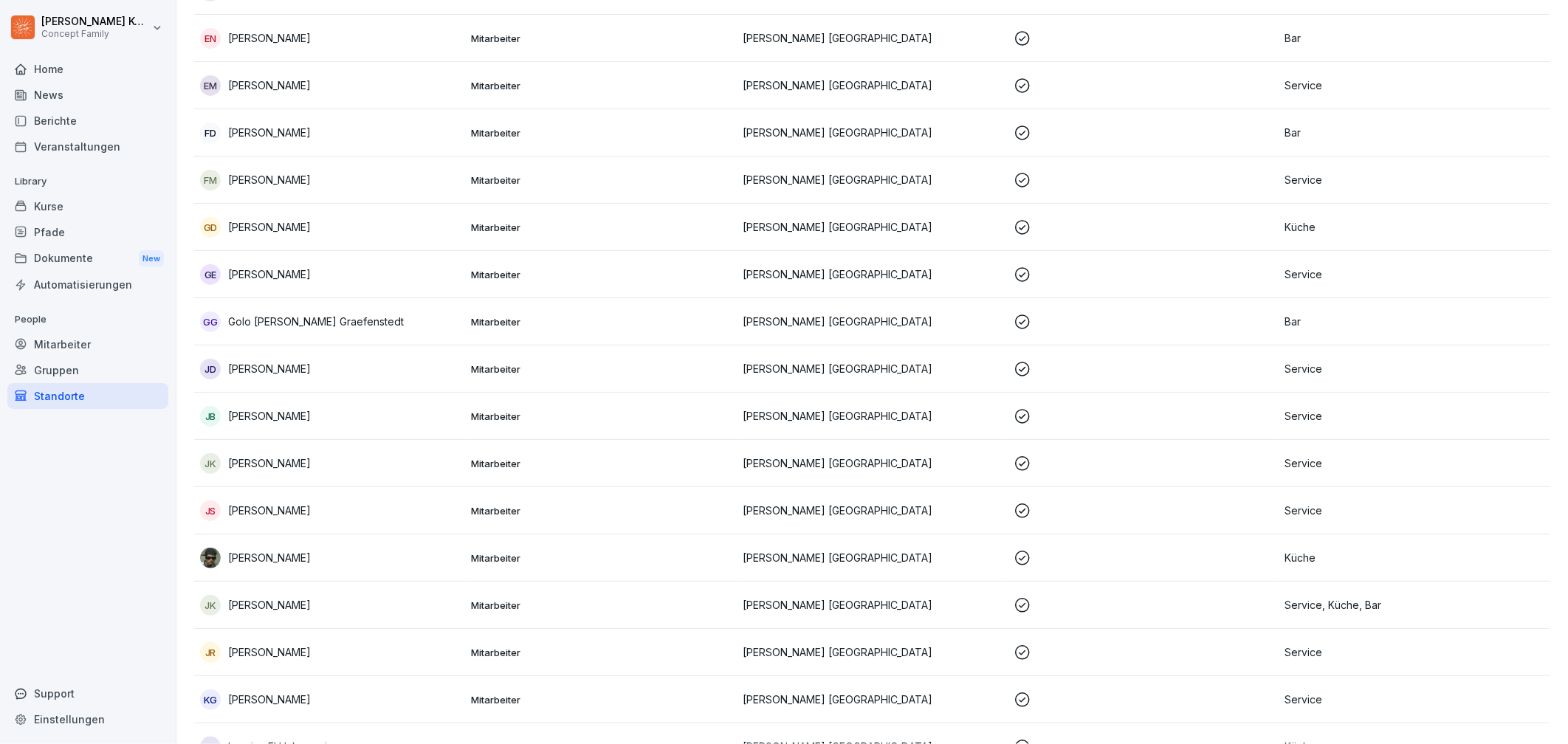
scroll to position [689, 0]
